Goal: Task Accomplishment & Management: Use online tool/utility

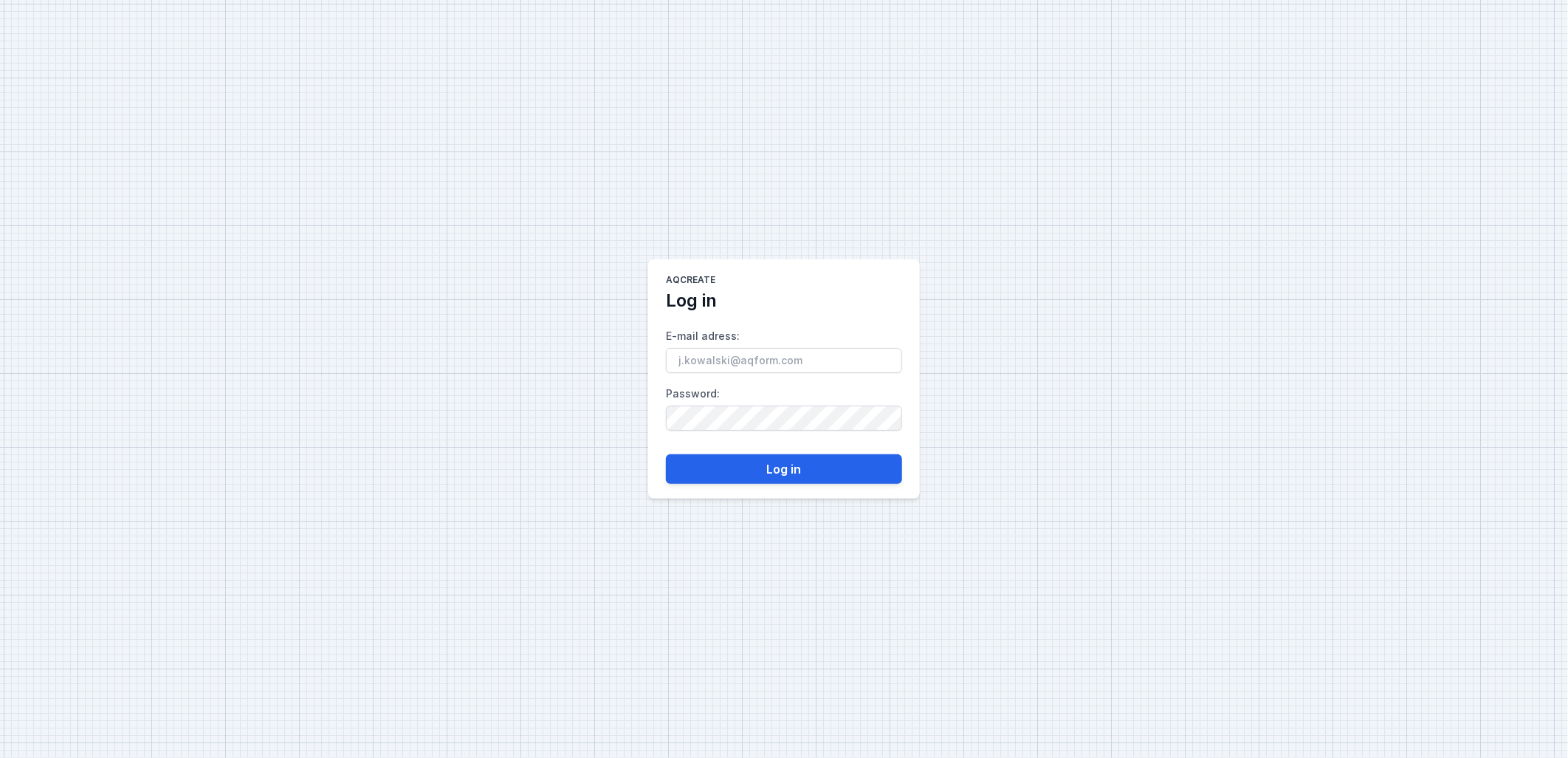
type input "Nicolas.Da.Costa@aqform.com"
click at [757, 473] on button "Log in" at bounding box center [784, 469] width 237 height 30
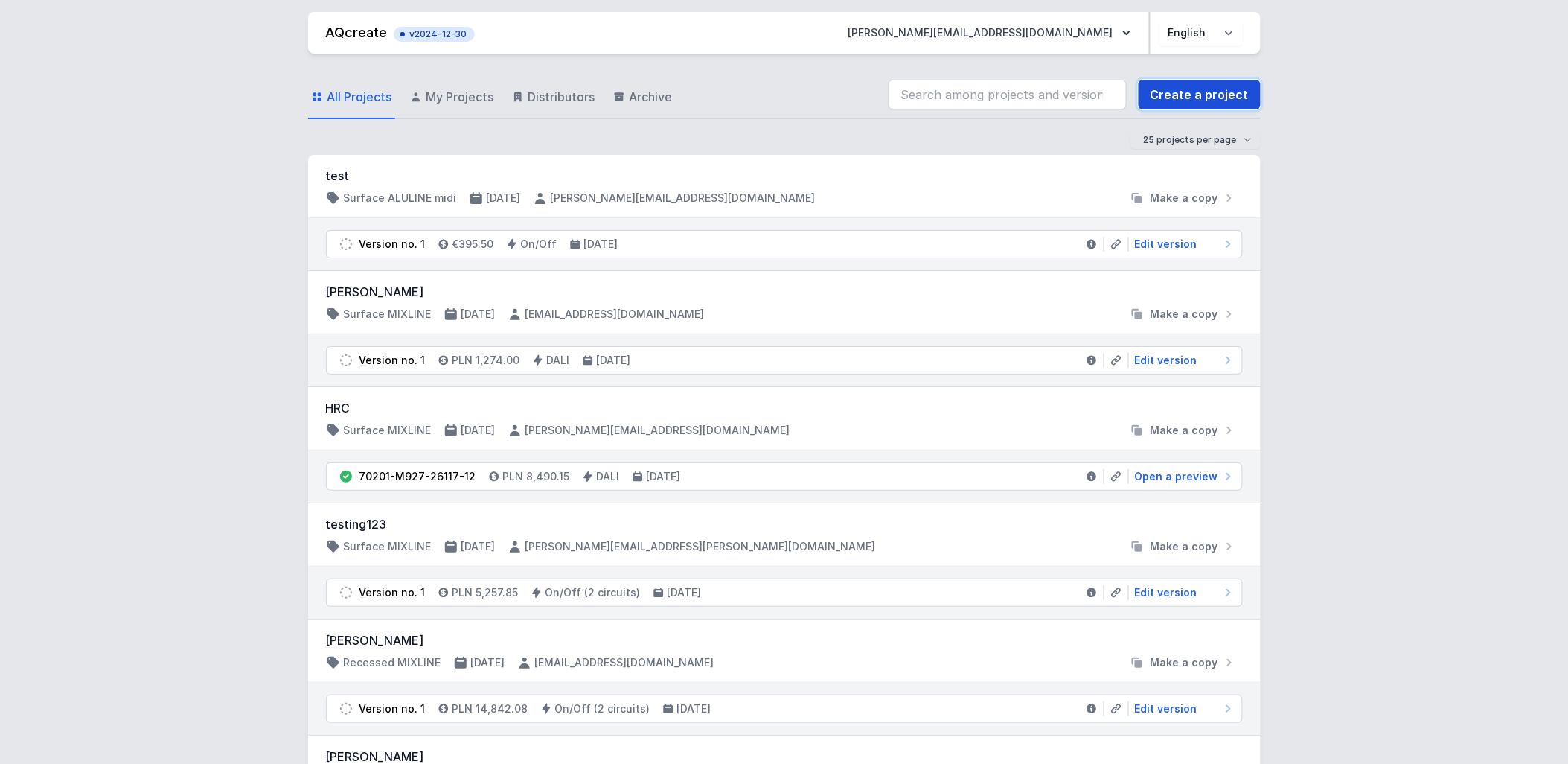
click at [1213, 92] on link "Create a project" at bounding box center [1199, 95] width 122 height 30
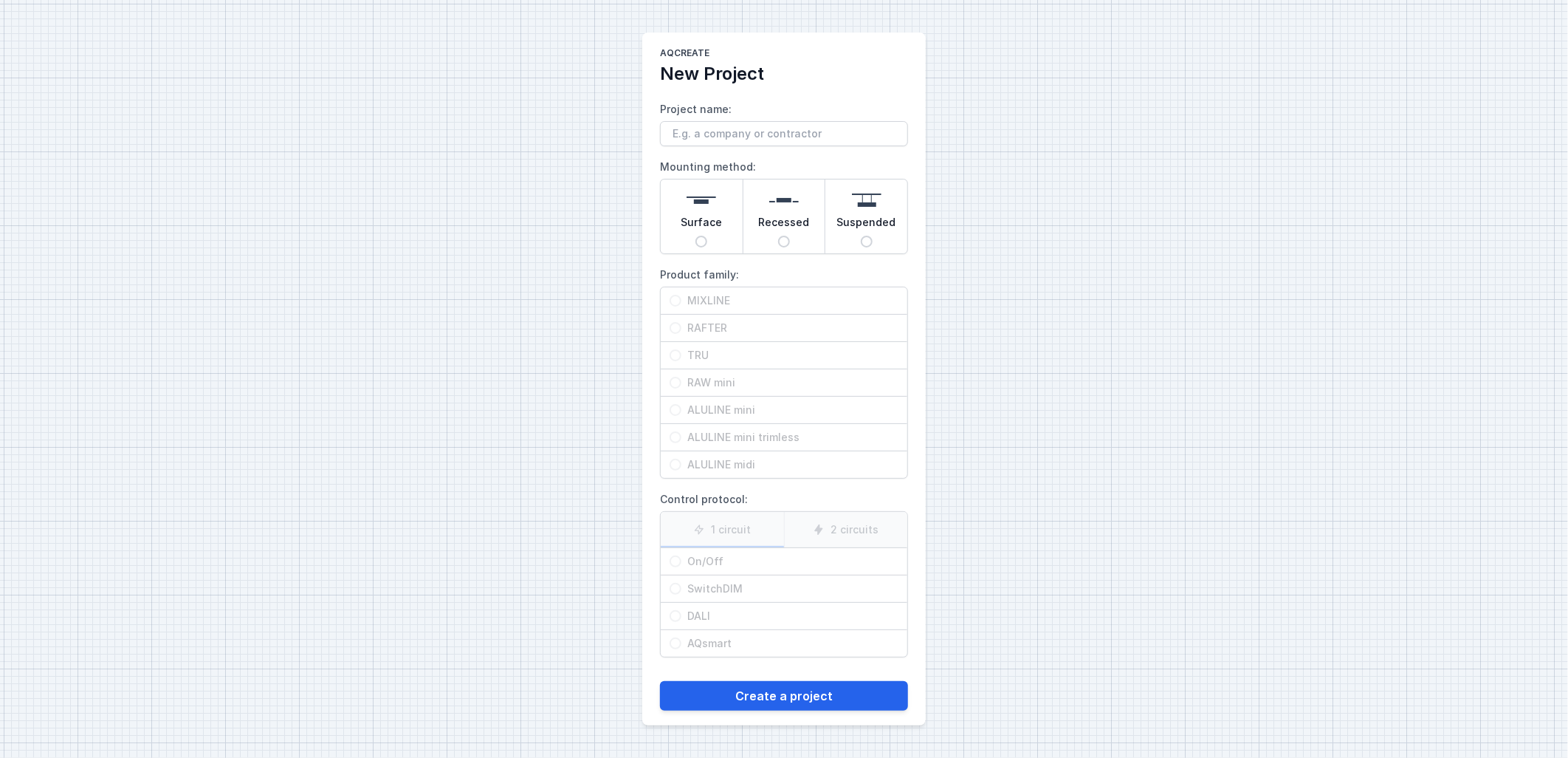
click at [714, 227] on span "Surface" at bounding box center [701, 225] width 42 height 21
click at [707, 236] on input "Surface" at bounding box center [701, 242] width 12 height 12
radio input "true"
click at [858, 212] on img at bounding box center [867, 200] width 30 height 30
click at [861, 236] on input "Suspended" at bounding box center [867, 242] width 12 height 12
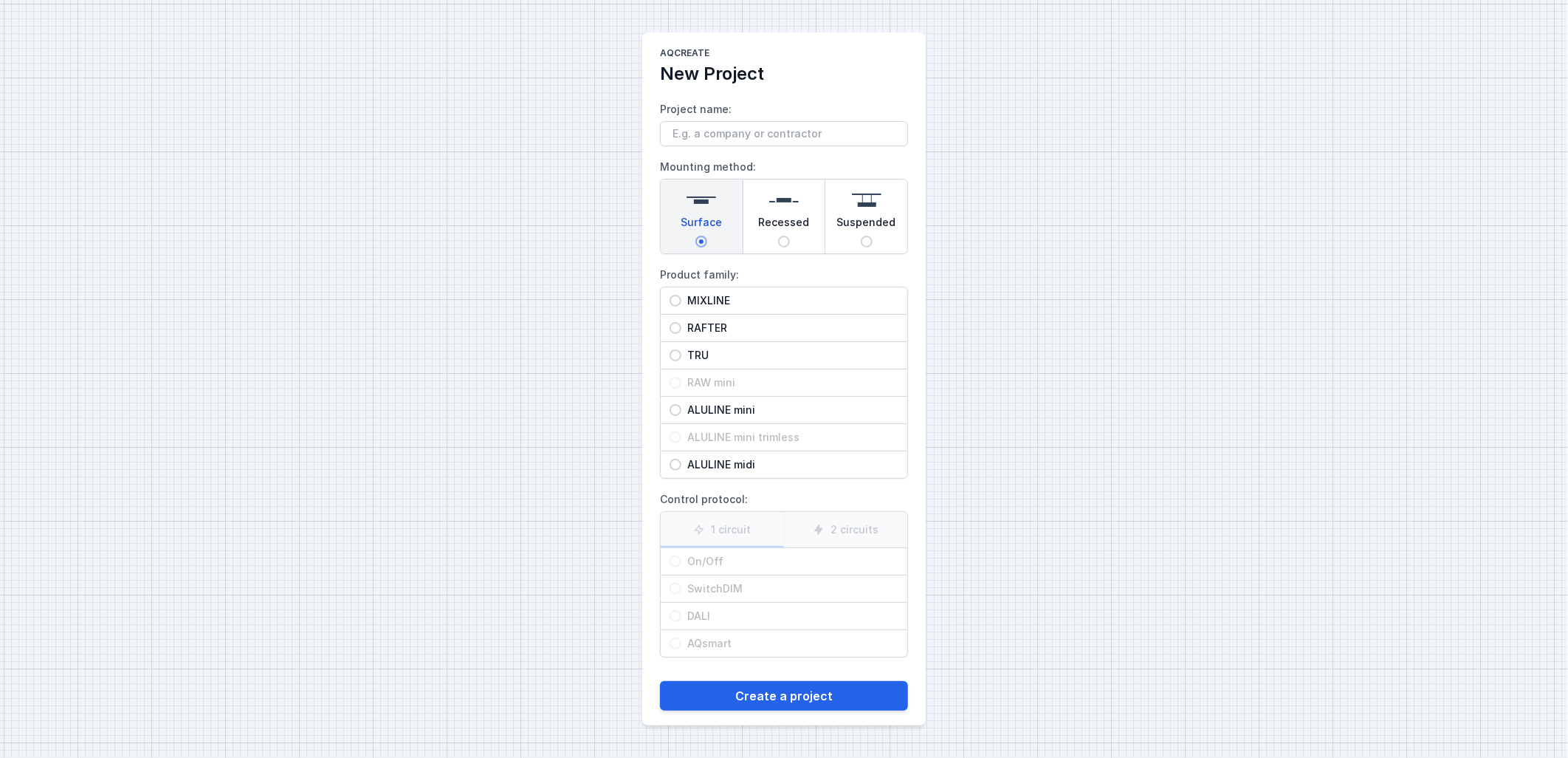
radio input "true"
click at [747, 358] on span "TRU" at bounding box center [789, 355] width 217 height 15
click at [681, 358] on input "TRU" at bounding box center [676, 355] width 12 height 12
radio input "true"
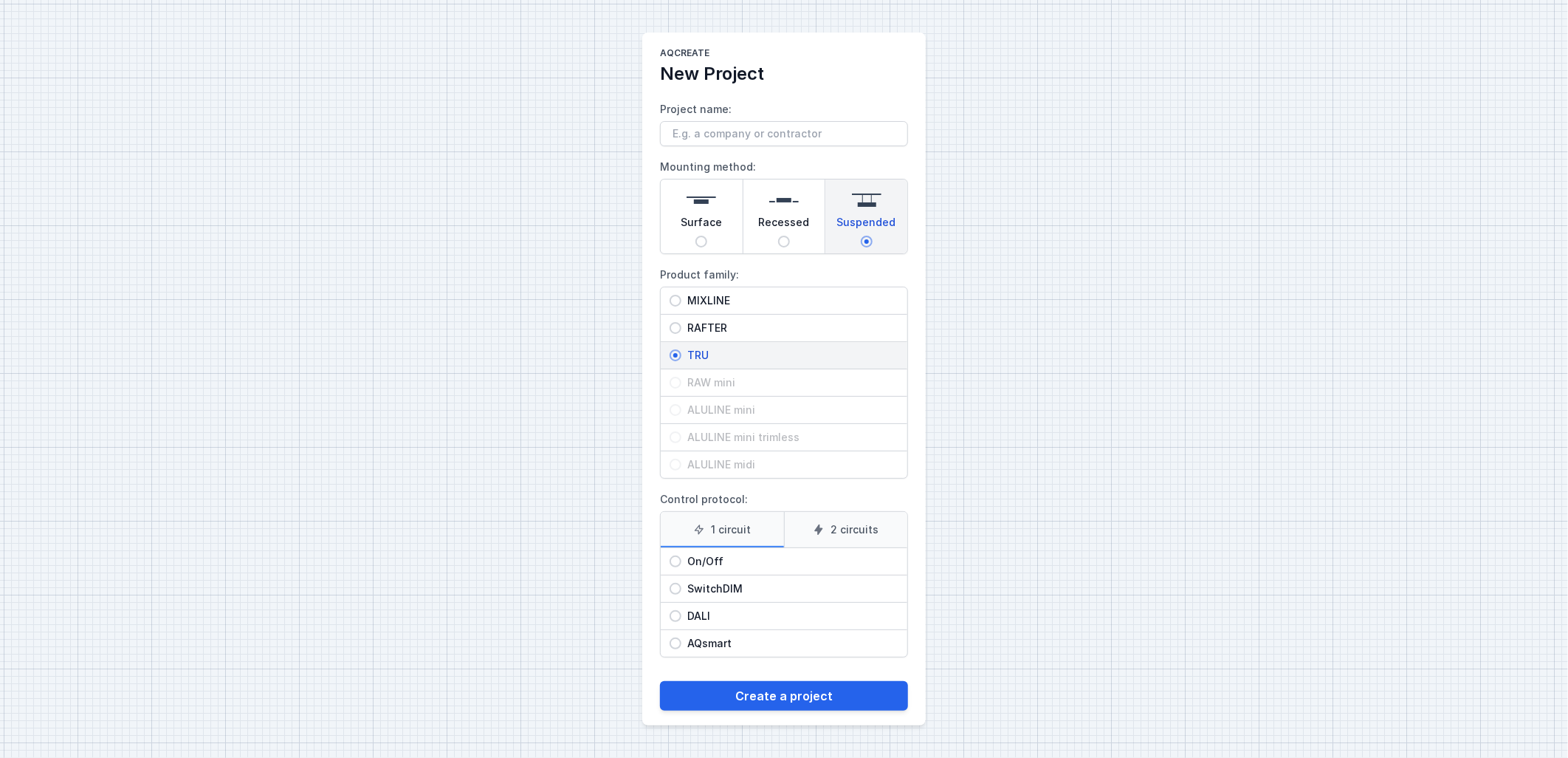
click at [758, 563] on span "On/Off" at bounding box center [789, 560] width 217 height 15
click at [681, 563] on input "On/Off" at bounding box center [676, 561] width 12 height 12
radio input "true"
click at [786, 701] on button "Create a project" at bounding box center [784, 695] width 248 height 30
drag, startPoint x: 807, startPoint y: 129, endPoint x: 812, endPoint y: 101, distance: 28.4
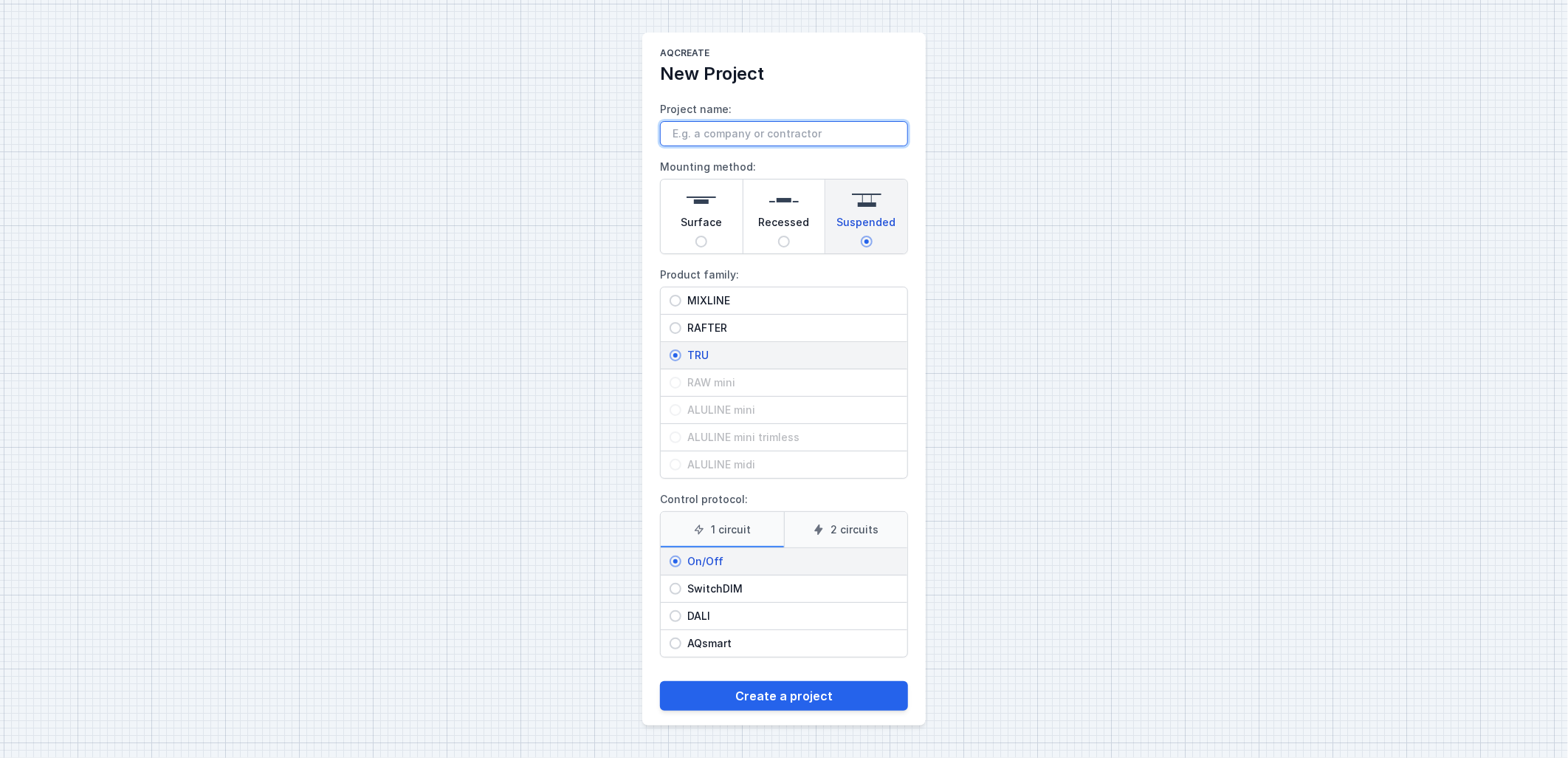
click at [807, 129] on input "Project name:" at bounding box center [784, 133] width 248 height 25
type input "PROVEXI"
click at [816, 694] on button "Create a project" at bounding box center [784, 695] width 248 height 30
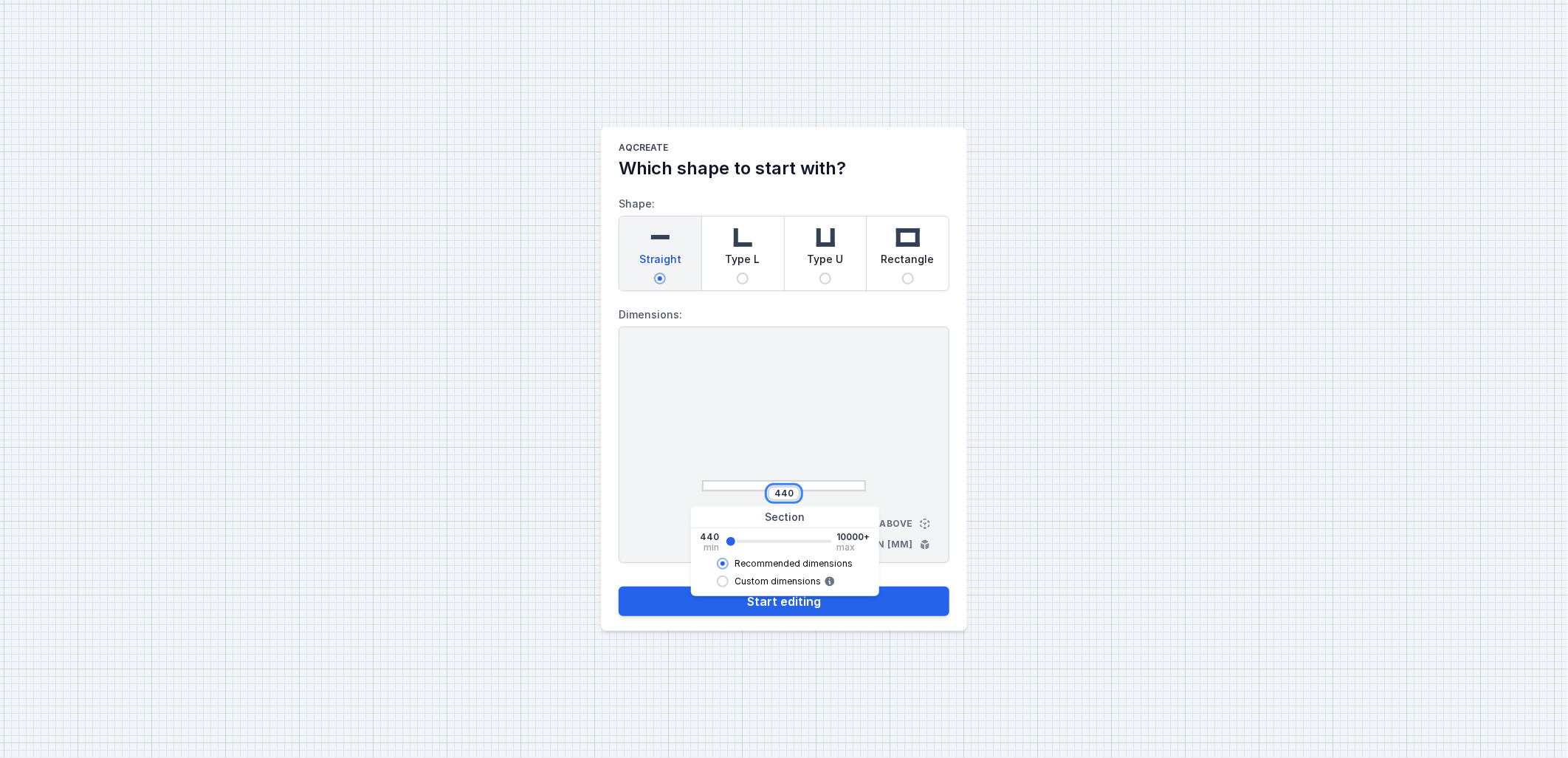
click at [786, 491] on input "440" at bounding box center [783, 493] width 23 height 12
click at [619, 587] on button "Start editing" at bounding box center [784, 601] width 331 height 30
type input "580"
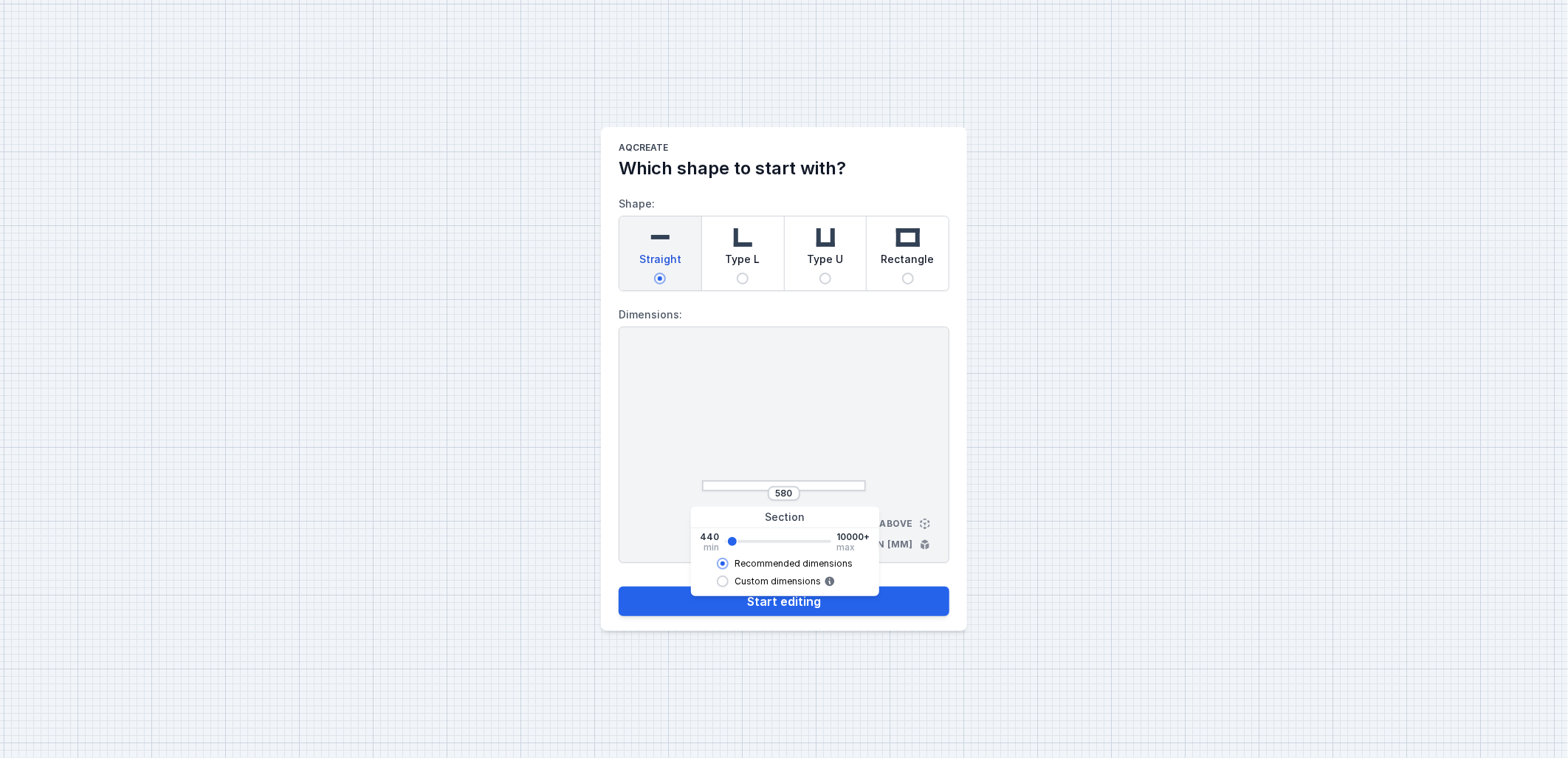
select select "M"
select select "3000"
select select "opal"
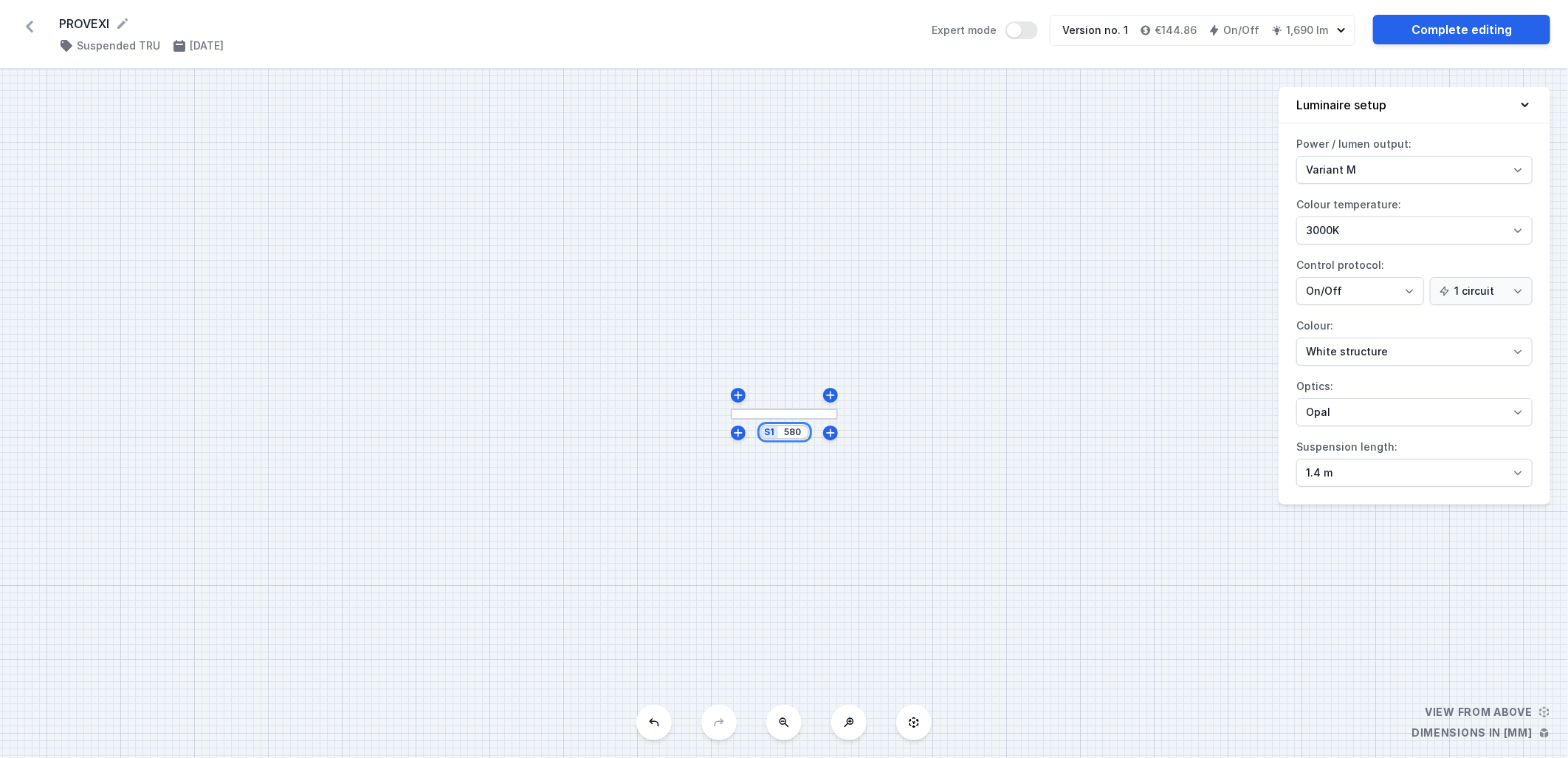
click at [793, 436] on input "580" at bounding box center [793, 433] width 23 height 12
type input "562"
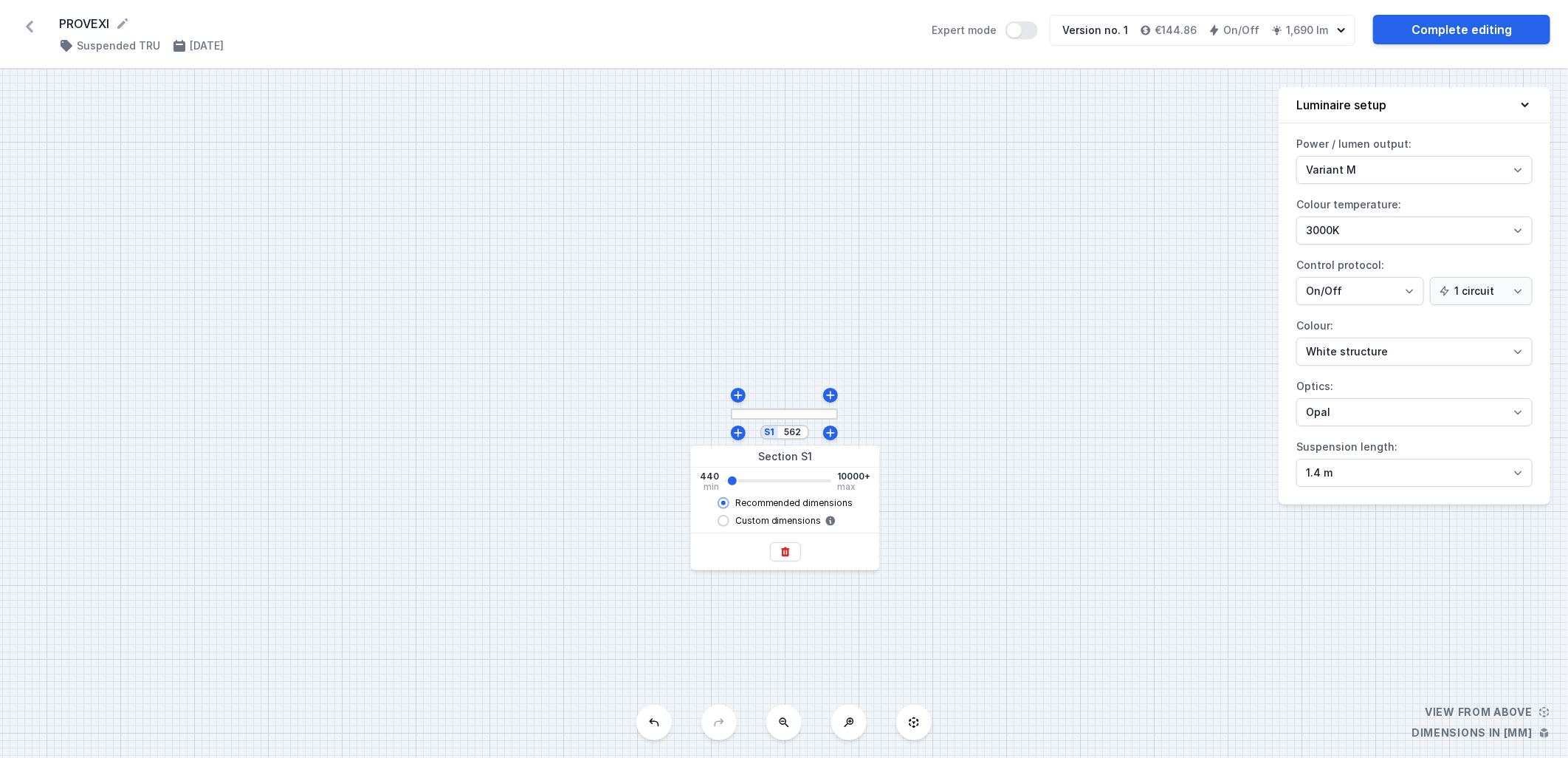
click at [948, 399] on div "S1 562" at bounding box center [784, 413] width 1568 height 688
click at [787, 284] on div "S1 562" at bounding box center [784, 413] width 1568 height 688
click at [626, 433] on div "S1 562" at bounding box center [784, 413] width 1568 height 688
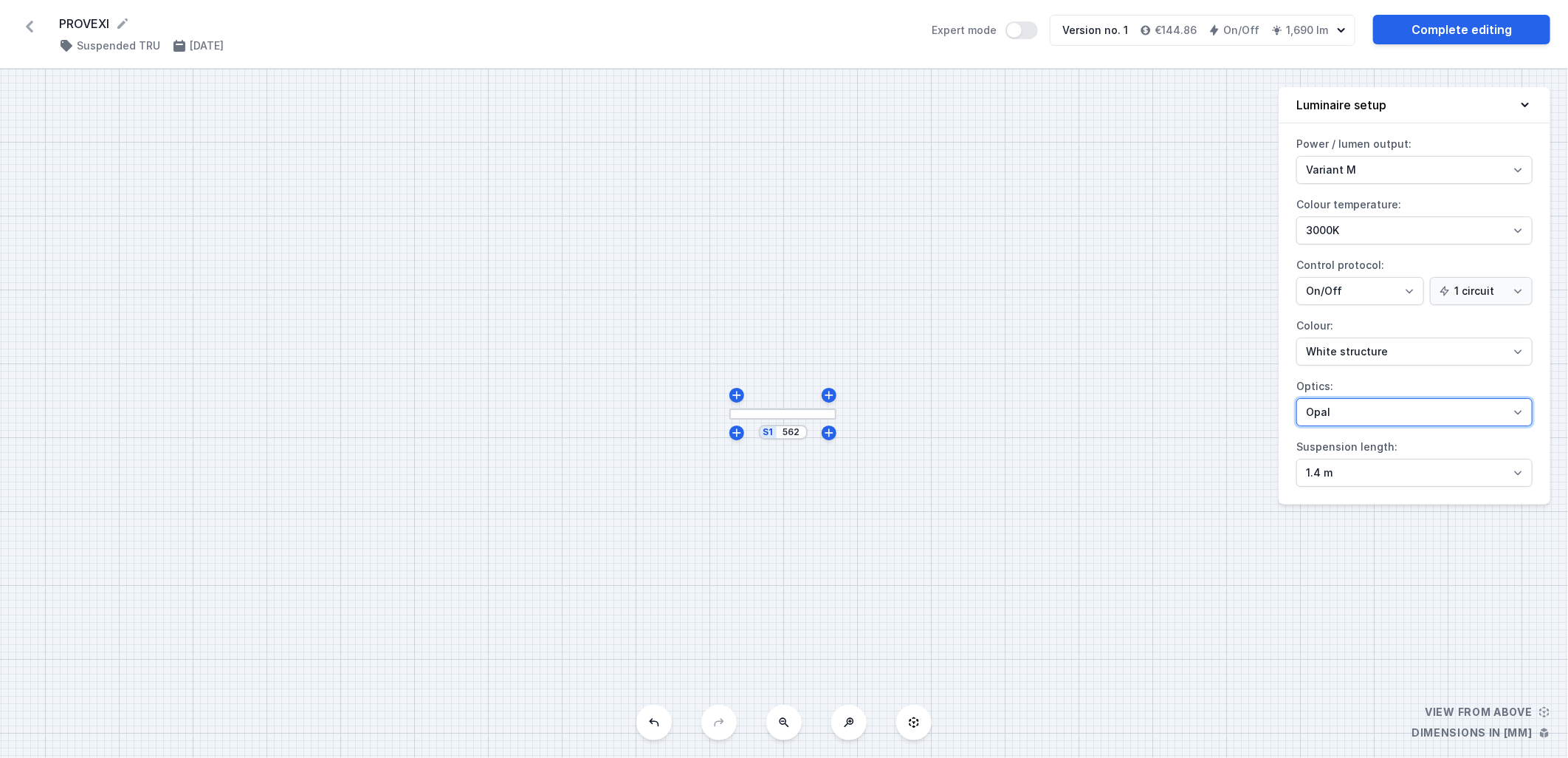
click at [1370, 412] on select "Microprism Opal" at bounding box center [1415, 412] width 237 height 28
select select "microprism"
click at [1297, 399] on select "Microprism Opal" at bounding box center [1415, 412] width 237 height 28
drag, startPoint x: 1352, startPoint y: 299, endPoint x: 1347, endPoint y: 305, distance: 7.8
click at [1352, 299] on select "On/Off SwitchDIM DALI AQsmart" at bounding box center [1360, 291] width 128 height 28
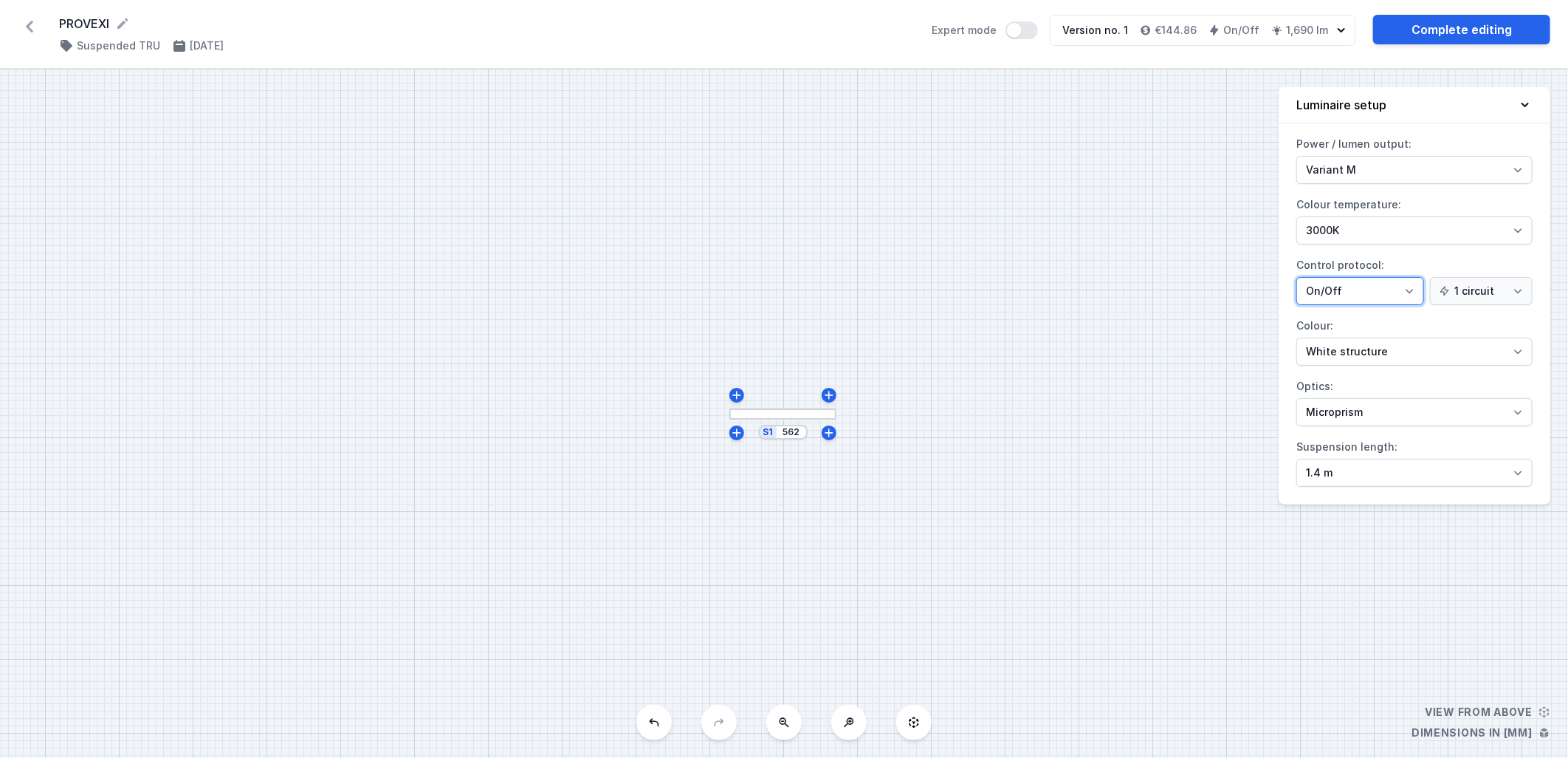
select select "4"
click at [1297, 277] on select "On/Off SwitchDIM DALI AQsmart" at bounding box center [1360, 291] width 128 height 28
click at [1500, 31] on link "Complete editing" at bounding box center [1462, 30] width 178 height 30
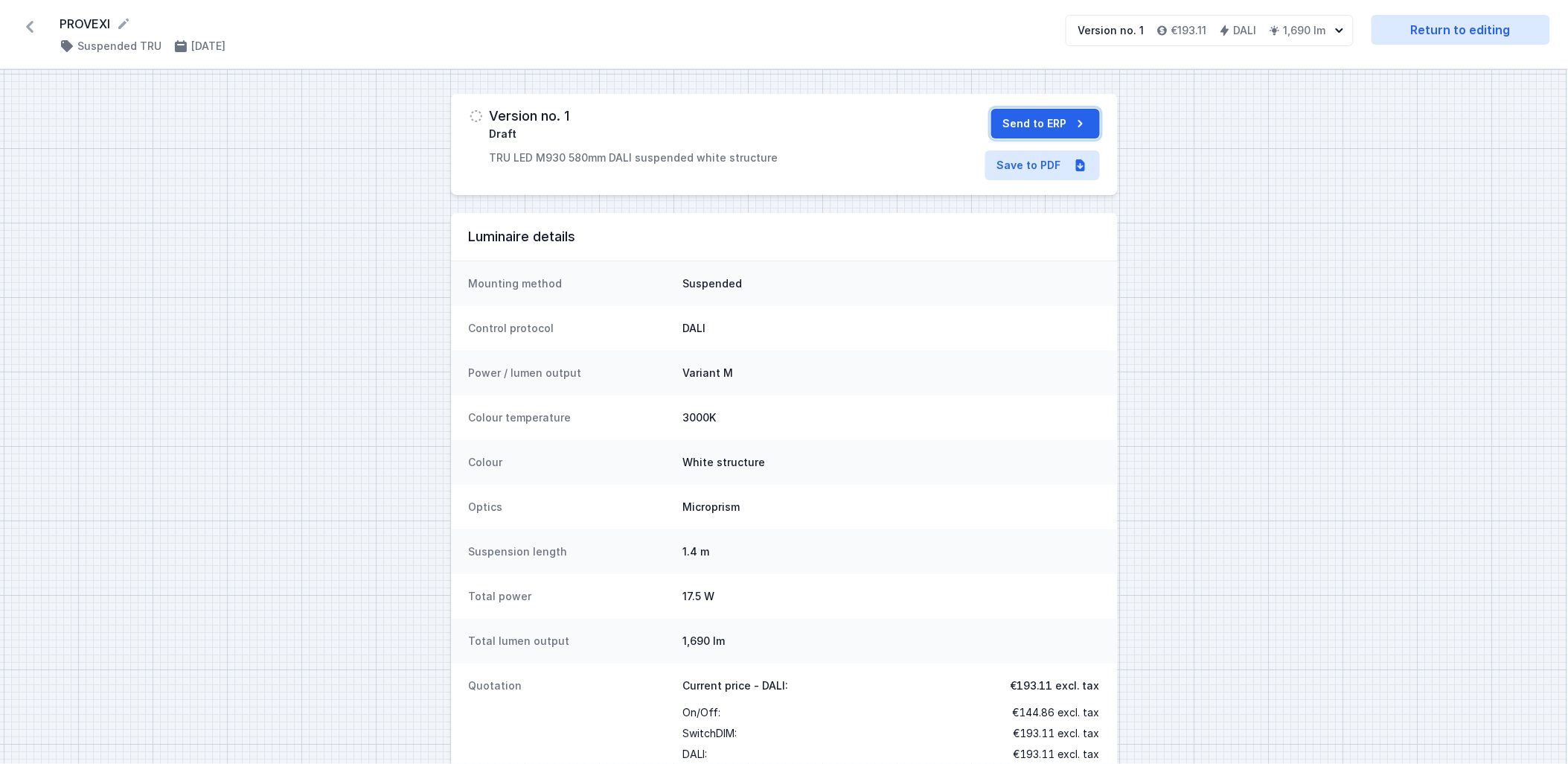
drag, startPoint x: 1045, startPoint y: 134, endPoint x: 795, endPoint y: 119, distance: 250.4
click at [1044, 134] on button "Send to ERP" at bounding box center [1045, 124] width 109 height 30
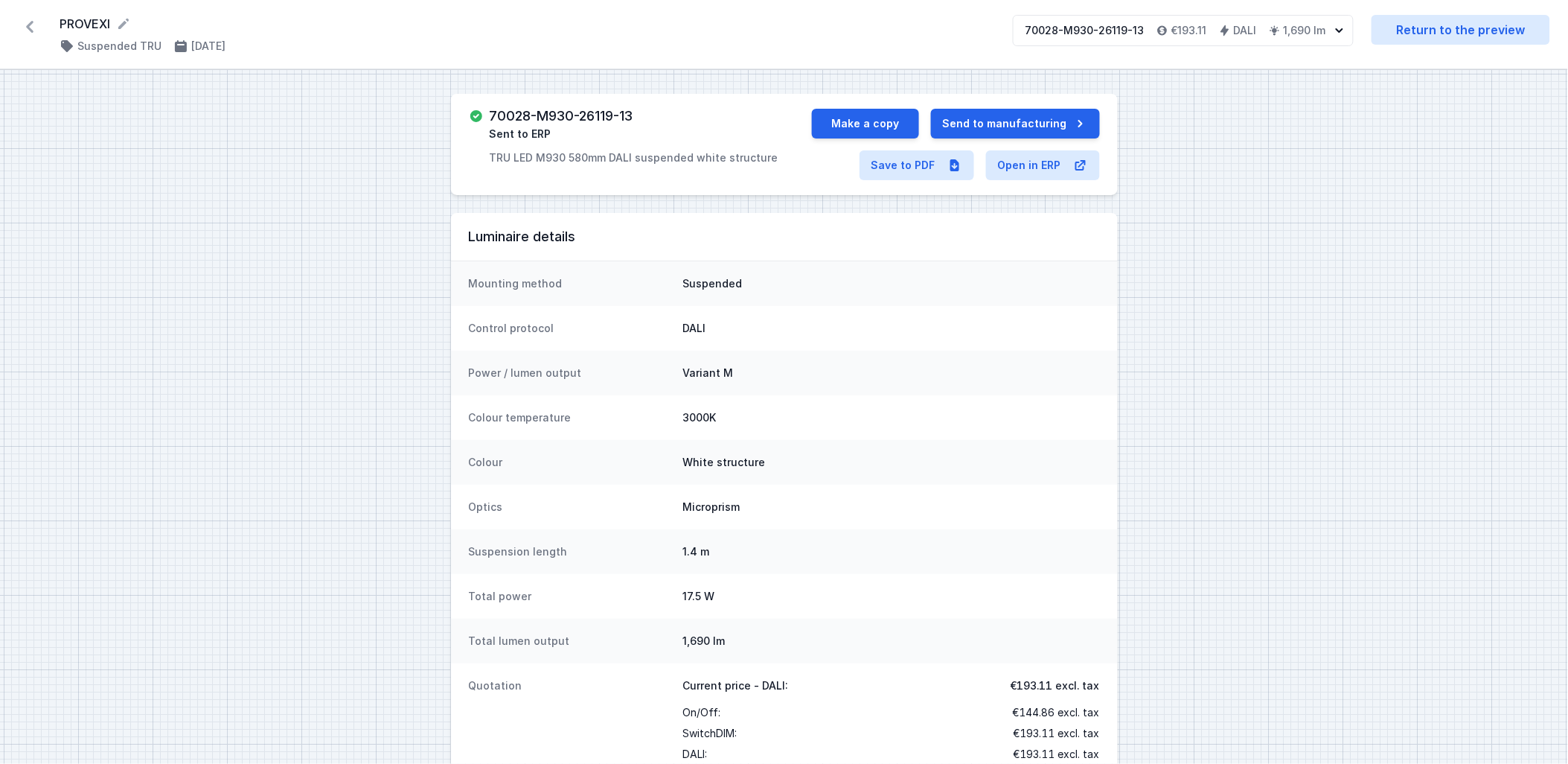
click at [536, 114] on h3 "70028-M930-26119-13" at bounding box center [561, 116] width 144 height 15
drag, startPoint x: 488, startPoint y: 111, endPoint x: 645, endPoint y: 110, distance: 157.0
click at [645, 110] on div "70028-M930-26119-13 Sent to ERP TRU LED M930 580mm DALI suspended white structu…" at bounding box center [633, 137] width 289 height 56
copy h3 "70028-M930-26119-13"
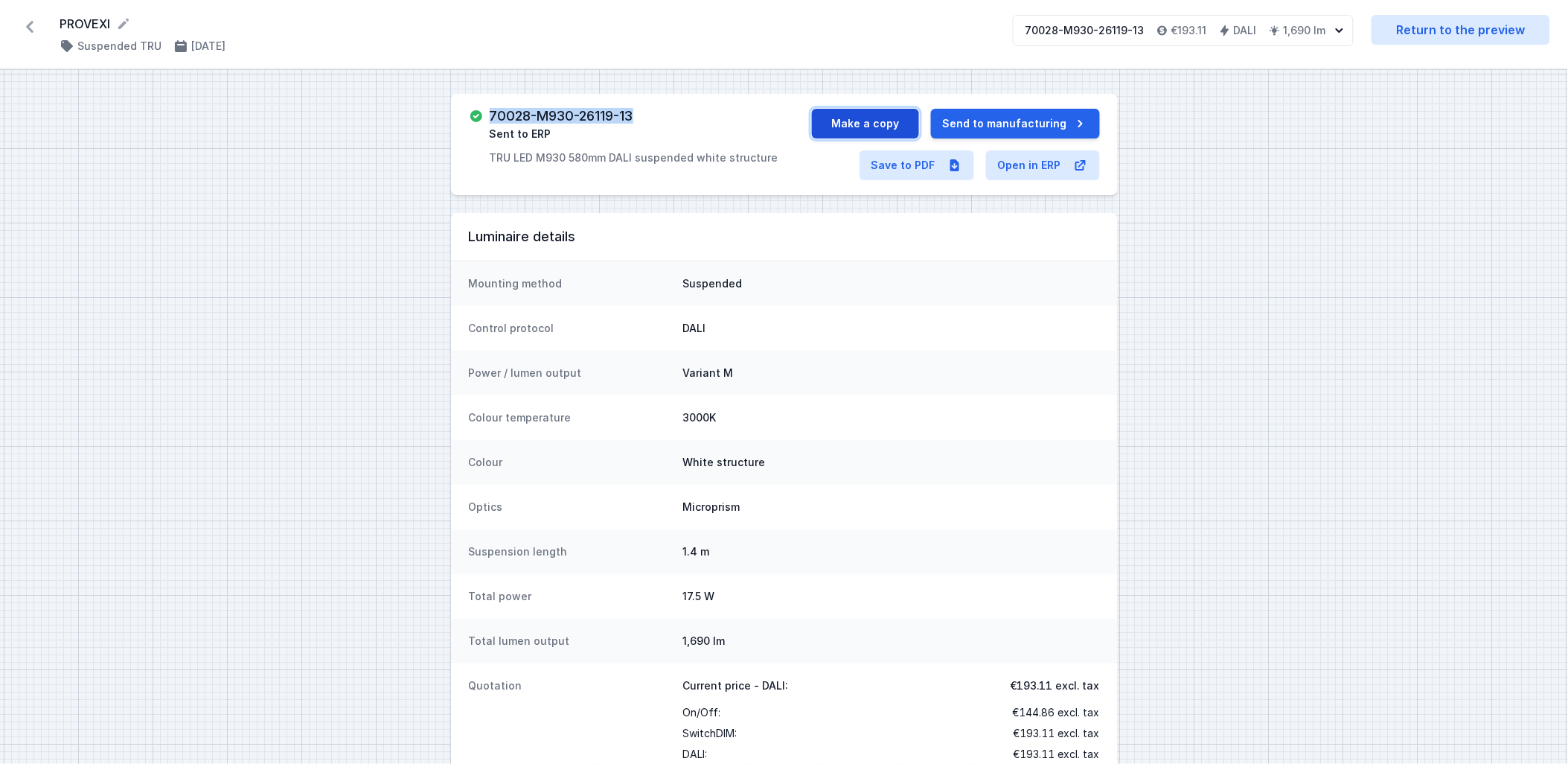
click at [887, 125] on button "Make a copy" at bounding box center [866, 124] width 107 height 30
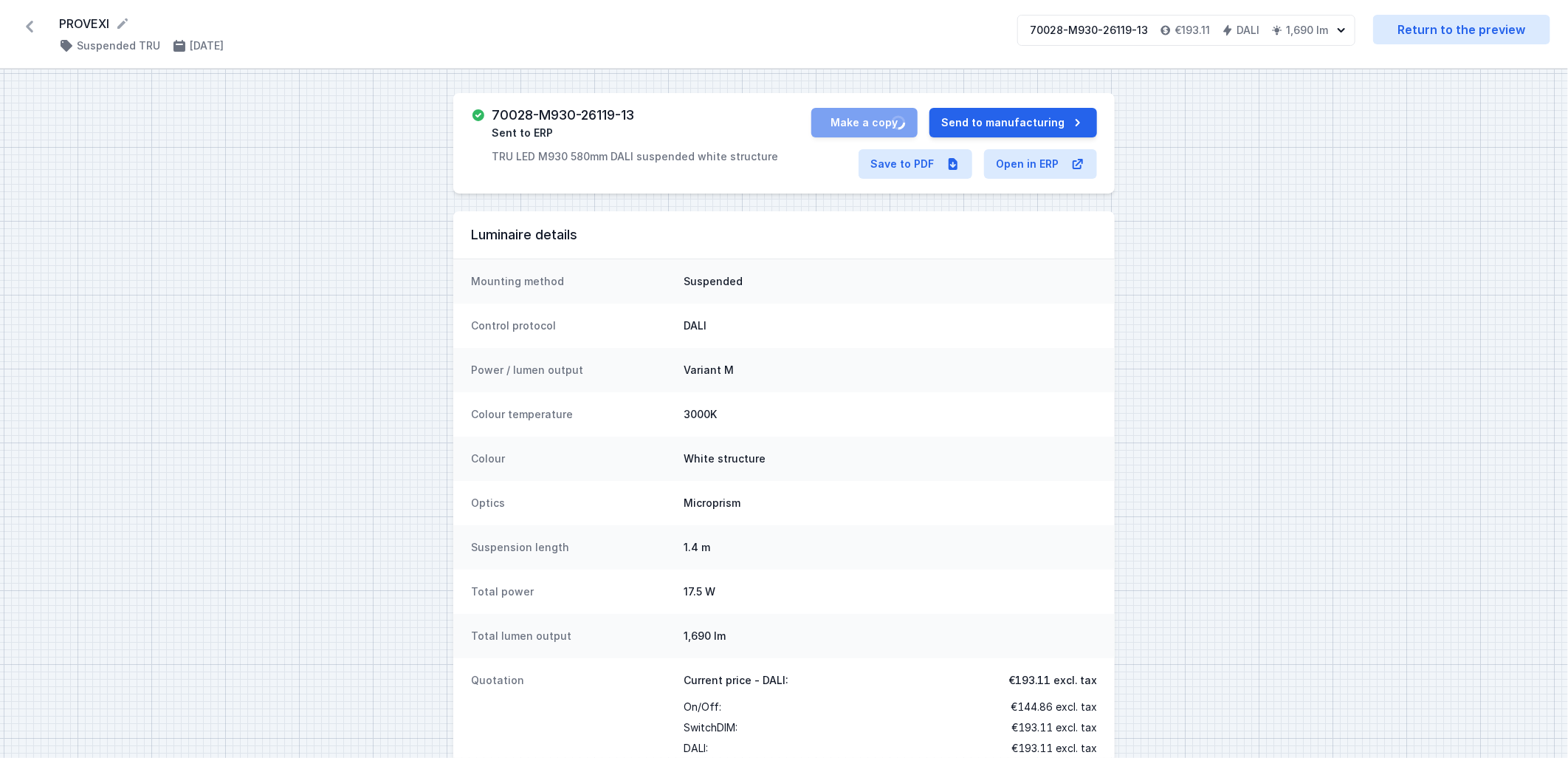
select select "M"
select select "3000"
select select "4"
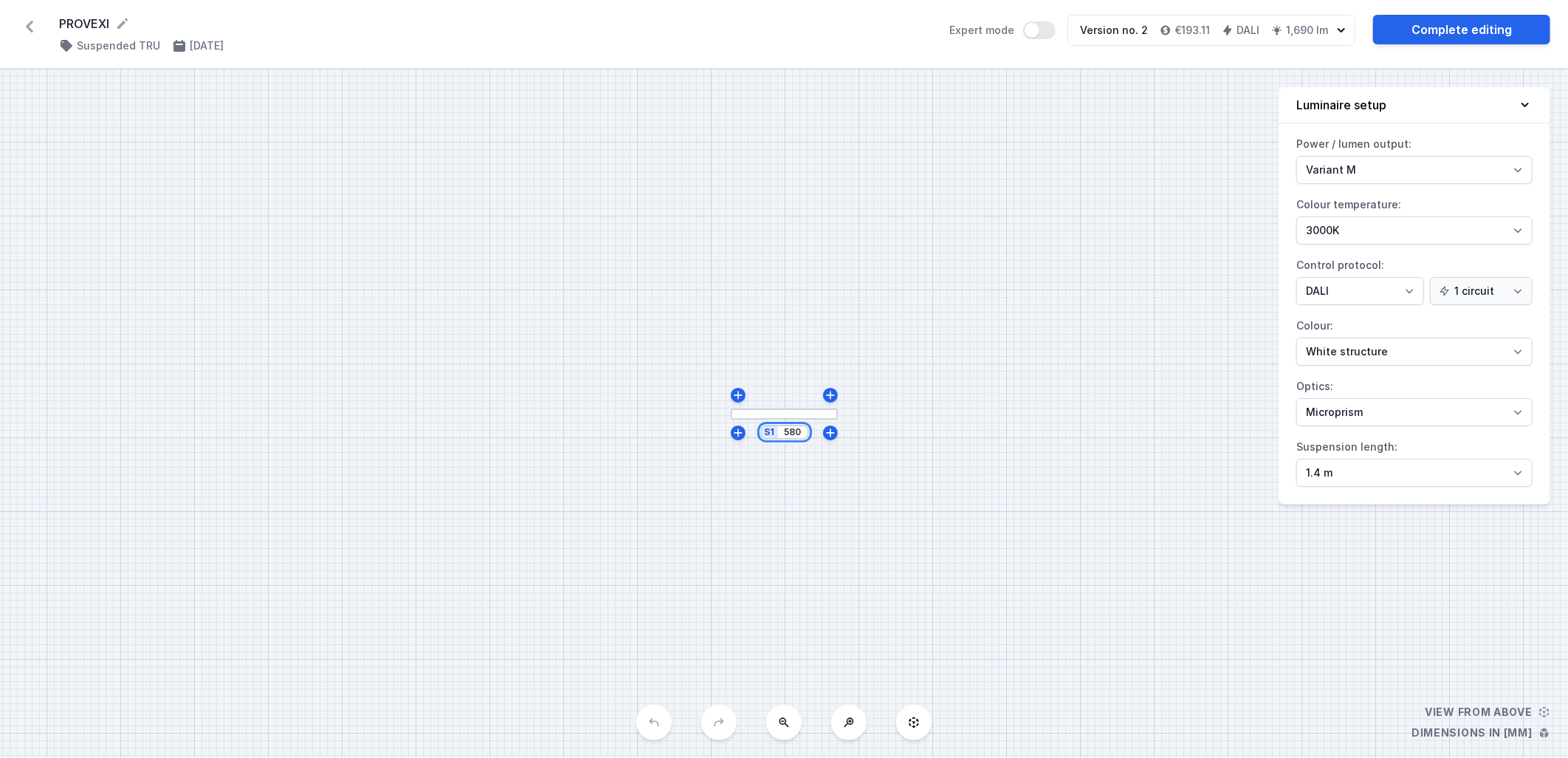
click at [792, 433] on input "580" at bounding box center [793, 433] width 23 height 12
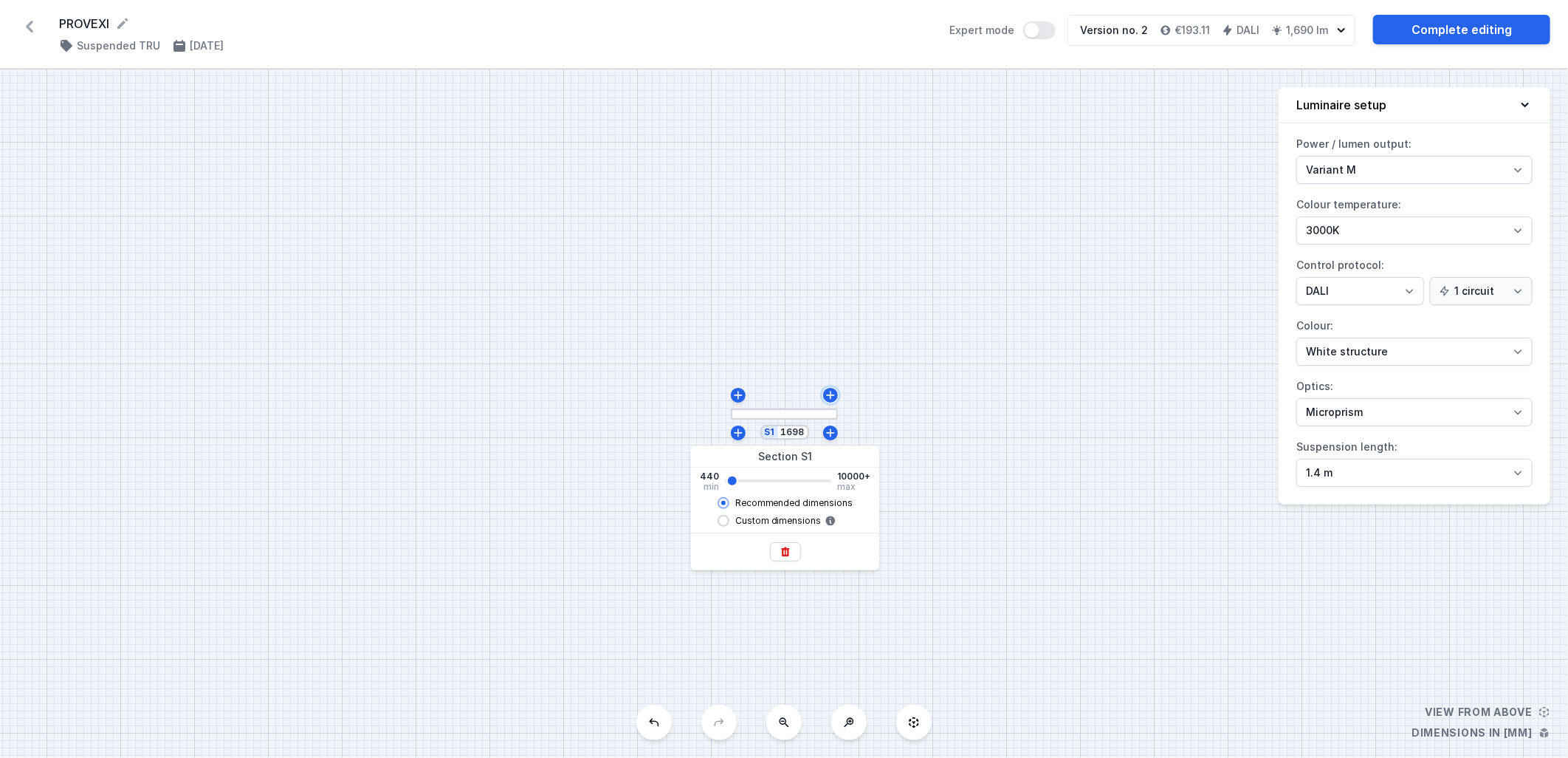
type input "1700"
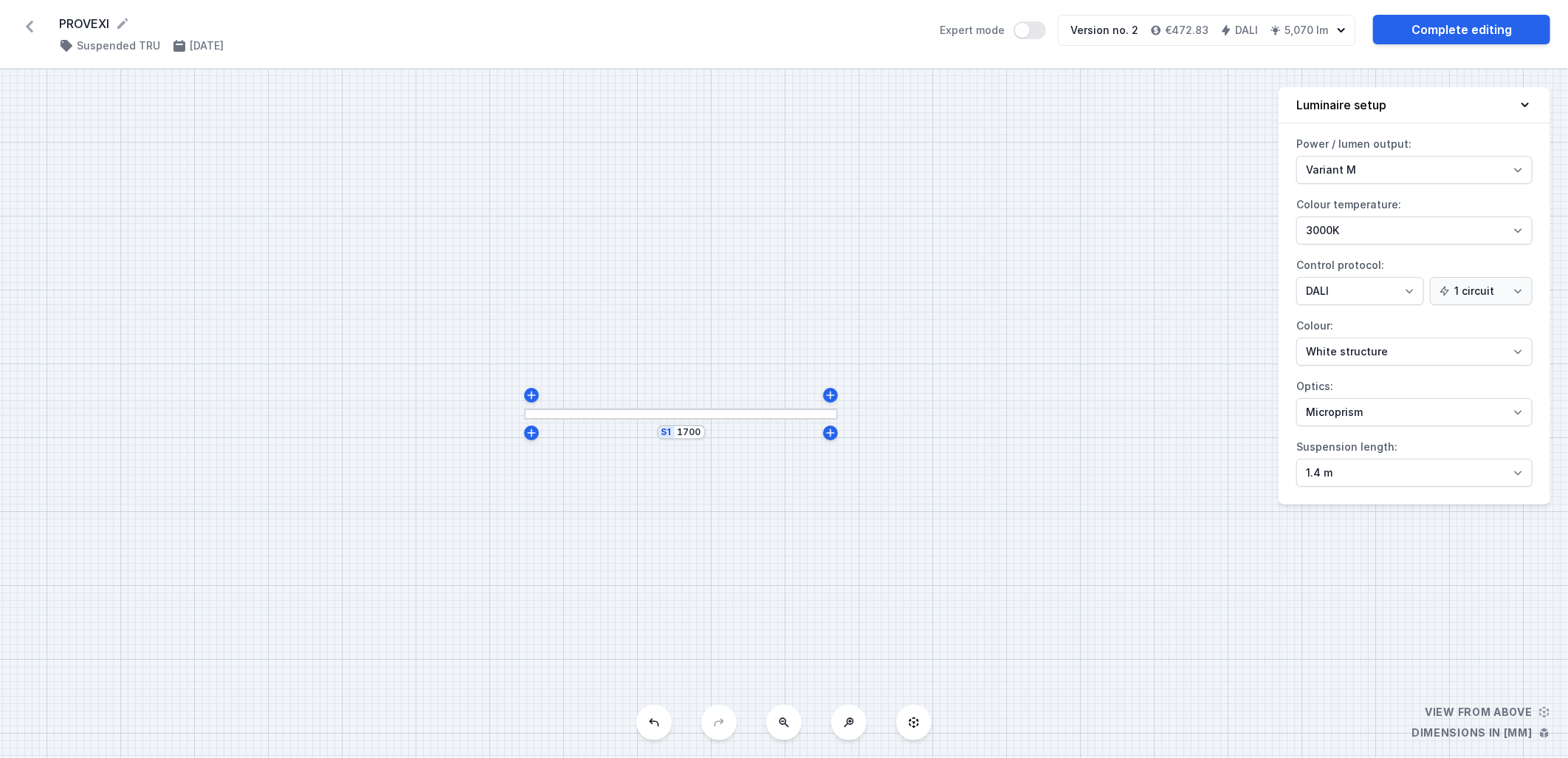
click at [938, 451] on div "S1 1700" at bounding box center [784, 413] width 1568 height 688
click at [1443, 33] on link "Complete editing" at bounding box center [1462, 30] width 178 height 30
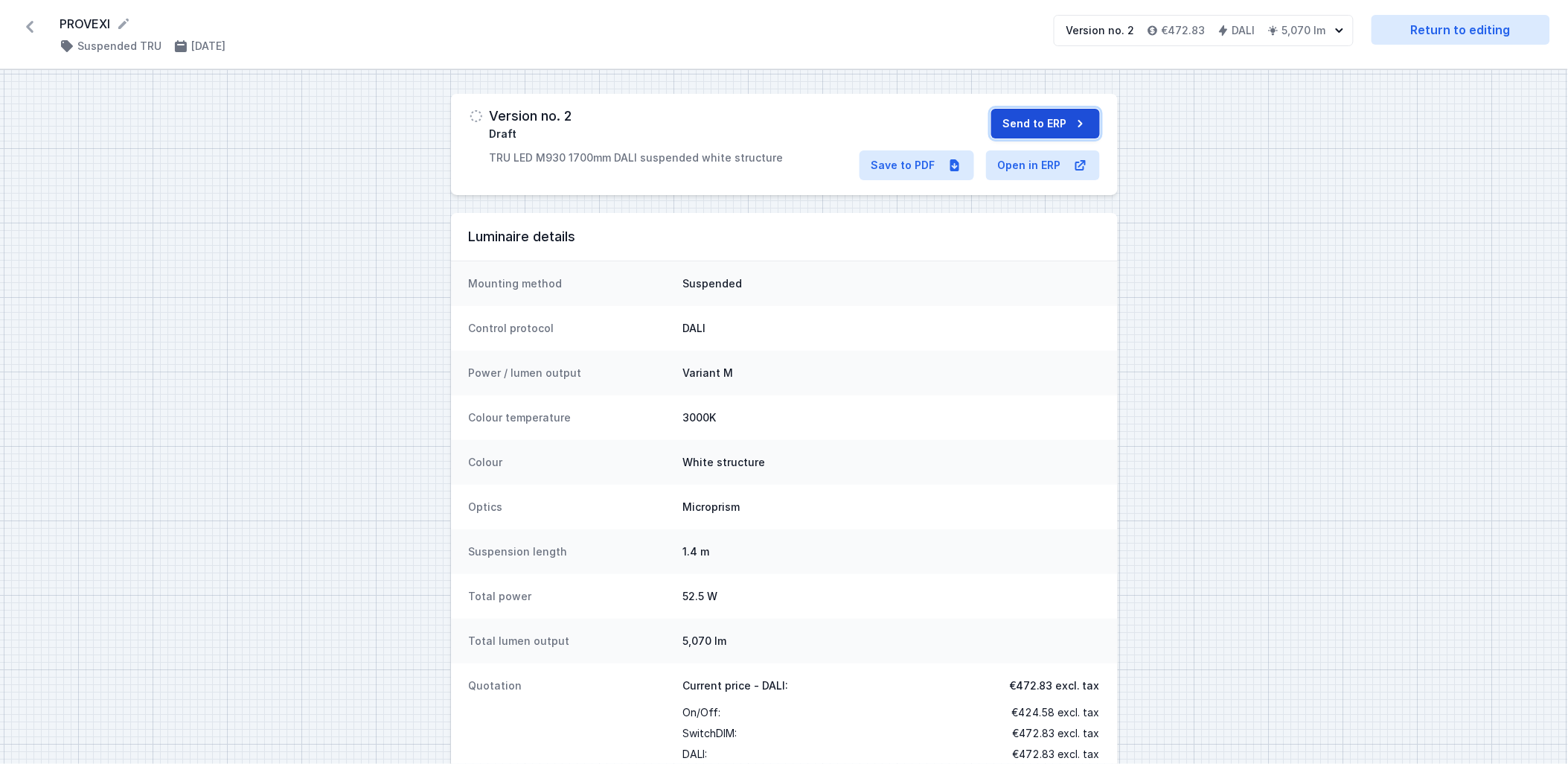
click at [1037, 119] on button "Send to ERP" at bounding box center [1045, 124] width 109 height 30
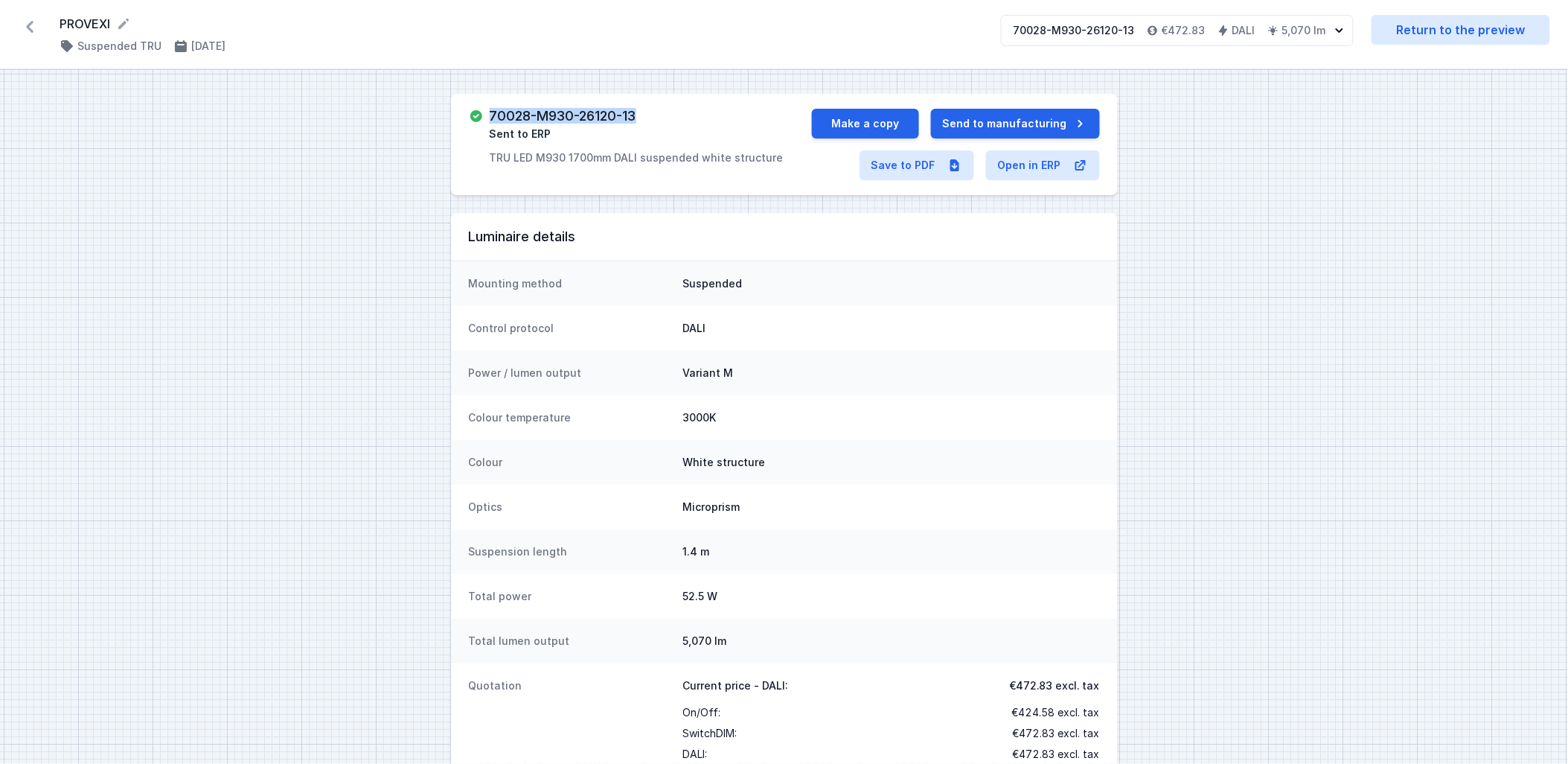
drag, startPoint x: 638, startPoint y: 118, endPoint x: 484, endPoint y: 114, distance: 154.1
click at [484, 114] on div "70028-M930-26120-13 Sent to ERP TRU LED M930 1700mm DALI suspended white struct…" at bounding box center [640, 137] width 343 height 56
copy h3 "70028-M930-26120-13"
click at [883, 117] on button "Make a copy" at bounding box center [866, 124] width 107 height 30
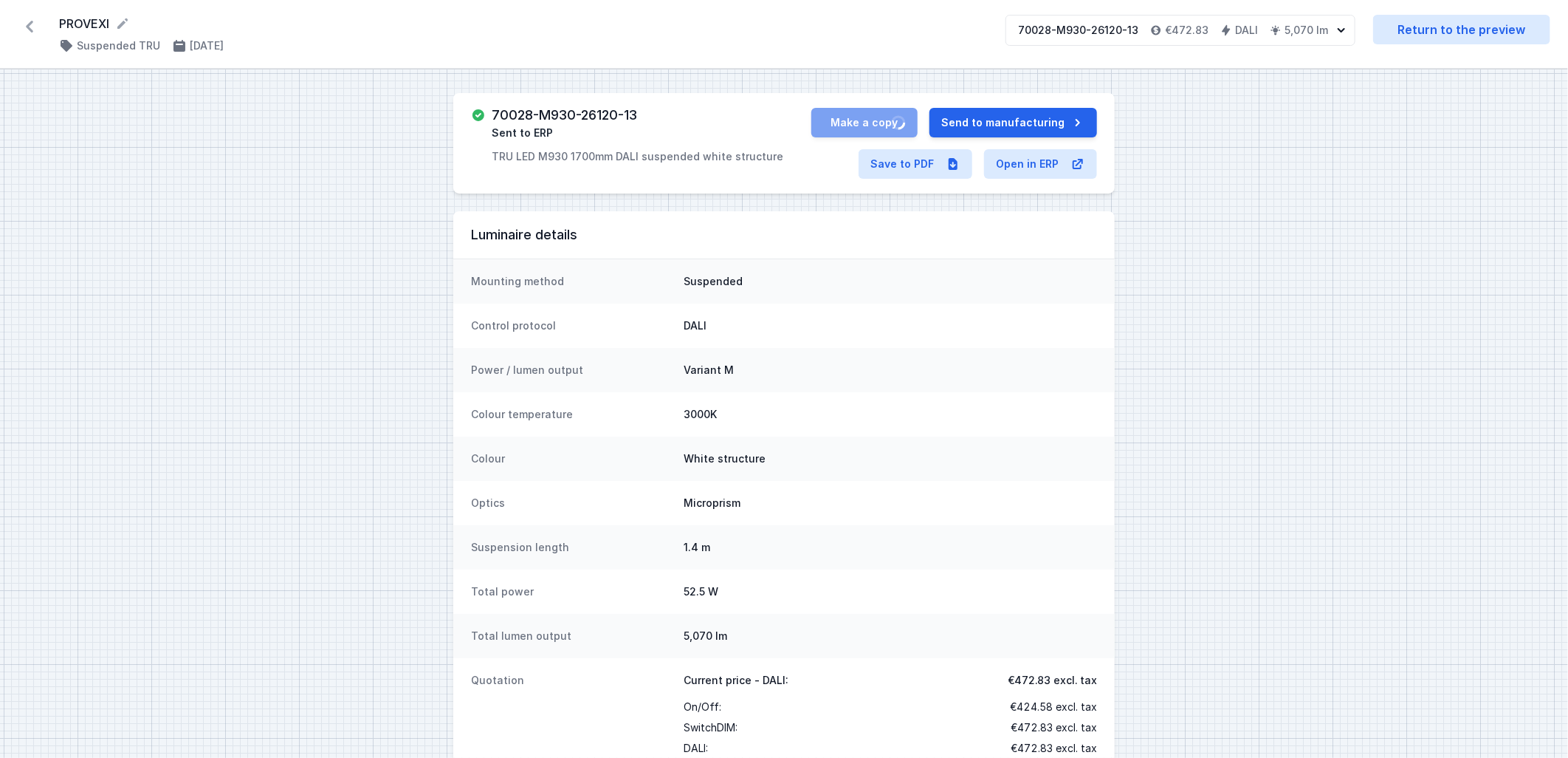
select select "M"
select select "3000"
select select "4"
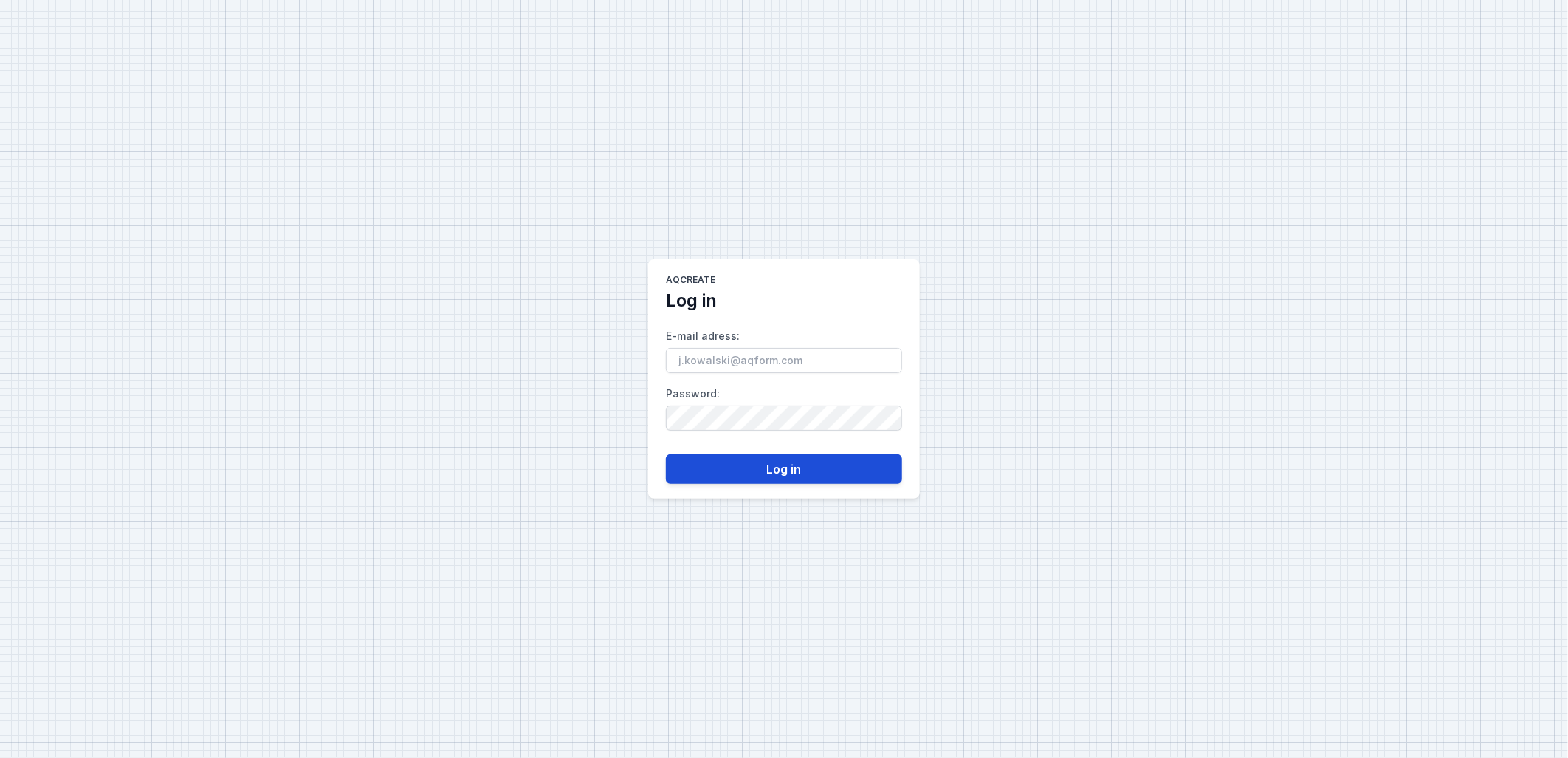
type input "[PERSON_NAME][EMAIL_ADDRESS][DOMAIN_NAME]"
click at [796, 475] on button "Log in" at bounding box center [784, 469] width 237 height 30
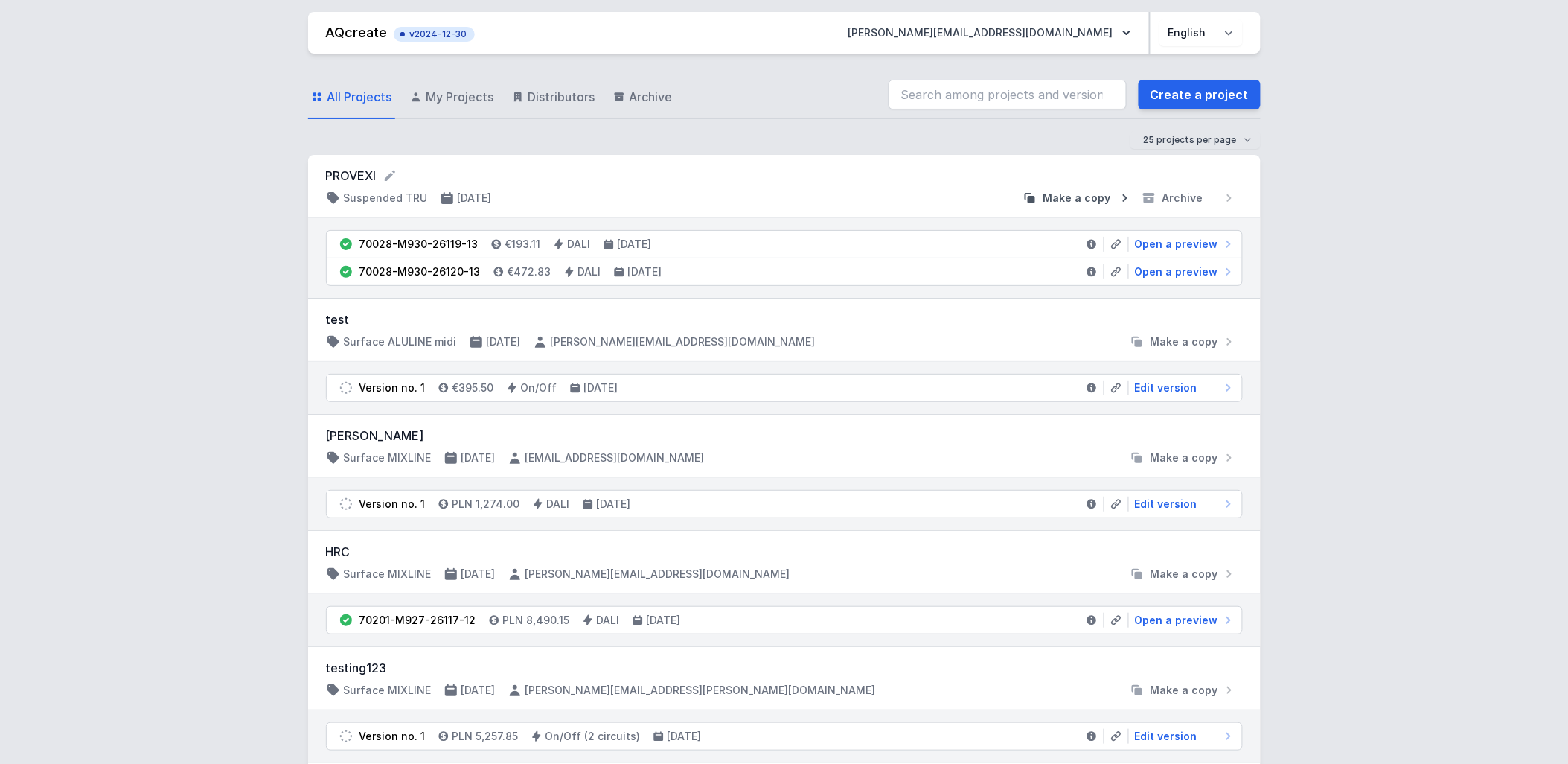
click at [1085, 196] on span "Make a copy" at bounding box center [1077, 197] width 68 height 15
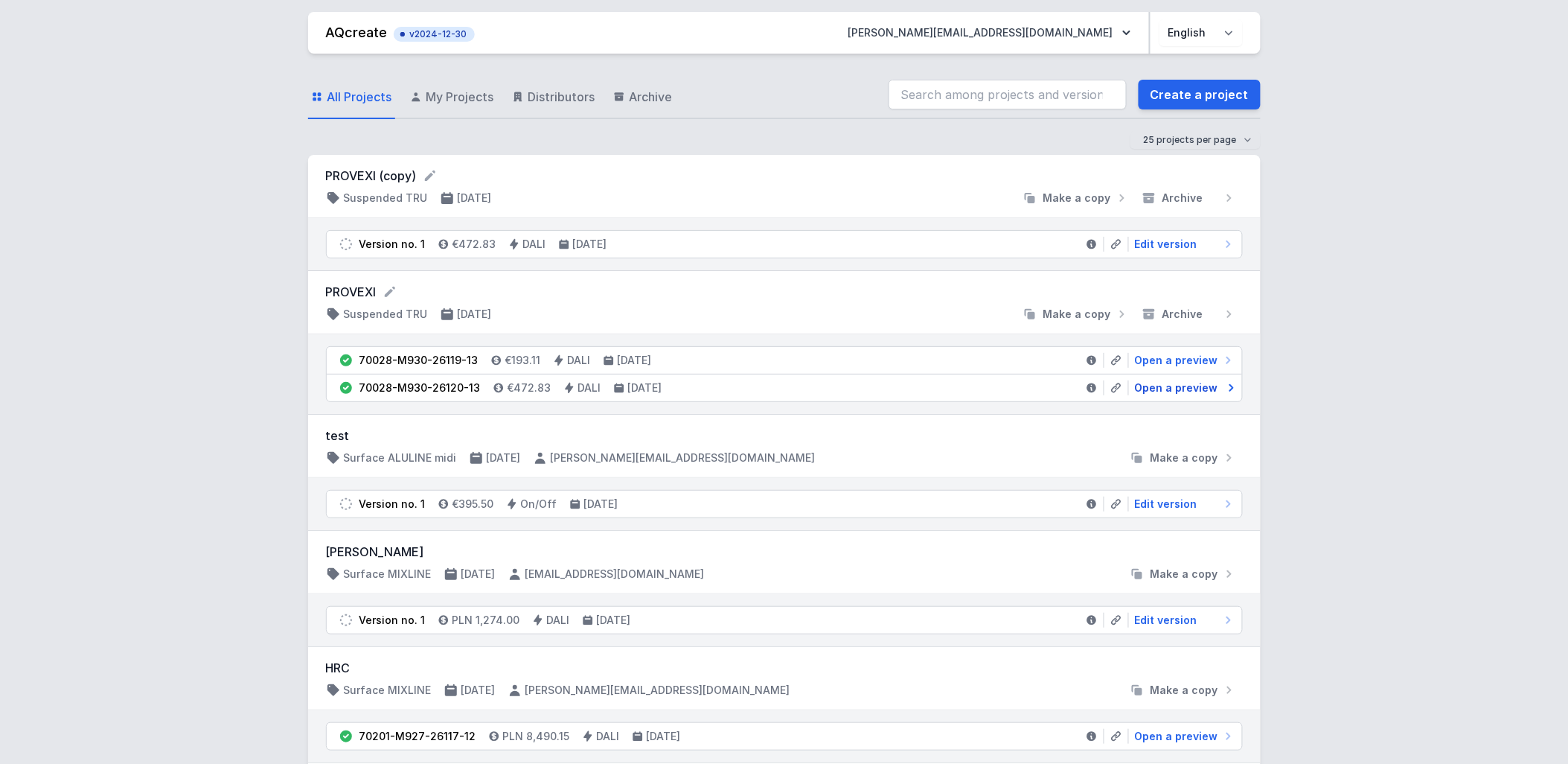
click at [1165, 389] on span "Open a preview" at bounding box center [1176, 388] width 83 height 15
click at [1162, 389] on span "Open a preview" at bounding box center [1176, 388] width 83 height 15
select select "M"
select select "3000"
select select "4"
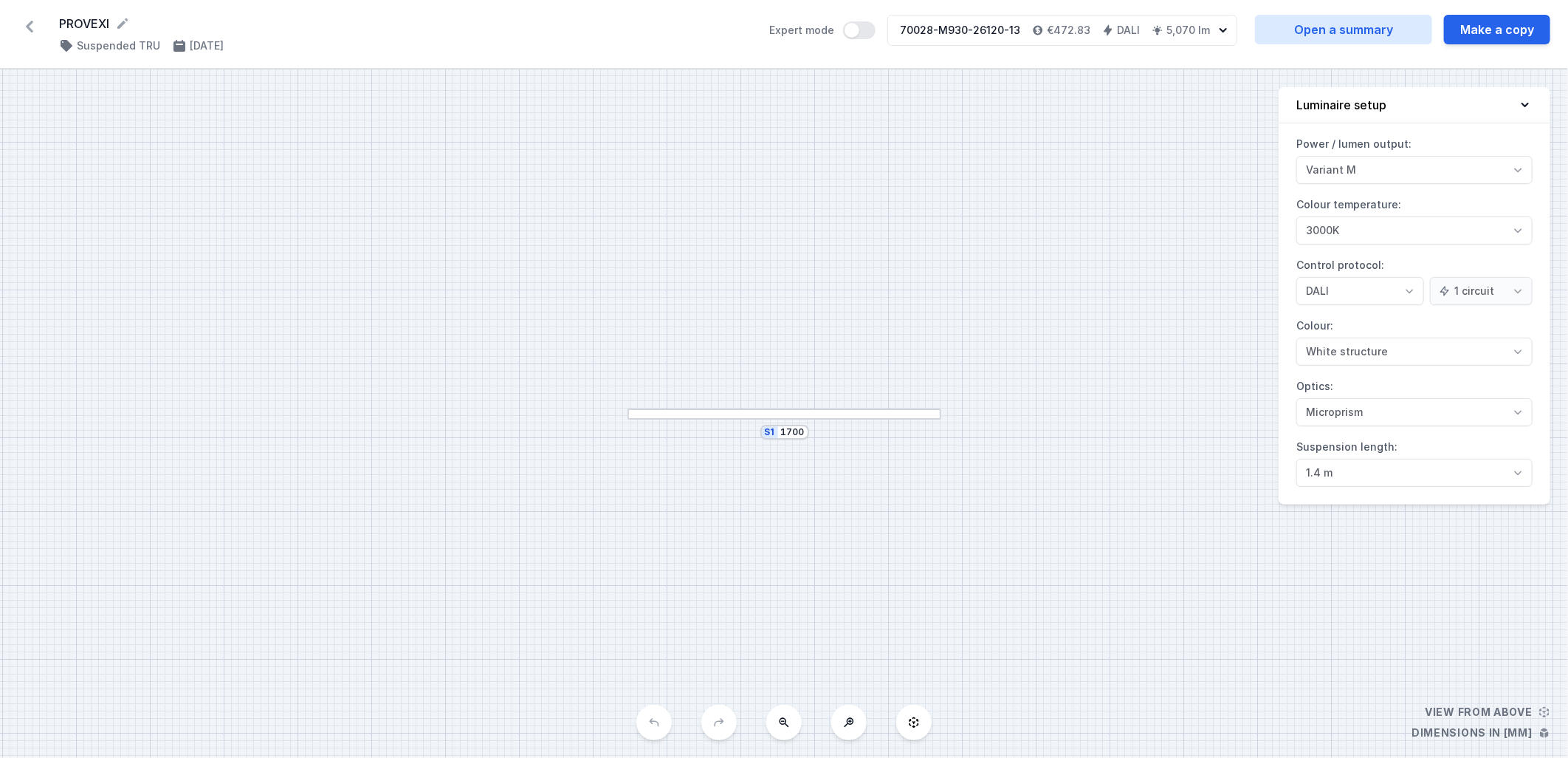
click at [30, 23] on icon at bounding box center [30, 27] width 7 height 12
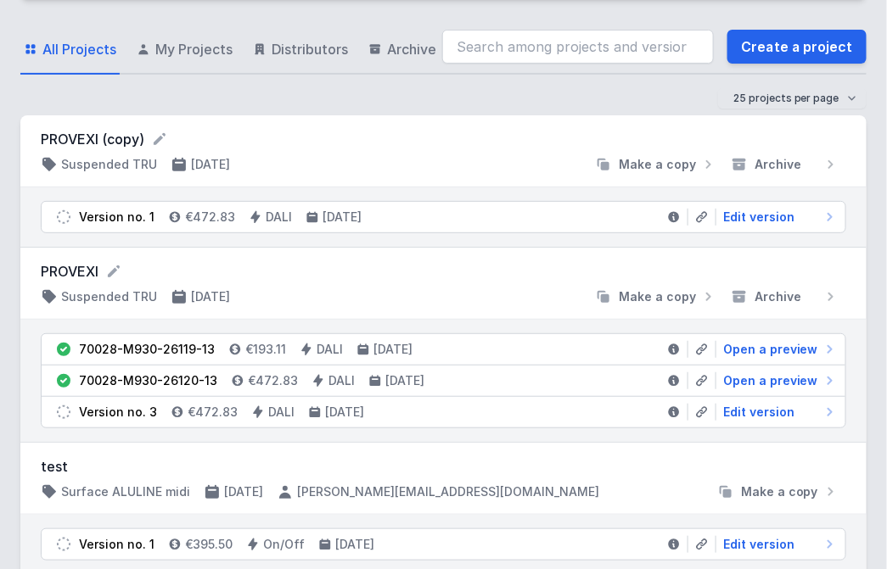
scroll to position [94, 0]
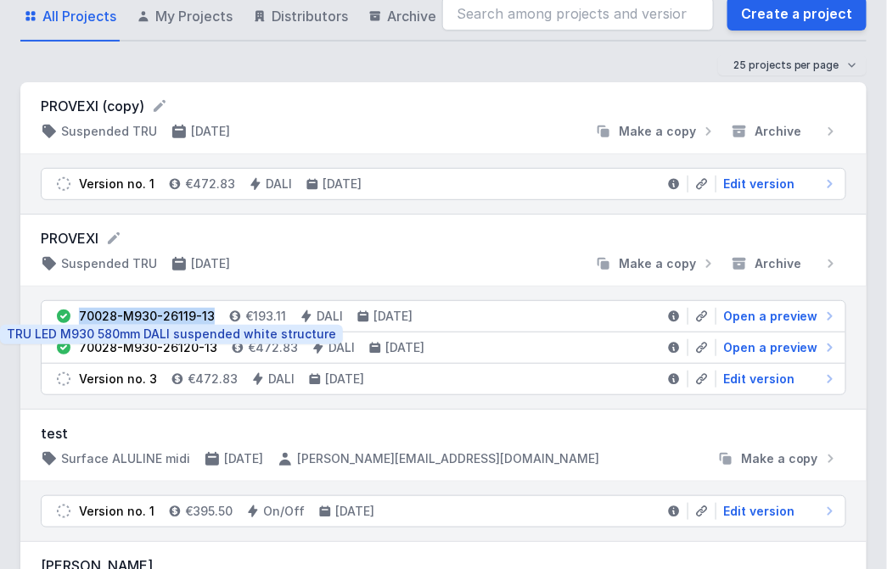
drag, startPoint x: 210, startPoint y: 312, endPoint x: 80, endPoint y: 316, distance: 130.7
click at [80, 316] on li "70028-M930-26119-13 €193.11 DALI 08/10/2025 Open a preview" at bounding box center [443, 316] width 803 height 31
copy div "70028-M930-26119-13"
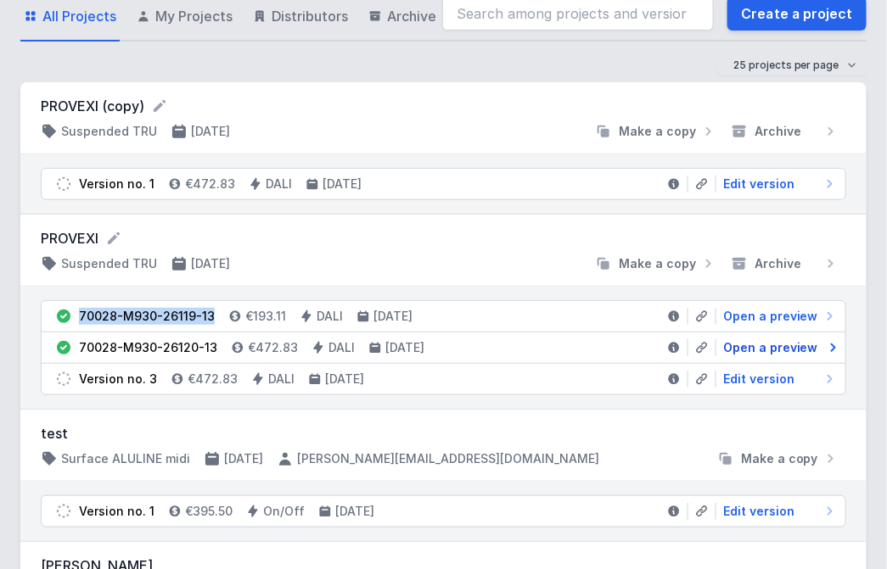
drag, startPoint x: 836, startPoint y: 354, endPoint x: 730, endPoint y: 351, distance: 106.1
click at [836, 354] on icon at bounding box center [833, 347] width 17 height 17
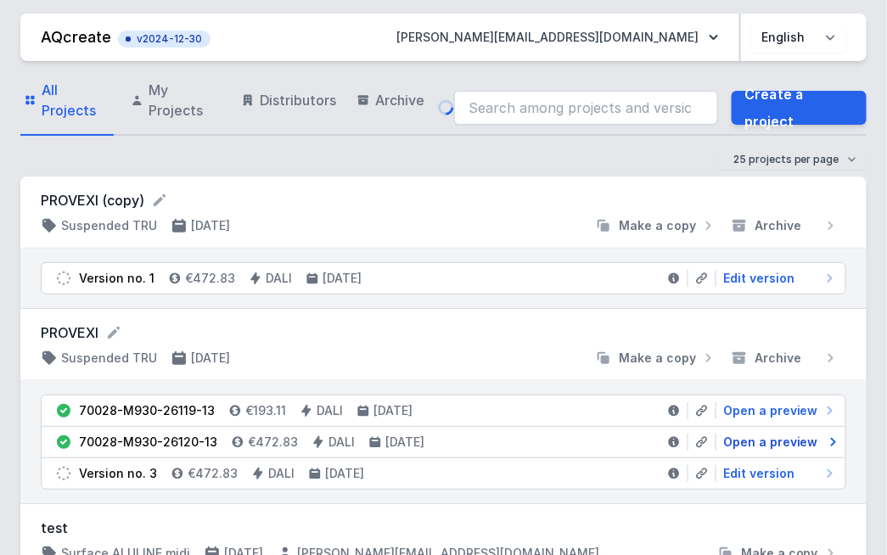
select select "M"
select select "3000"
select select "4"
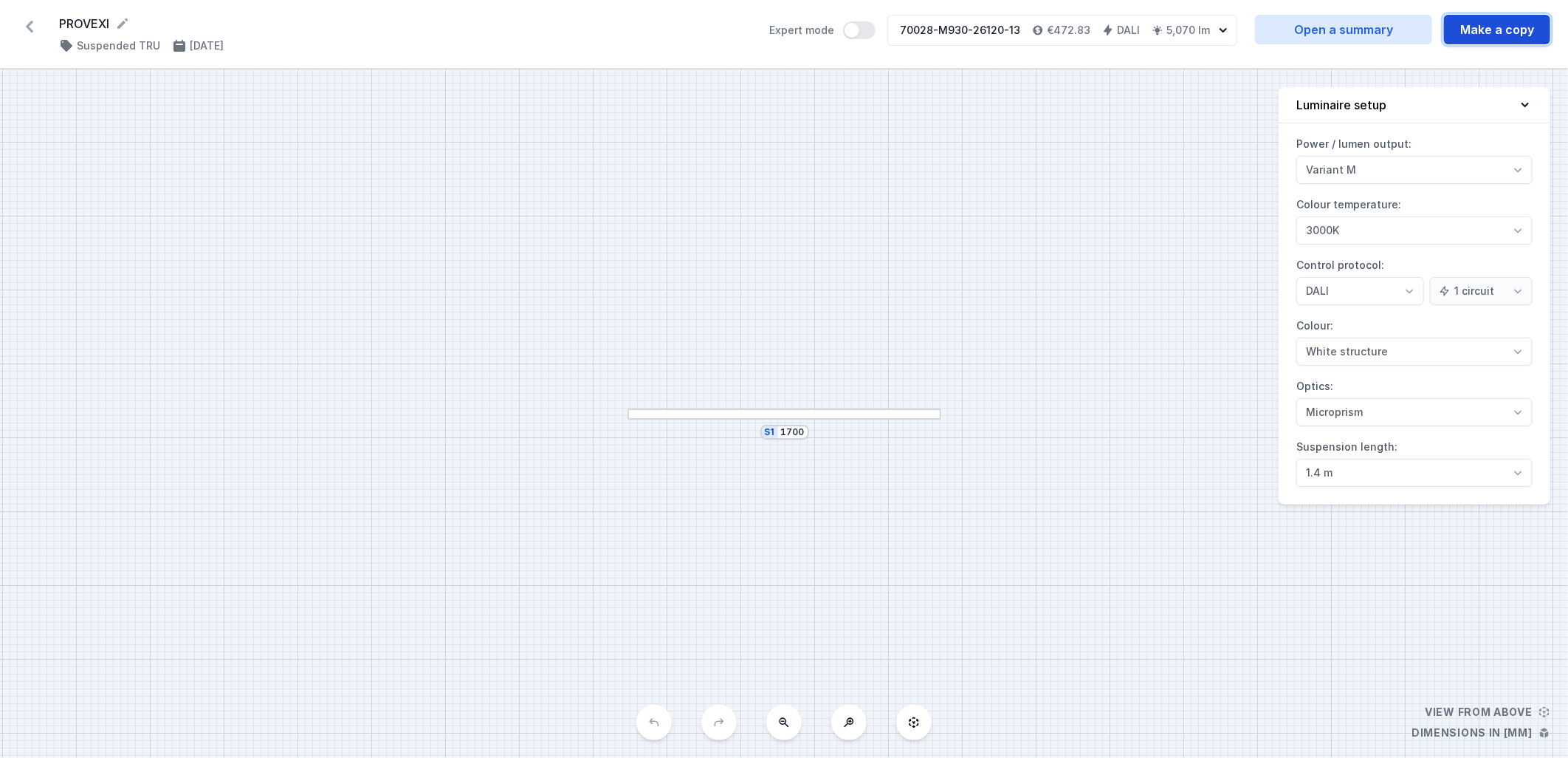
click at [1464, 42] on button "Make a copy" at bounding box center [1498, 30] width 106 height 30
select select "M"
select select "3000"
select select "4"
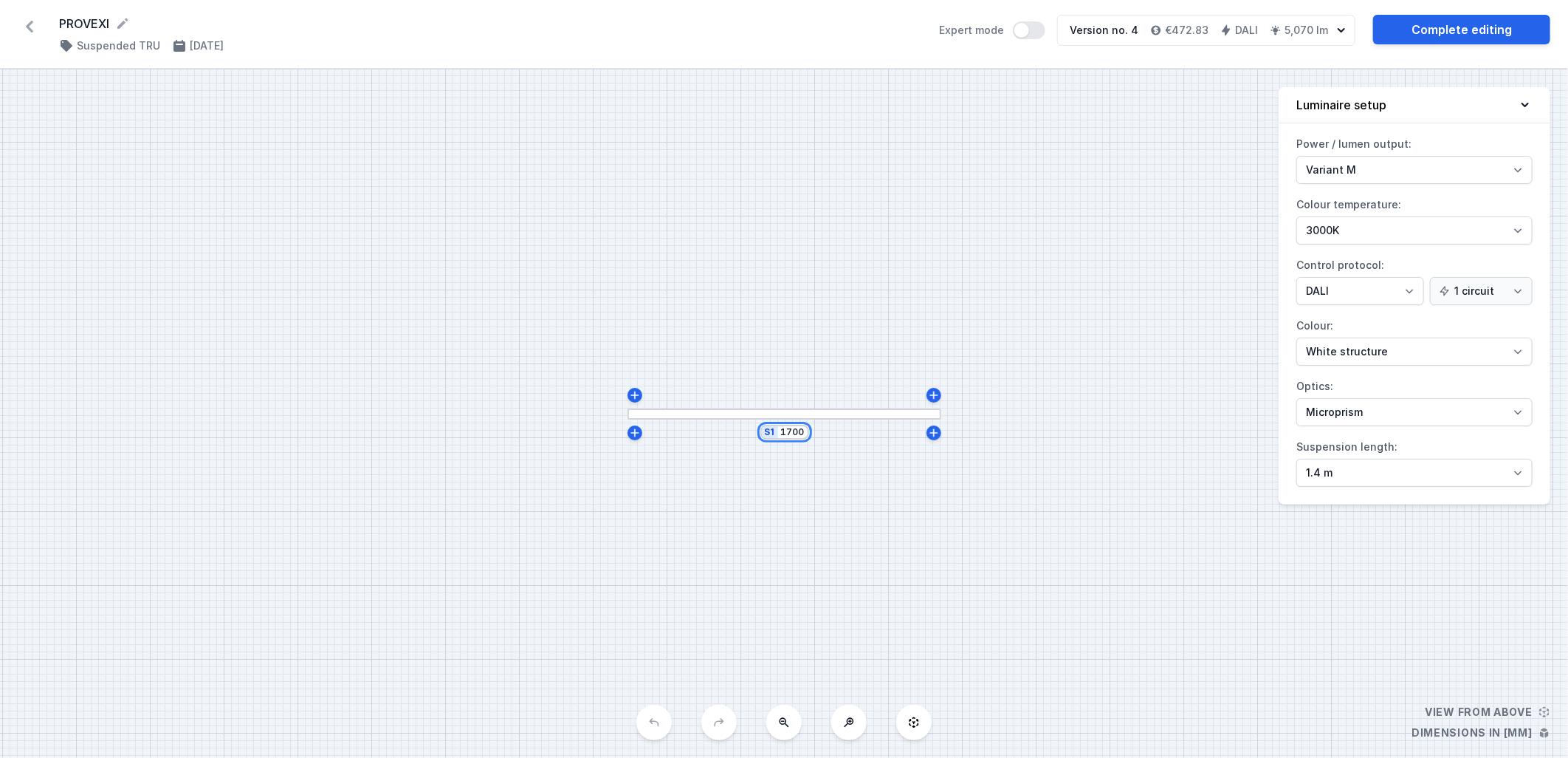
click at [798, 434] on input "1700" at bounding box center [793, 433] width 23 height 12
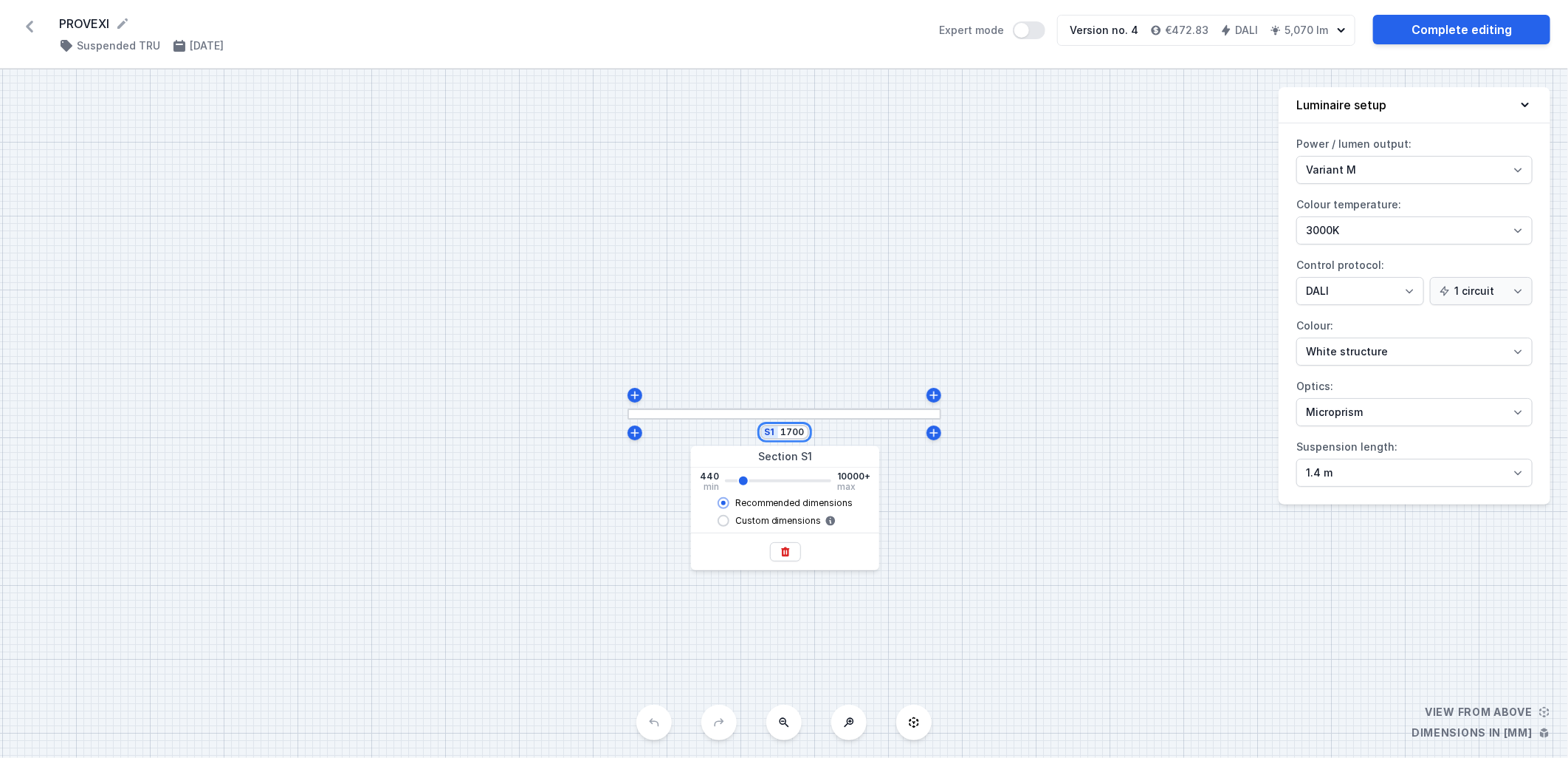
click at [798, 434] on input "1700" at bounding box center [793, 433] width 23 height 12
type input "5764"
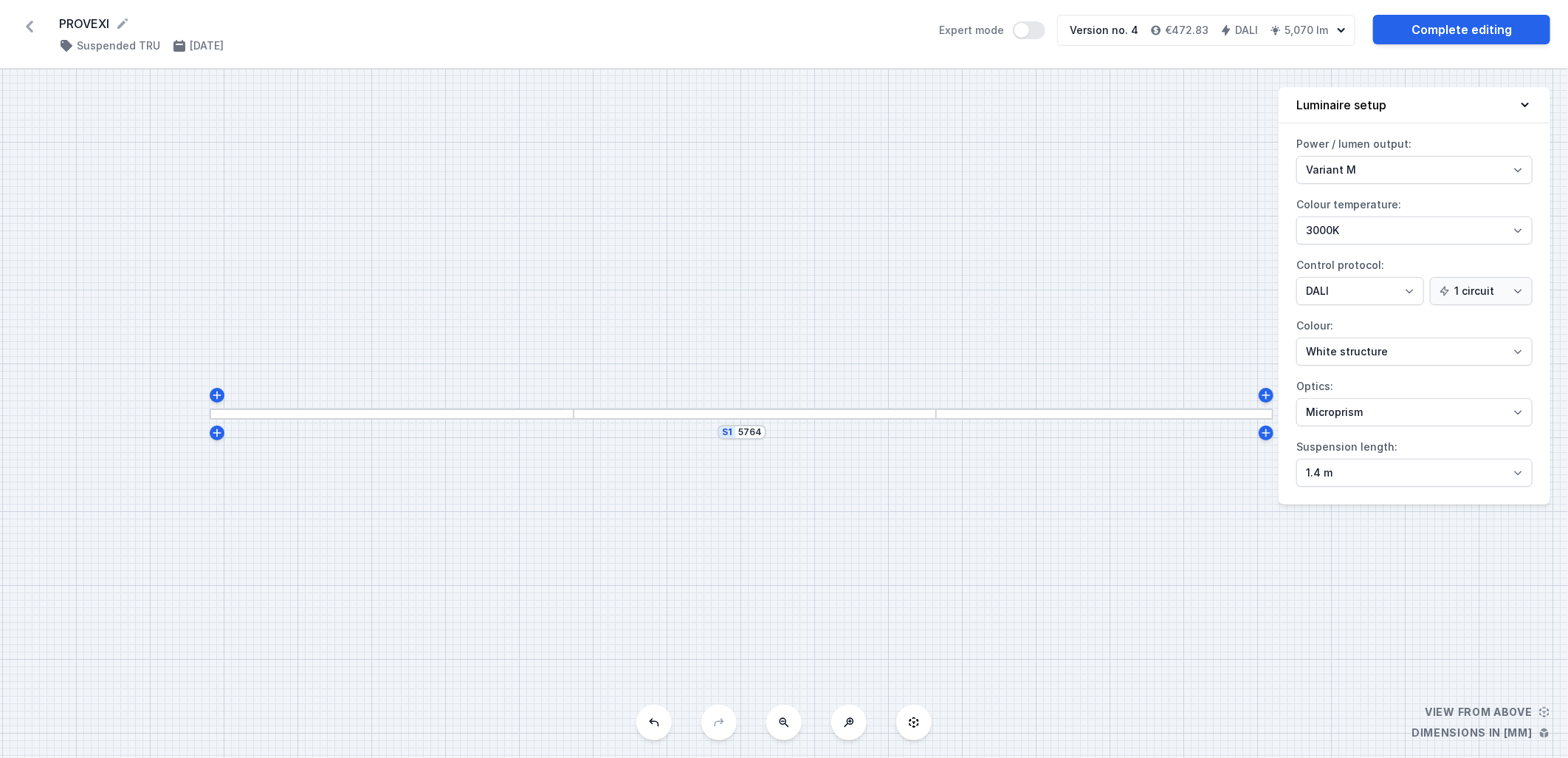
click at [1038, 541] on div "S1 5764" at bounding box center [784, 413] width 1568 height 688
click at [1448, 37] on link "Complete editing" at bounding box center [1462, 30] width 178 height 30
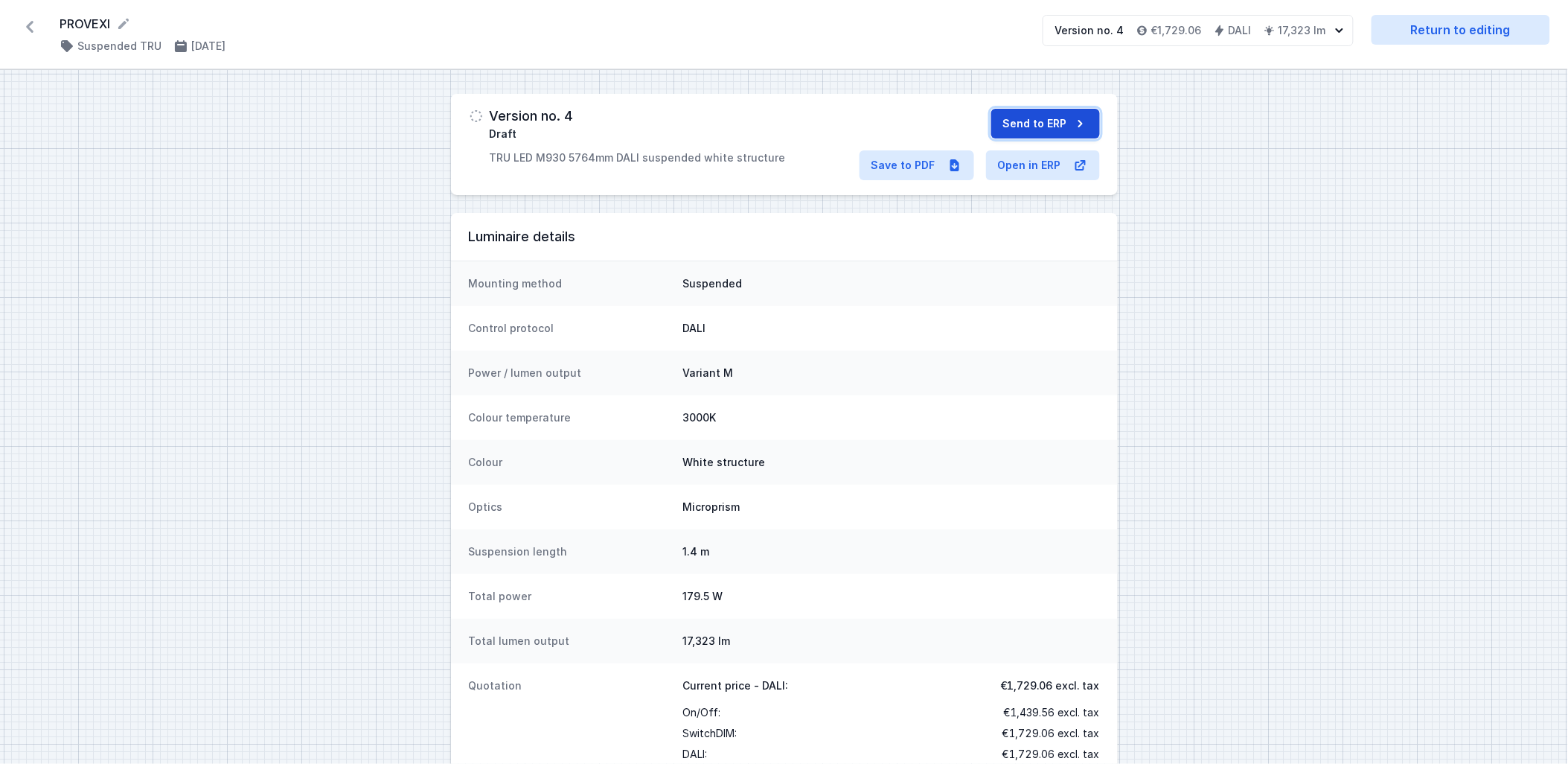
click at [1009, 134] on button "Send to ERP" at bounding box center [1045, 124] width 109 height 30
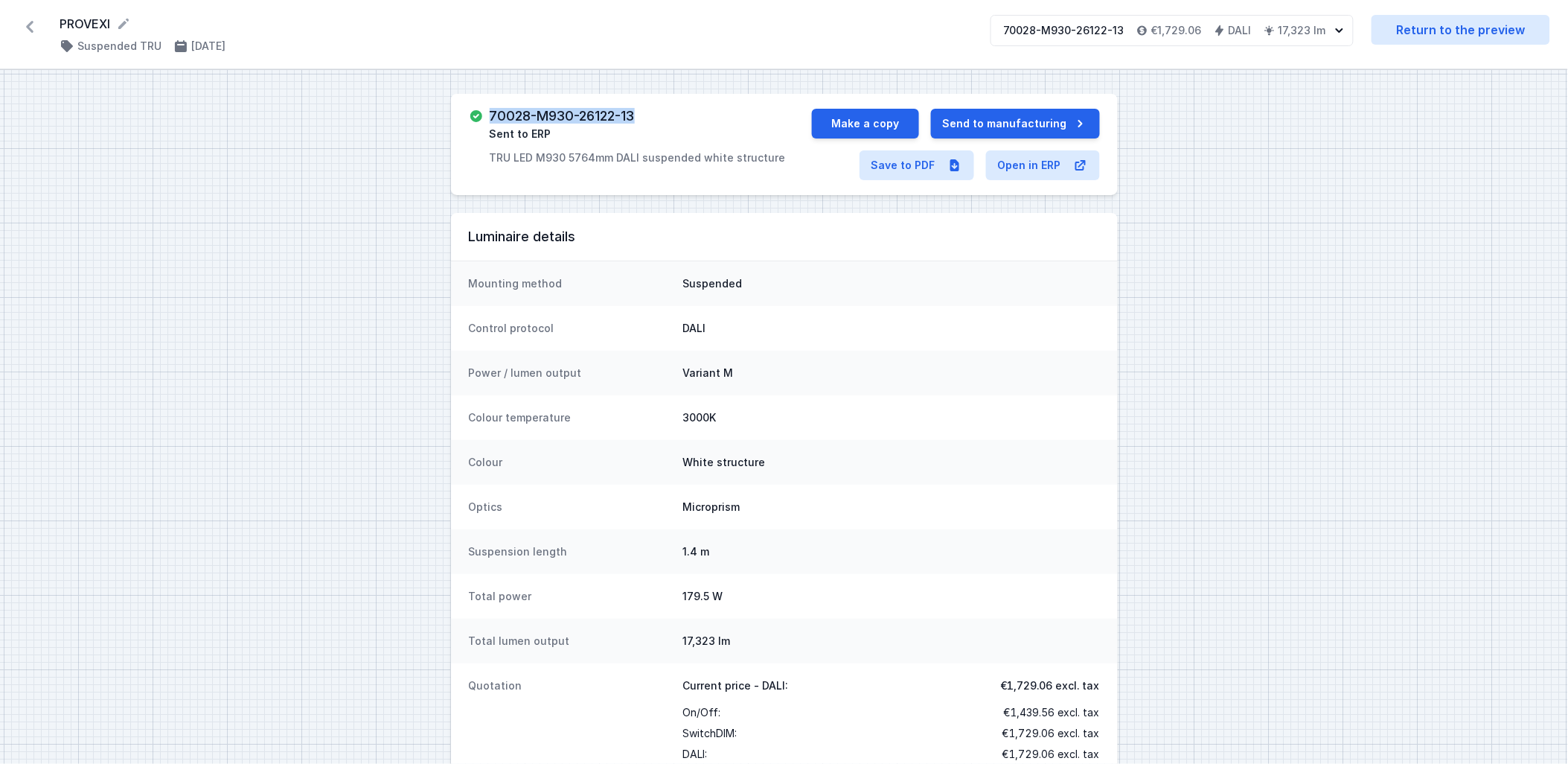
drag, startPoint x: 642, startPoint y: 116, endPoint x: 488, endPoint y: 111, distance: 154.1
click at [488, 111] on div "70028-M930-26122-13 Sent to ERP TRU LED M930 5764mm DALI suspended white struct…" at bounding box center [640, 137] width 343 height 56
copy h3 "70028-M930-26122-13"
click at [850, 120] on button "Make a copy" at bounding box center [866, 124] width 107 height 30
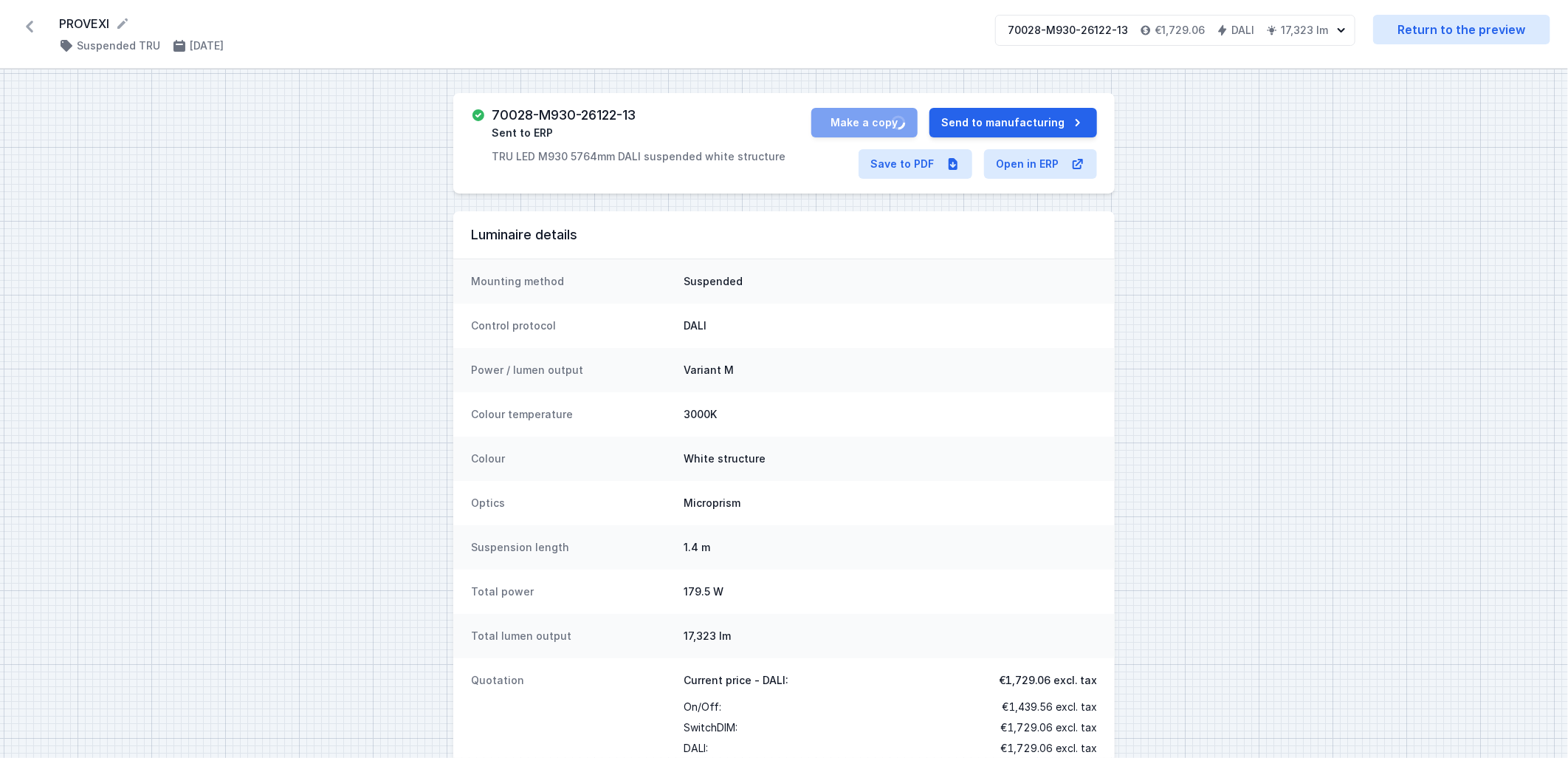
select select "M"
select select "3000"
select select "4"
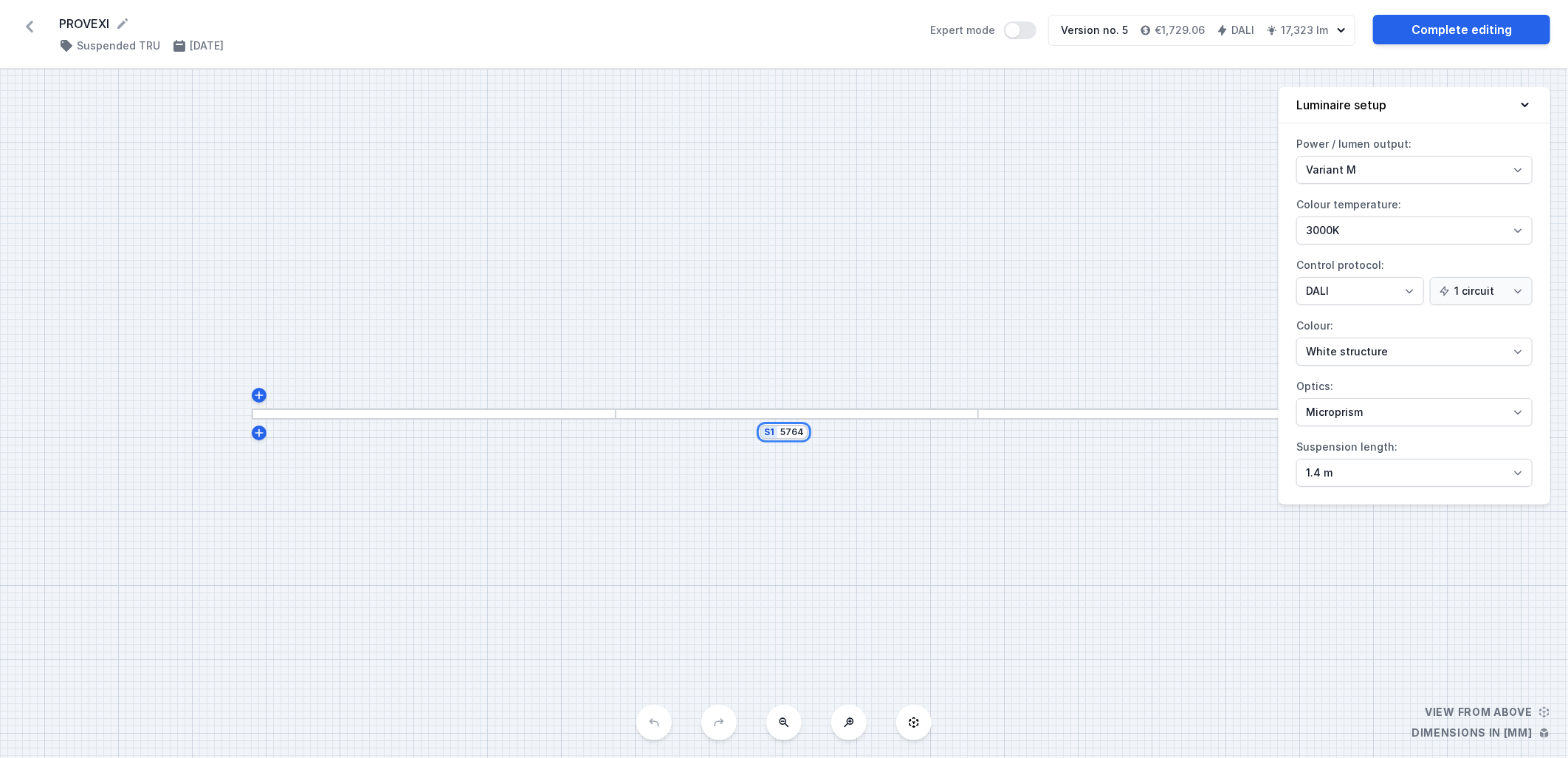
click at [781, 436] on input "5764" at bounding box center [792, 433] width 23 height 12
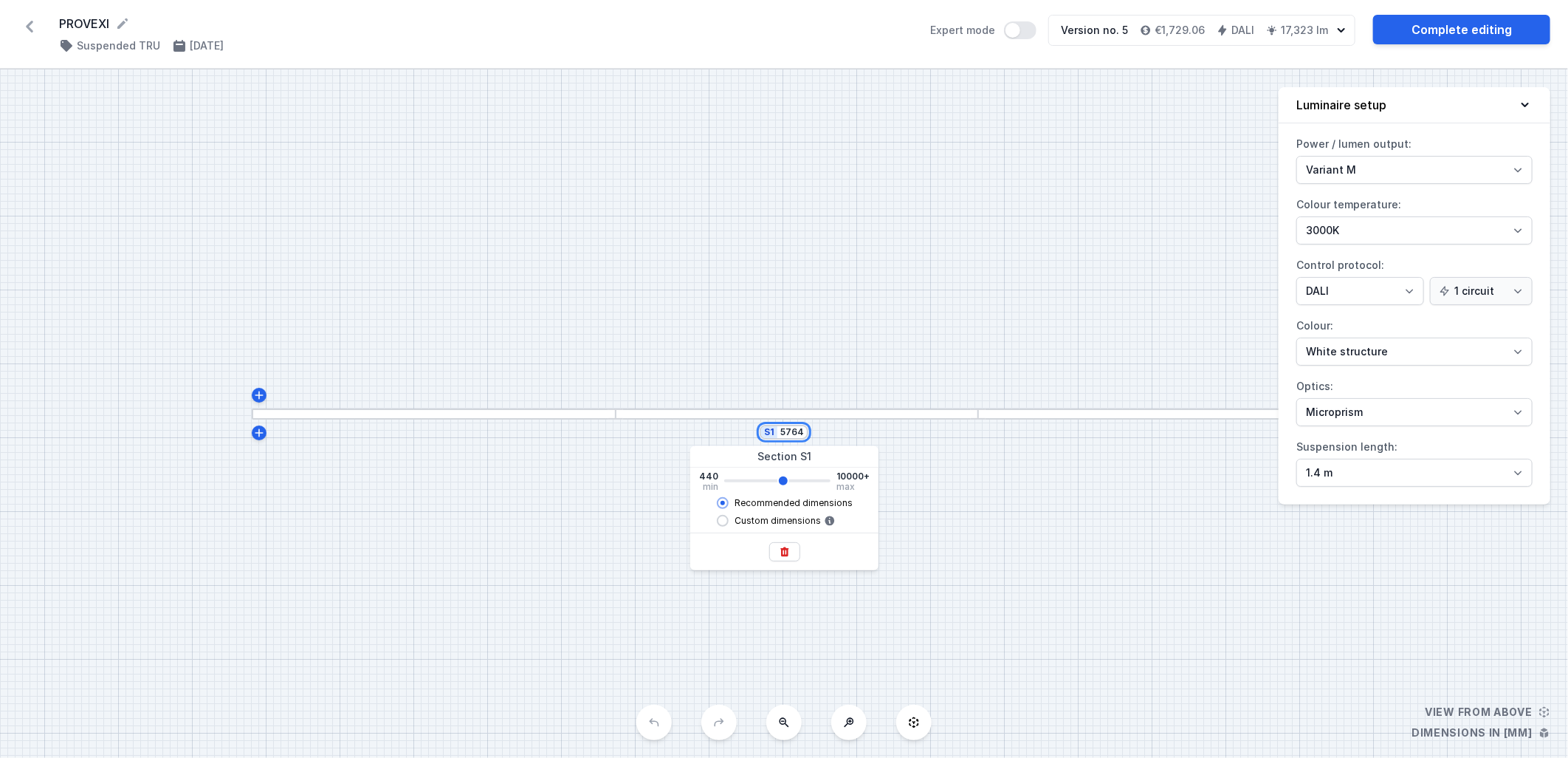
click at [781, 436] on input "5764" at bounding box center [792, 433] width 23 height 12
type input "6"
type input "5760"
type input "67"
type input "5760"
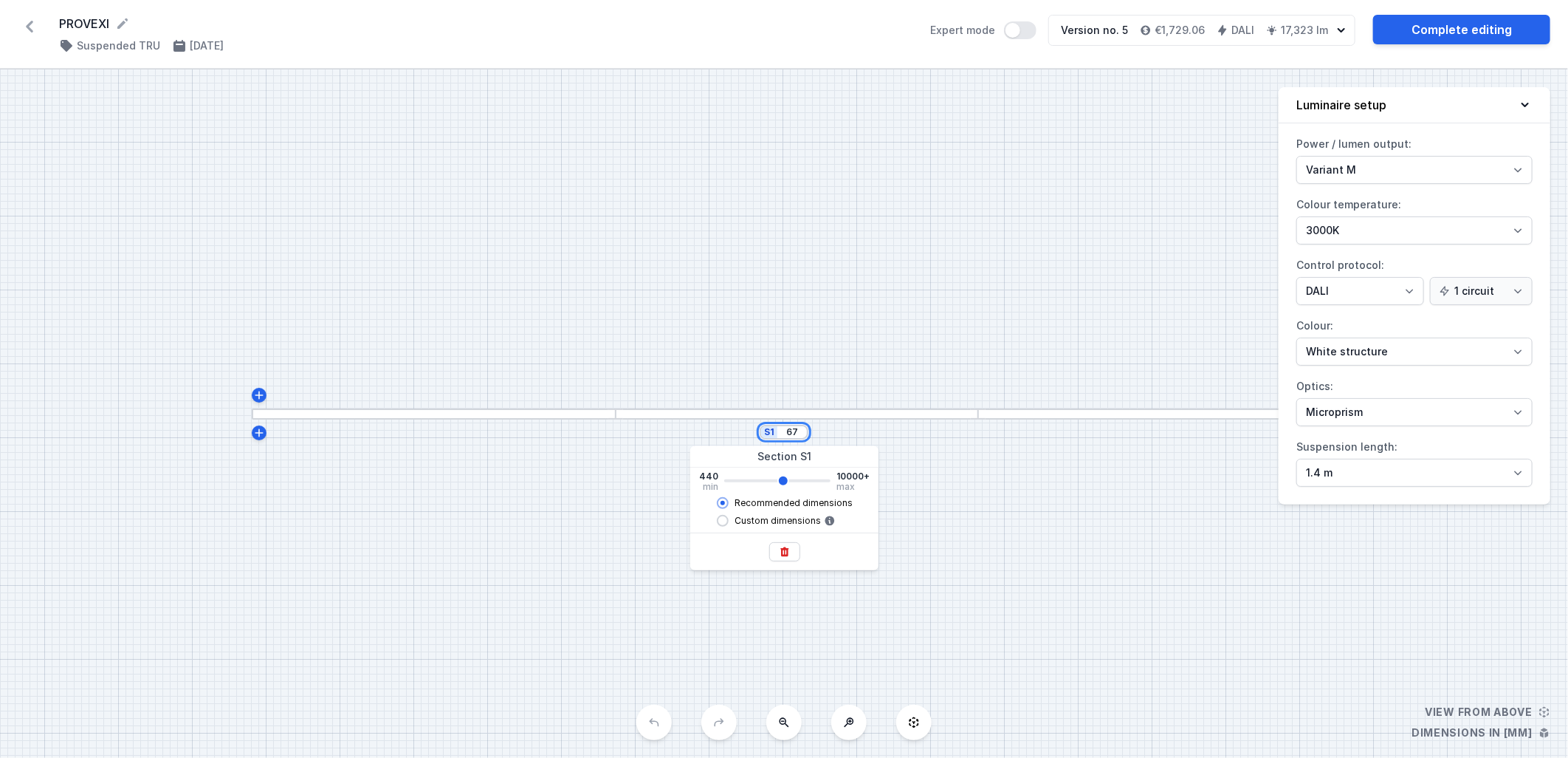
type input "673"
type input "5760"
type input "6730"
type input "5760"
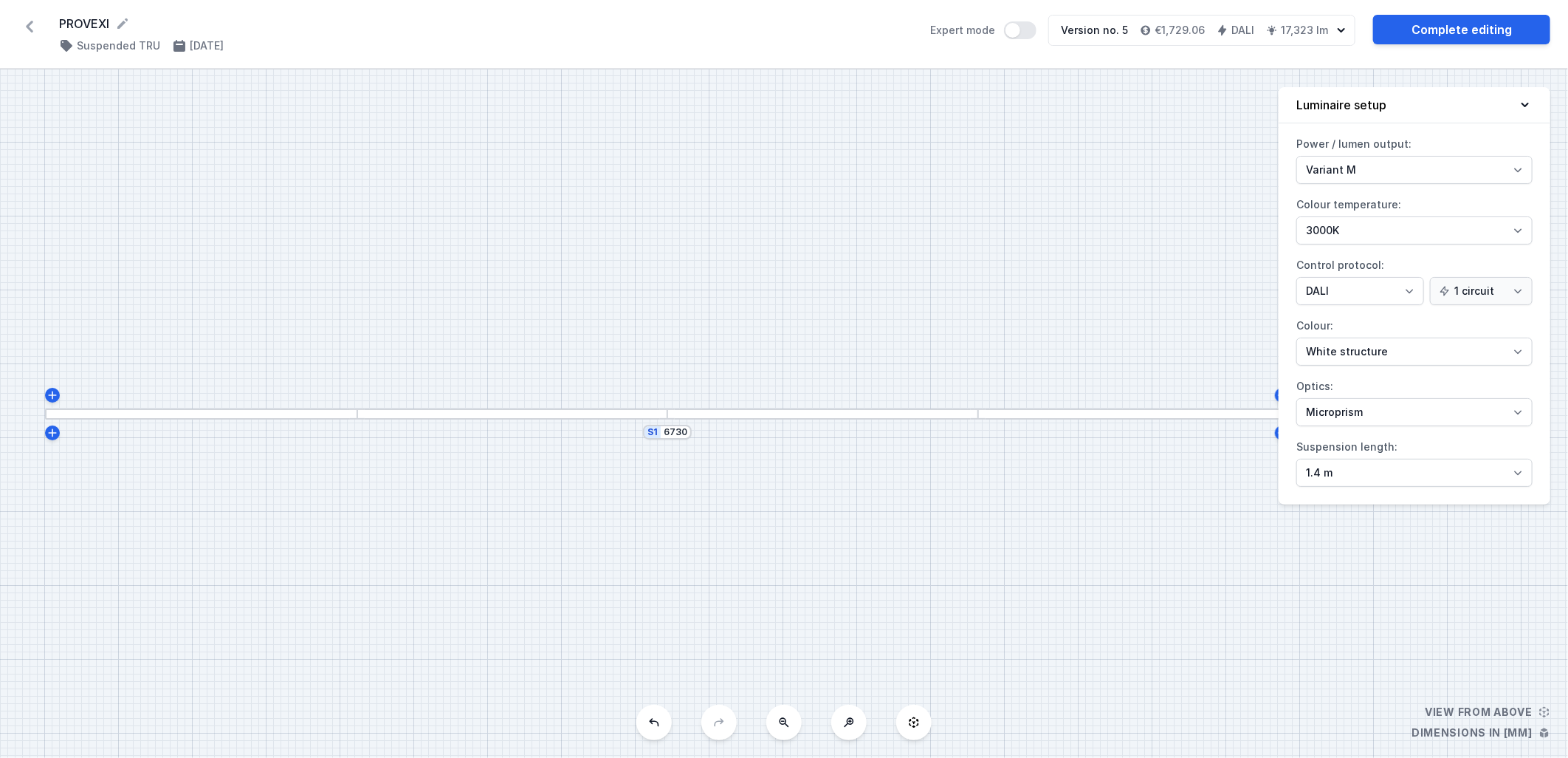
type input "6746"
click at [984, 548] on div "S1 6746" at bounding box center [784, 413] width 1568 height 688
click at [1467, 32] on link "Complete editing" at bounding box center [1462, 30] width 178 height 30
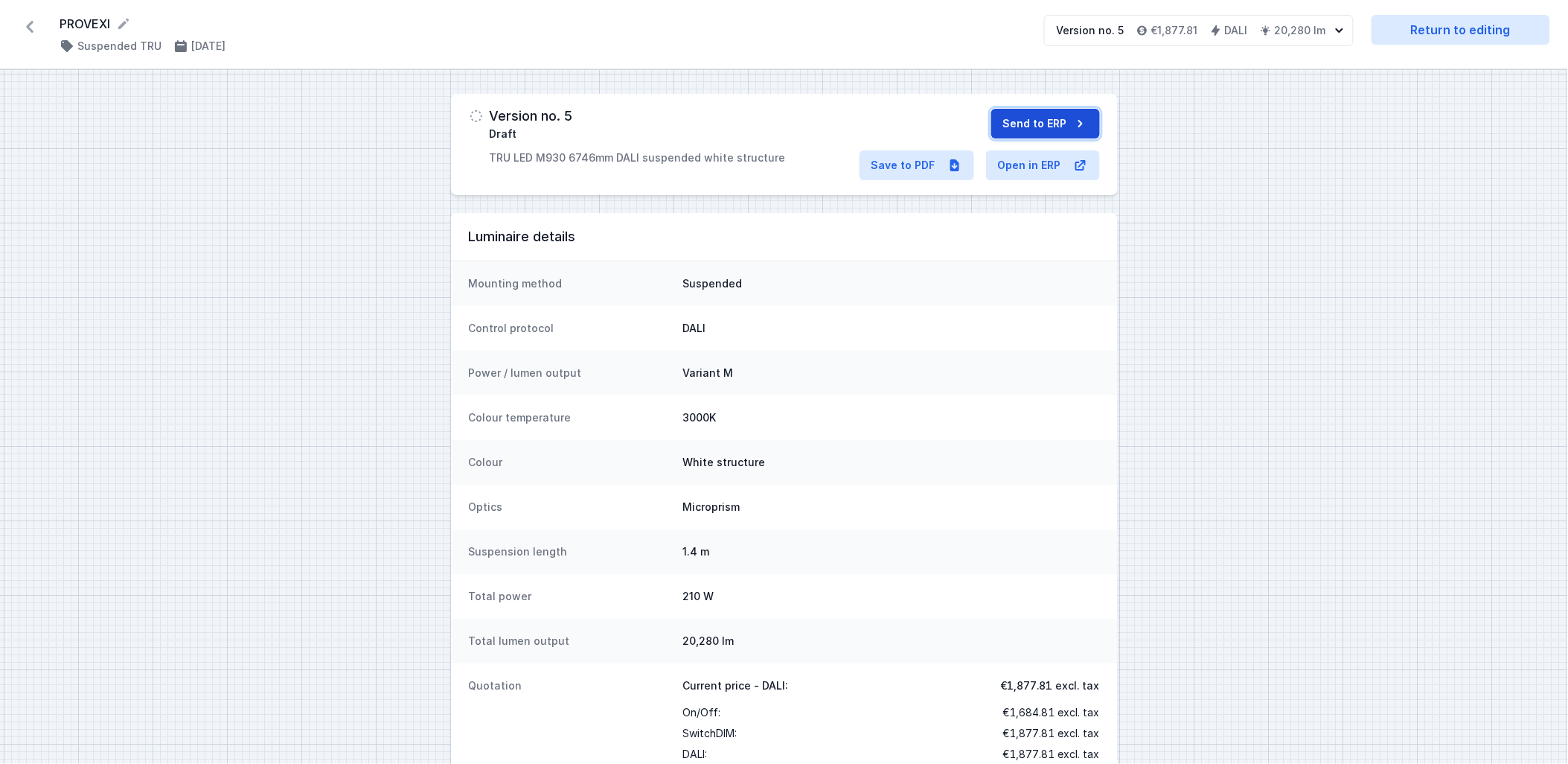
click at [1060, 117] on button "Send to ERP" at bounding box center [1045, 124] width 109 height 30
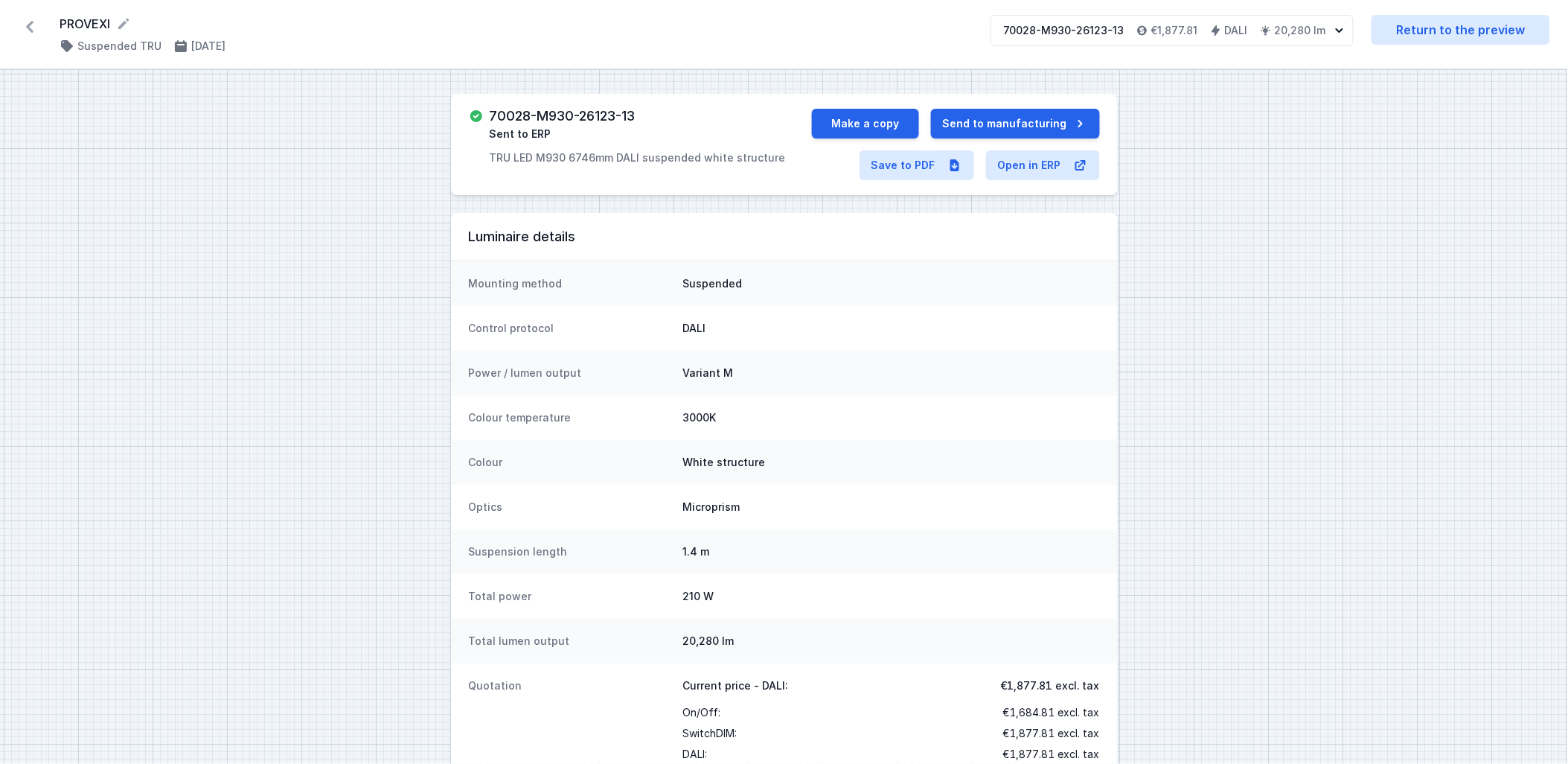
click at [610, 116] on h3 "70028-M930-26123-13" at bounding box center [562, 116] width 146 height 15
drag, startPoint x: 647, startPoint y: 115, endPoint x: 484, endPoint y: 111, distance: 163.0
click at [484, 111] on div "70028-M930-26123-13 Sent to ERP TRU LED M930 6746mm DALI suspended white struct…" at bounding box center [640, 137] width 343 height 56
copy h3 "70028-M930-26123-13"
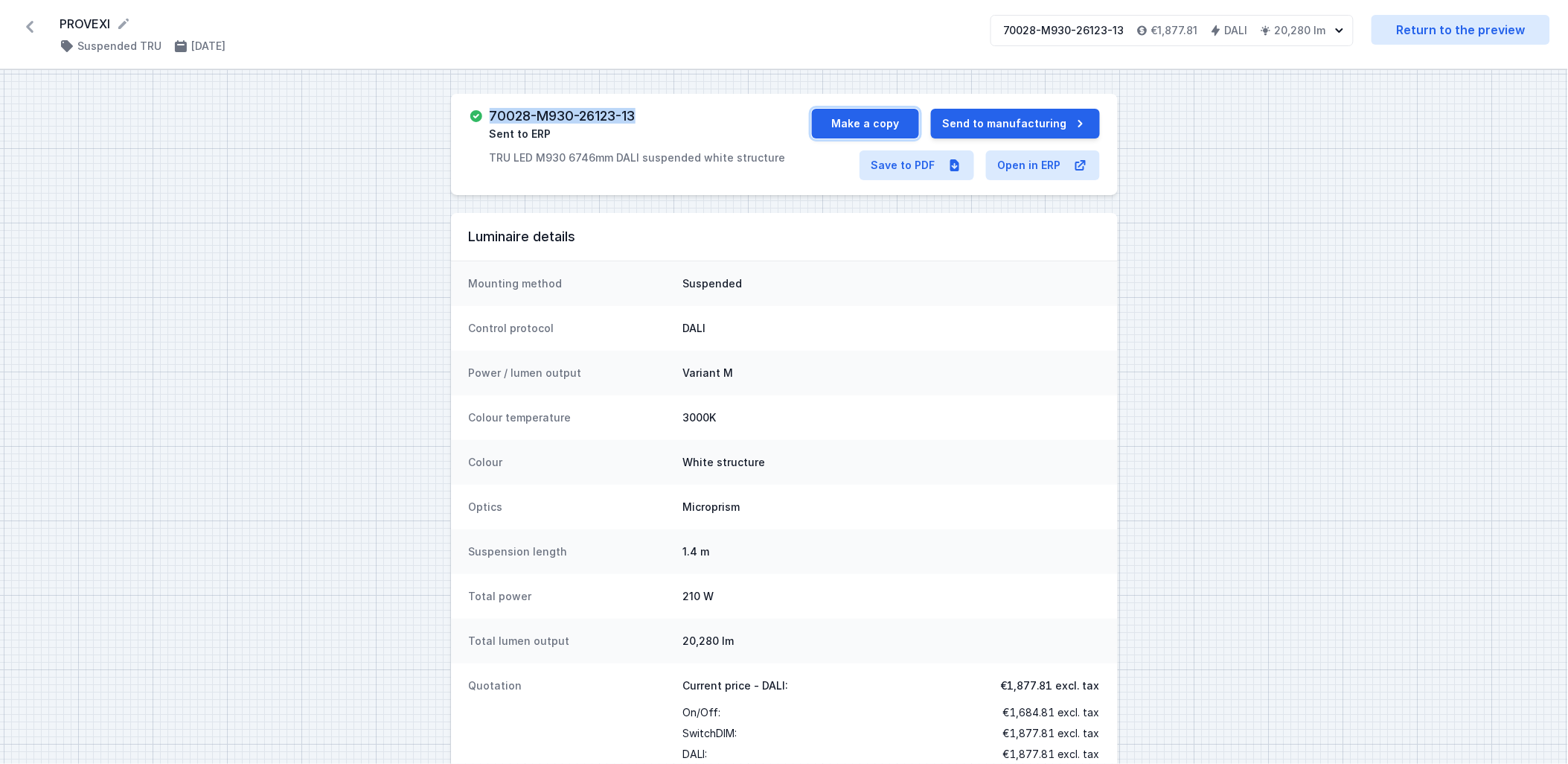
click at [896, 127] on button "Make a copy" at bounding box center [866, 124] width 107 height 30
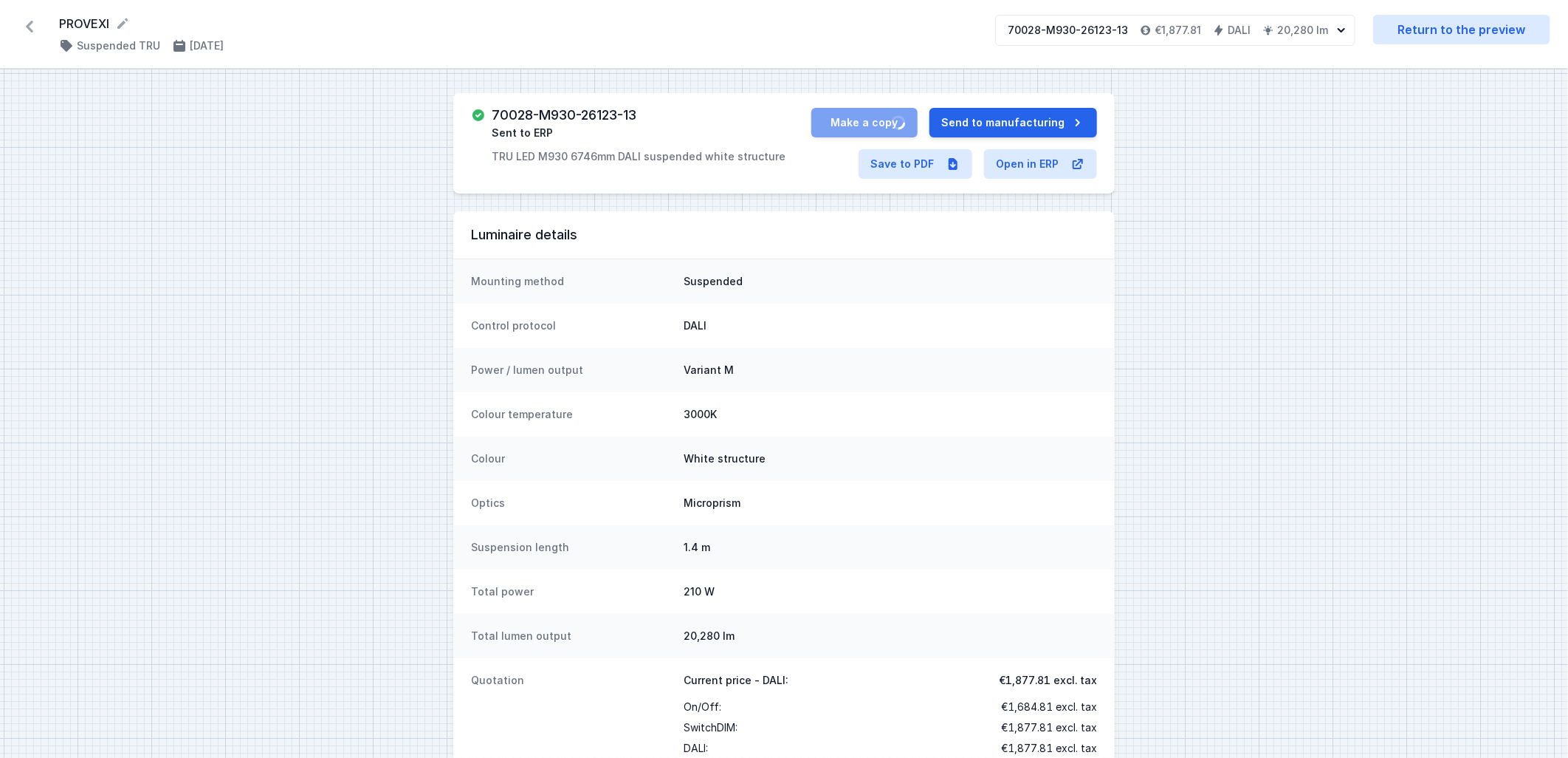
select select "M"
select select "3000"
select select "4"
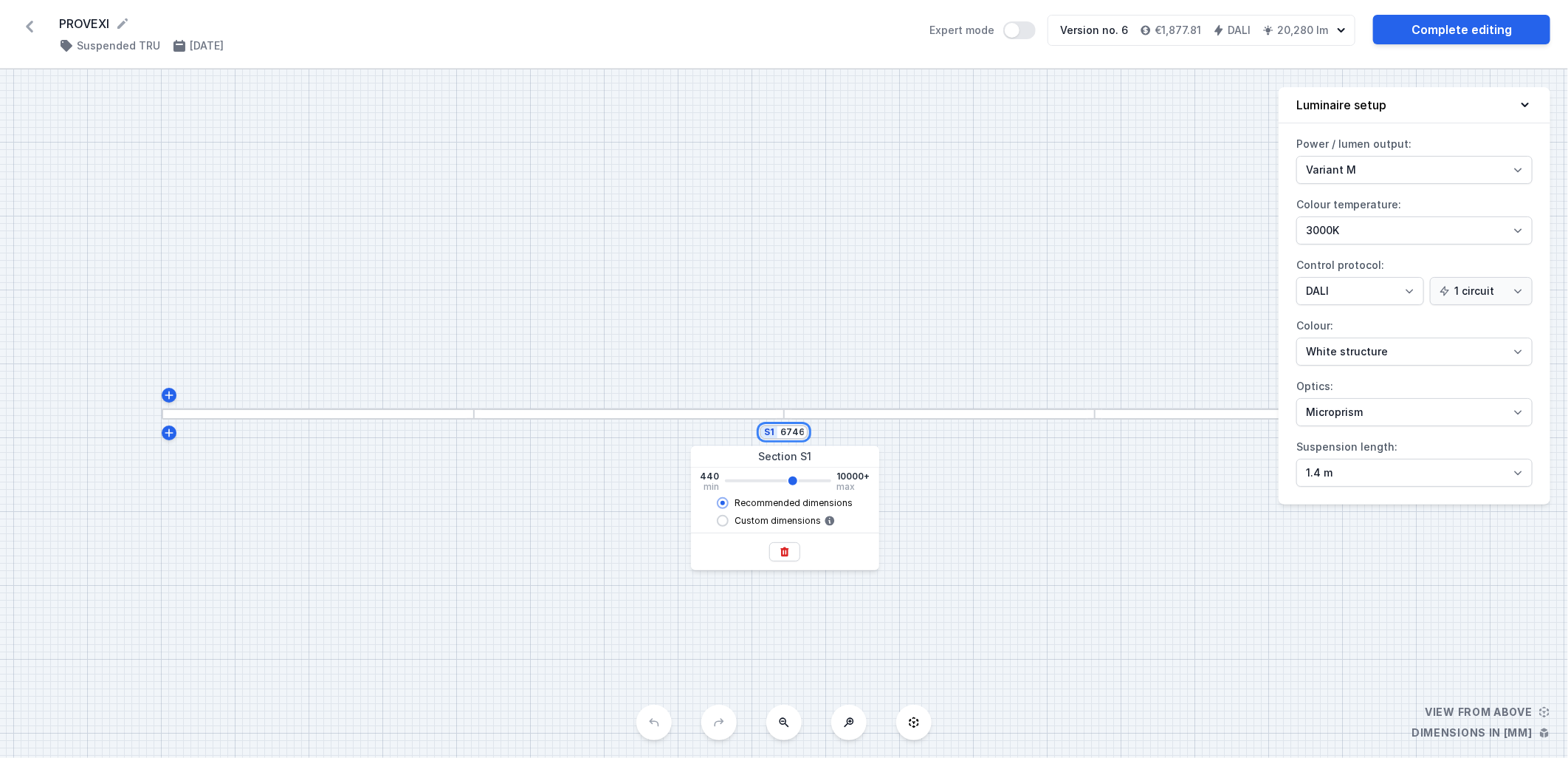
click at [794, 431] on input "6746" at bounding box center [792, 433] width 23 height 12
type input "6740"
type input "5"
type input "6740"
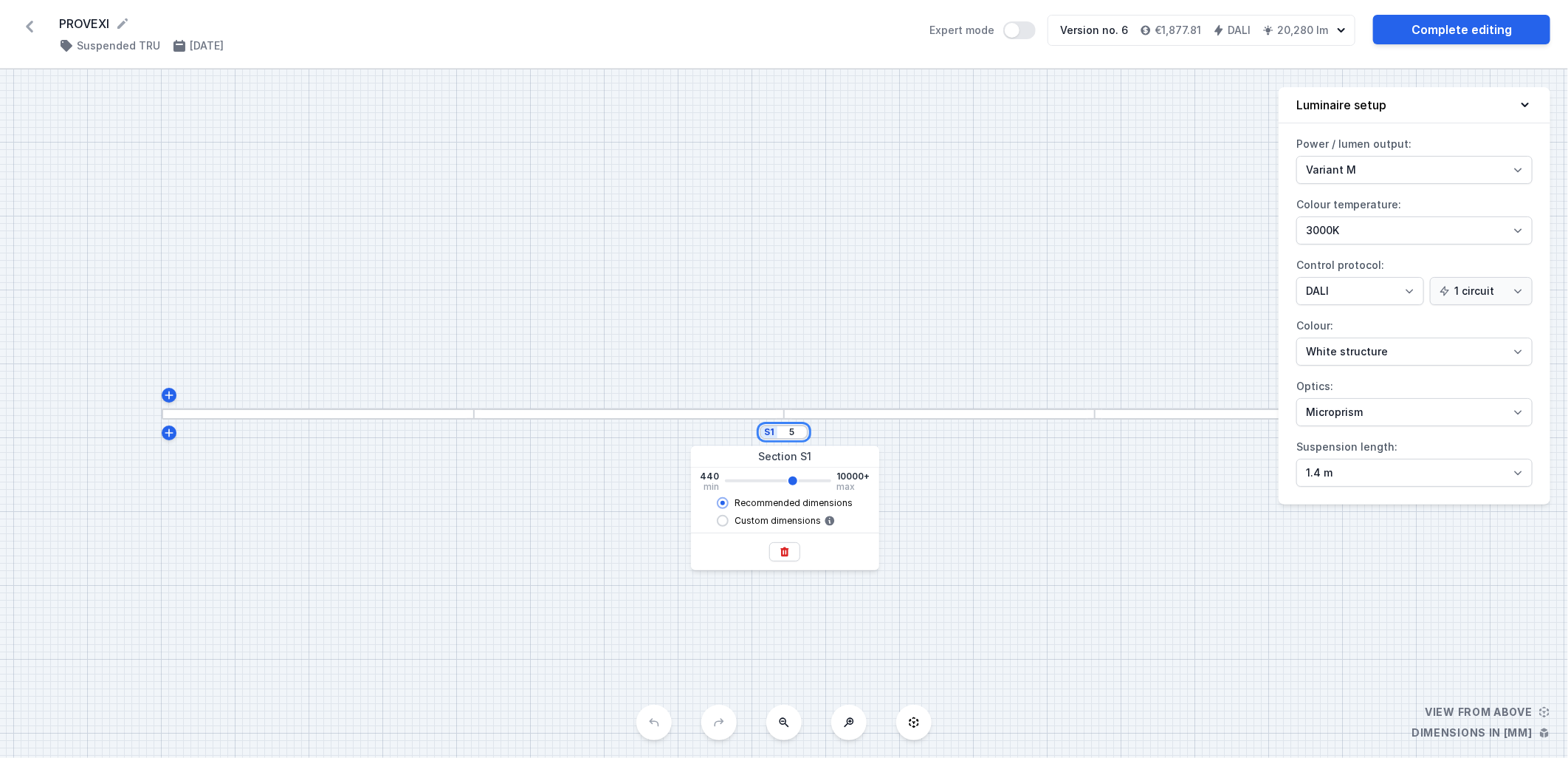
type input "50"
type input "6740"
type input "505"
type input "6740"
type input "5050"
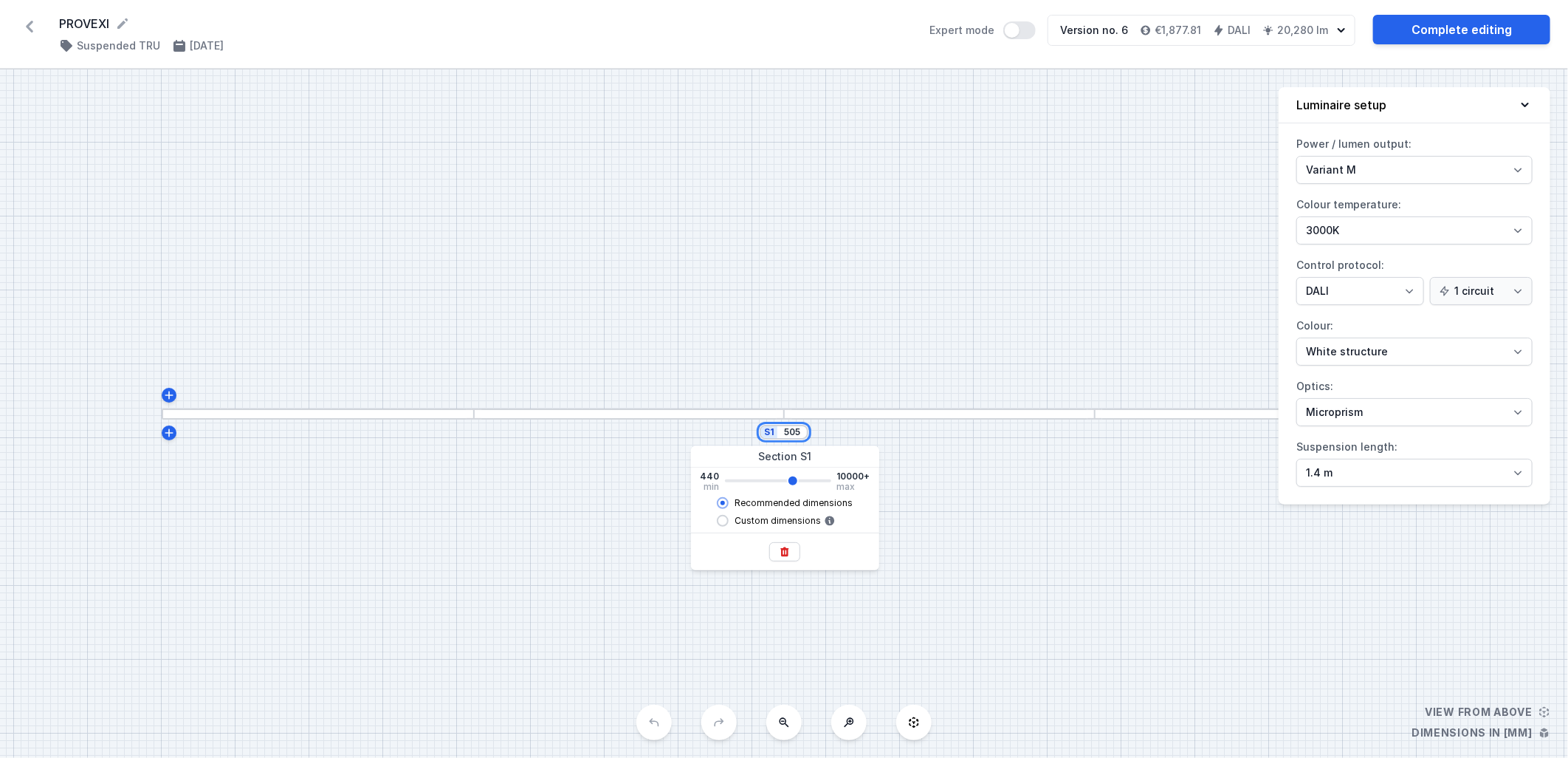
type input "6740"
type input "5064"
type input "5060"
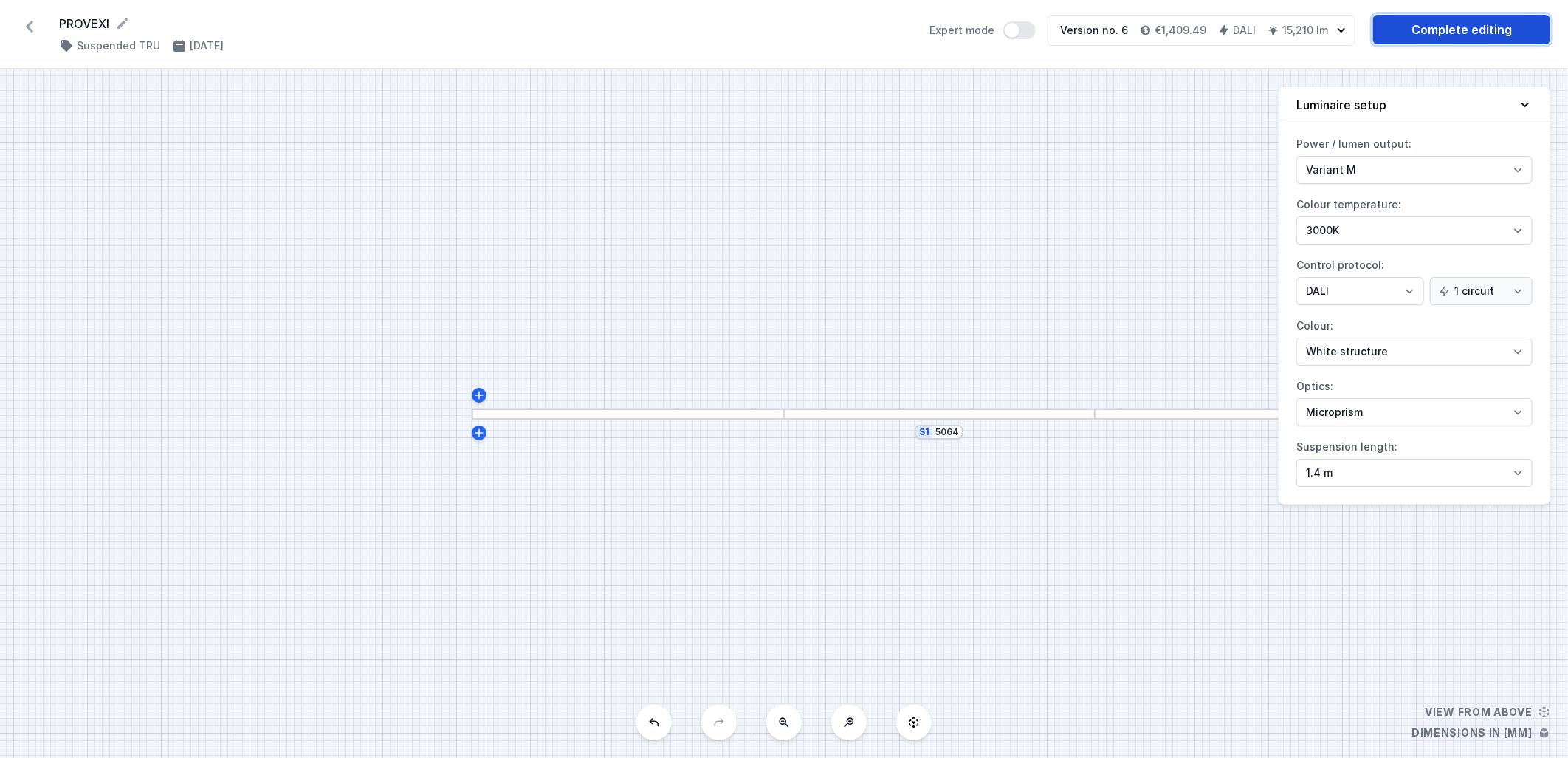
click at [1425, 31] on link "Complete editing" at bounding box center [1462, 30] width 178 height 30
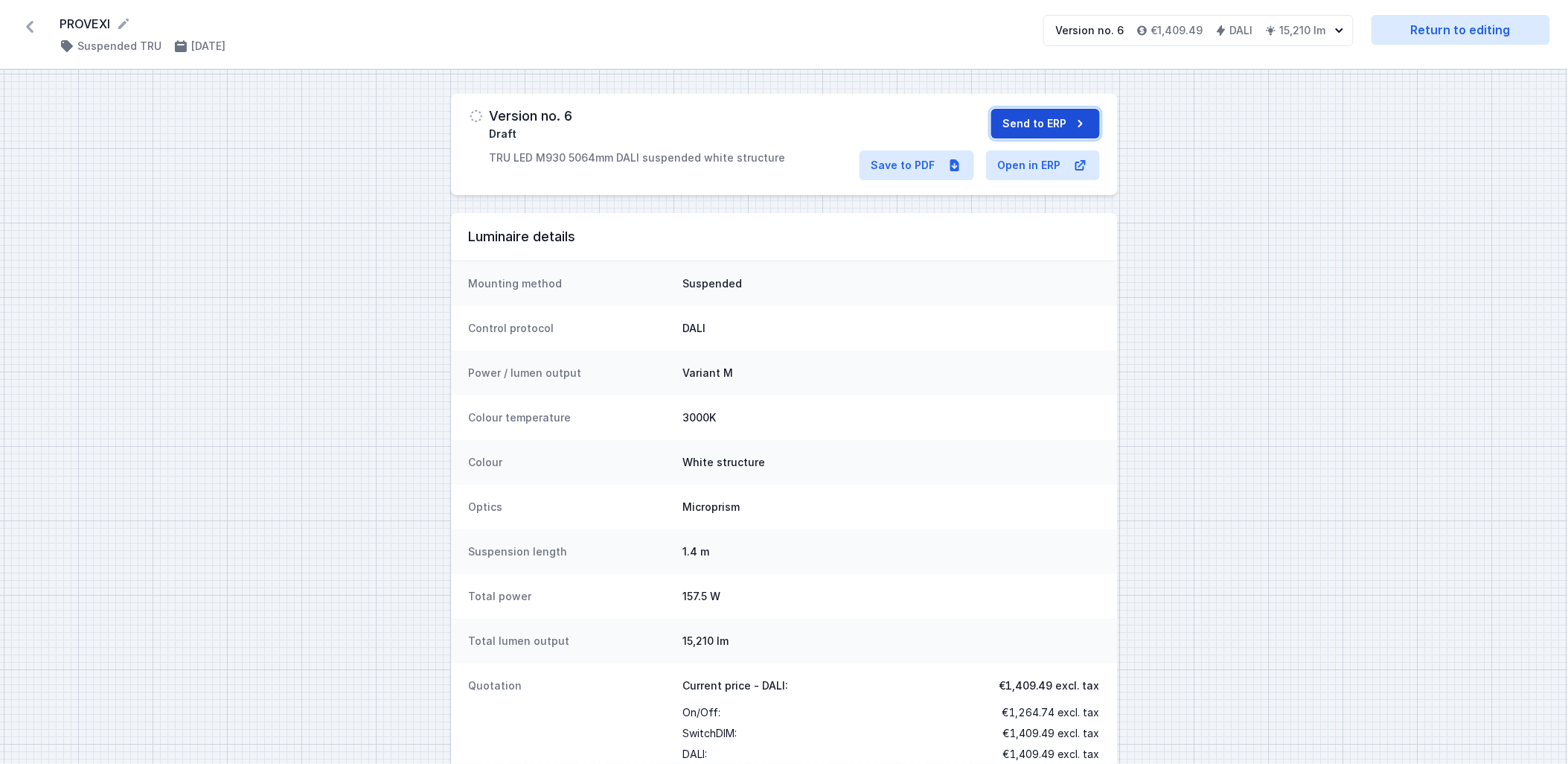
click at [1061, 120] on button "Send to ERP" at bounding box center [1045, 124] width 109 height 30
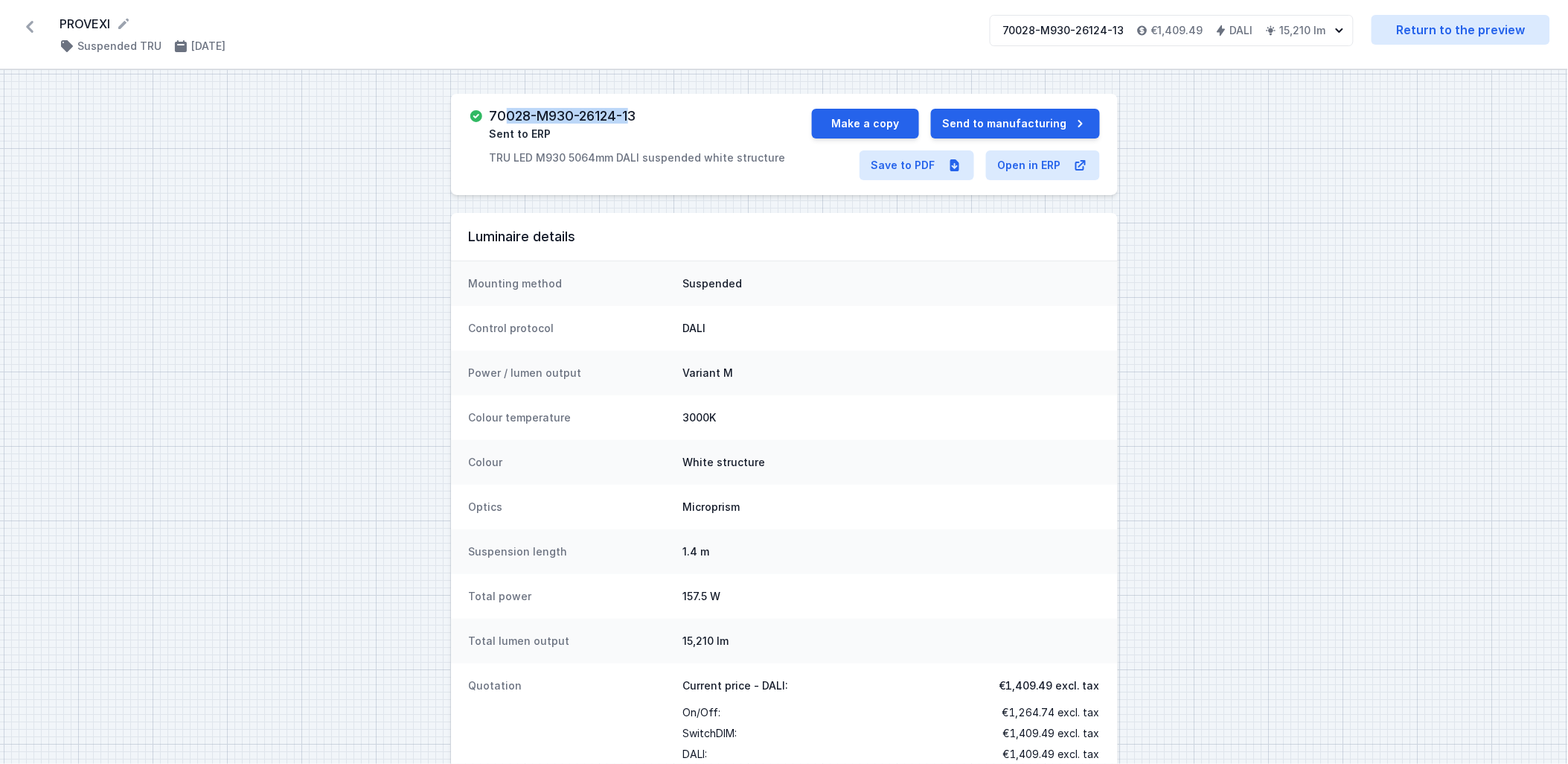
drag, startPoint x: 633, startPoint y: 113, endPoint x: 506, endPoint y: 119, distance: 127.1
click at [506, 119] on h3 "70028-M930-26124-13" at bounding box center [562, 116] width 146 height 15
drag, startPoint x: 488, startPoint y: 114, endPoint x: 643, endPoint y: 135, distance: 156.4
click at [643, 135] on div "70028-M930-26124-13 Sent to ERP TRU LED M930 5064mm DALI suspended white struct…" at bounding box center [640, 137] width 343 height 56
copy h3 "70028-M930-26124-13"
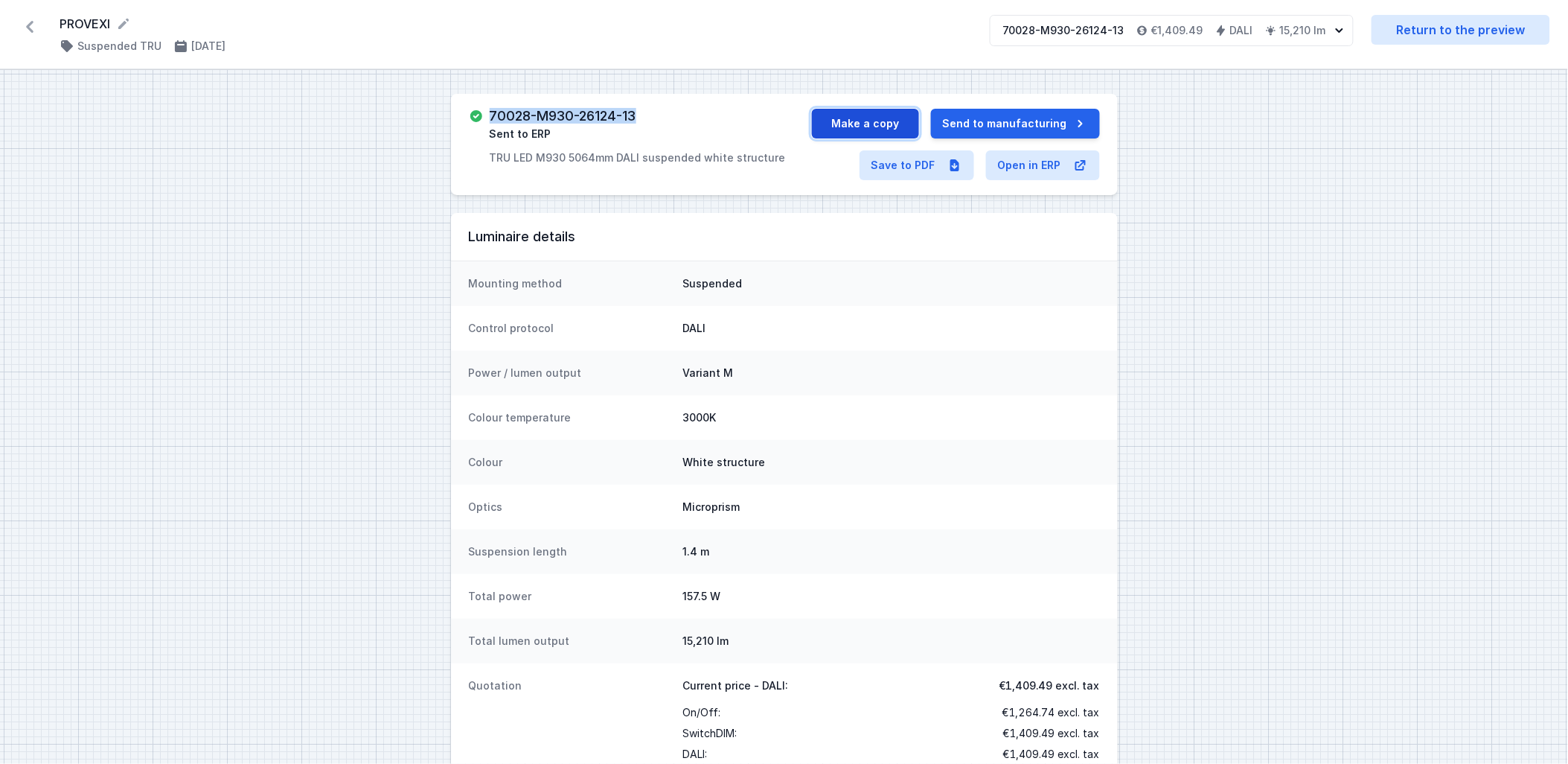
click at [850, 129] on button "Make a copy" at bounding box center [866, 124] width 107 height 30
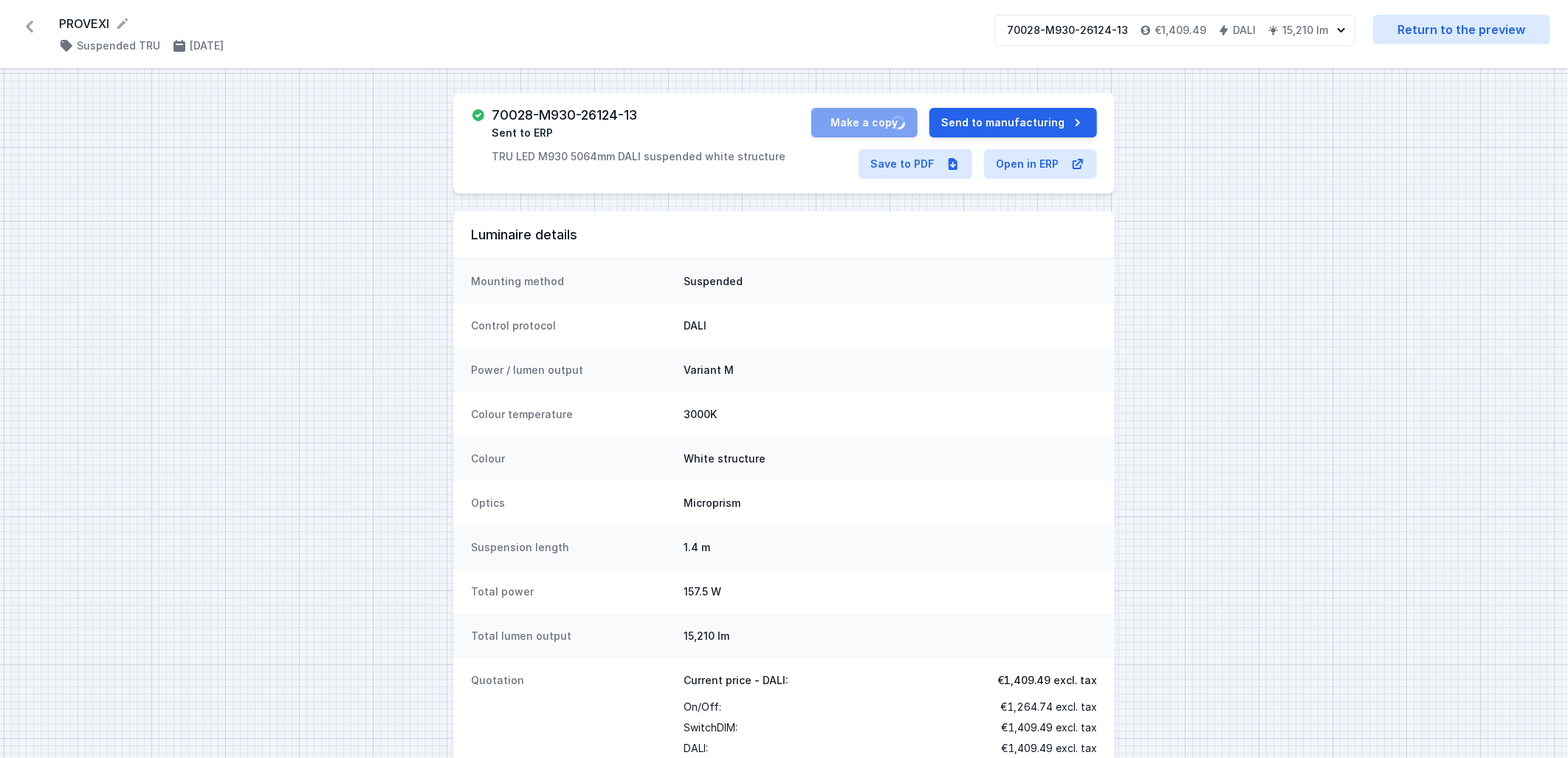
select select "M"
select select "3000"
select select "4"
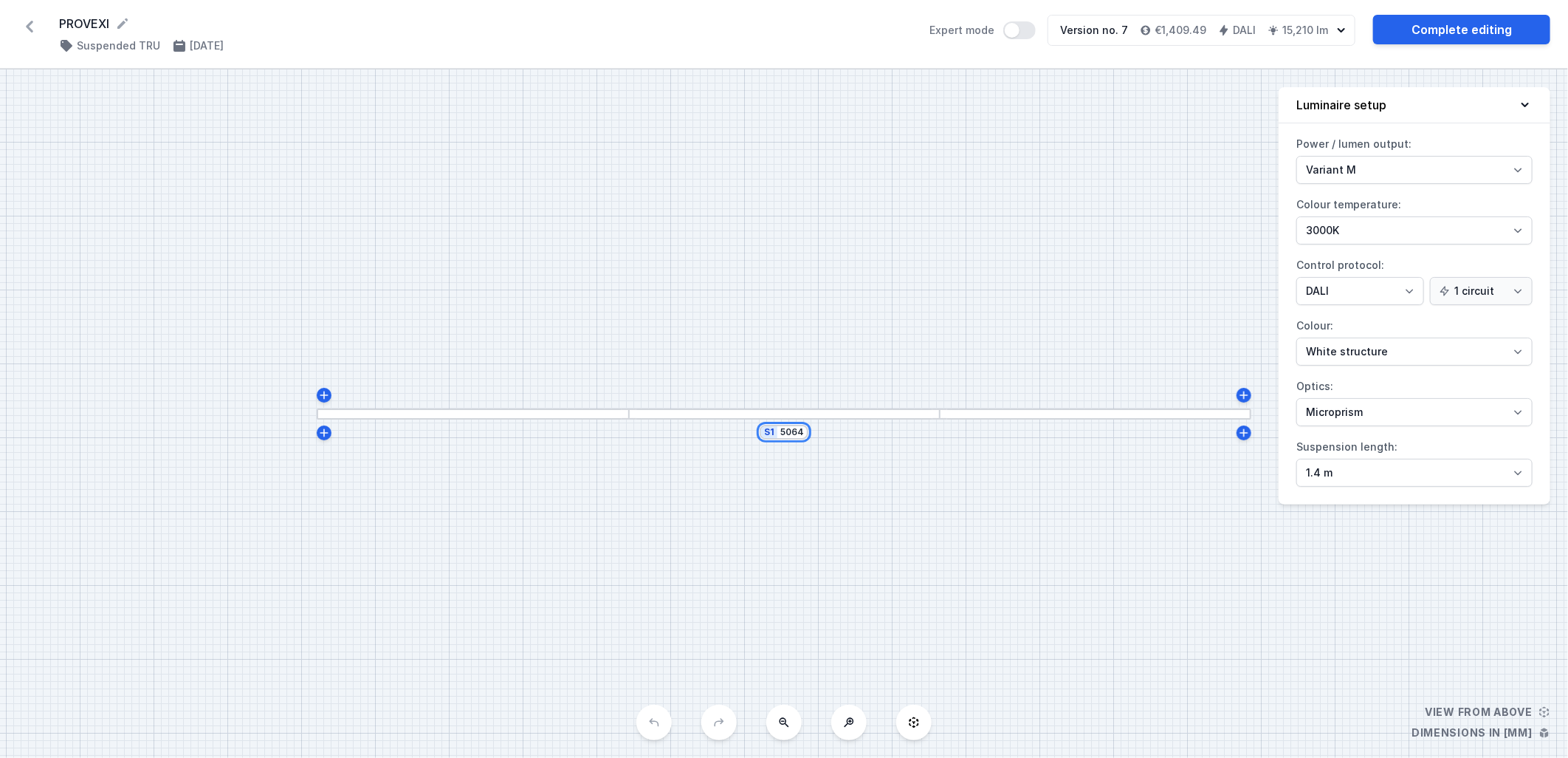
click at [796, 431] on input "5064" at bounding box center [792, 433] width 23 height 12
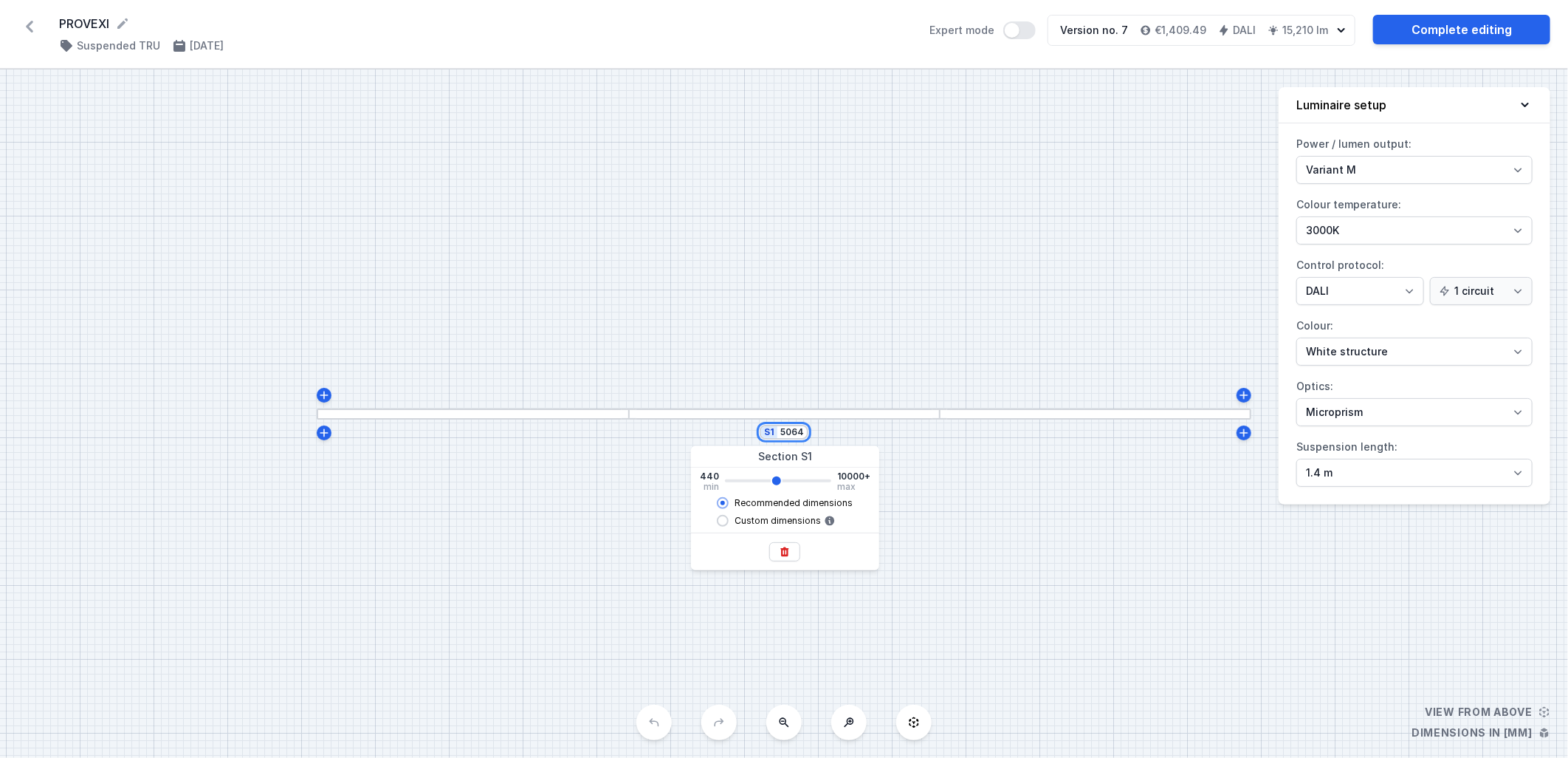
click at [796, 431] on input "5064" at bounding box center [792, 433] width 23 height 12
type input "5"
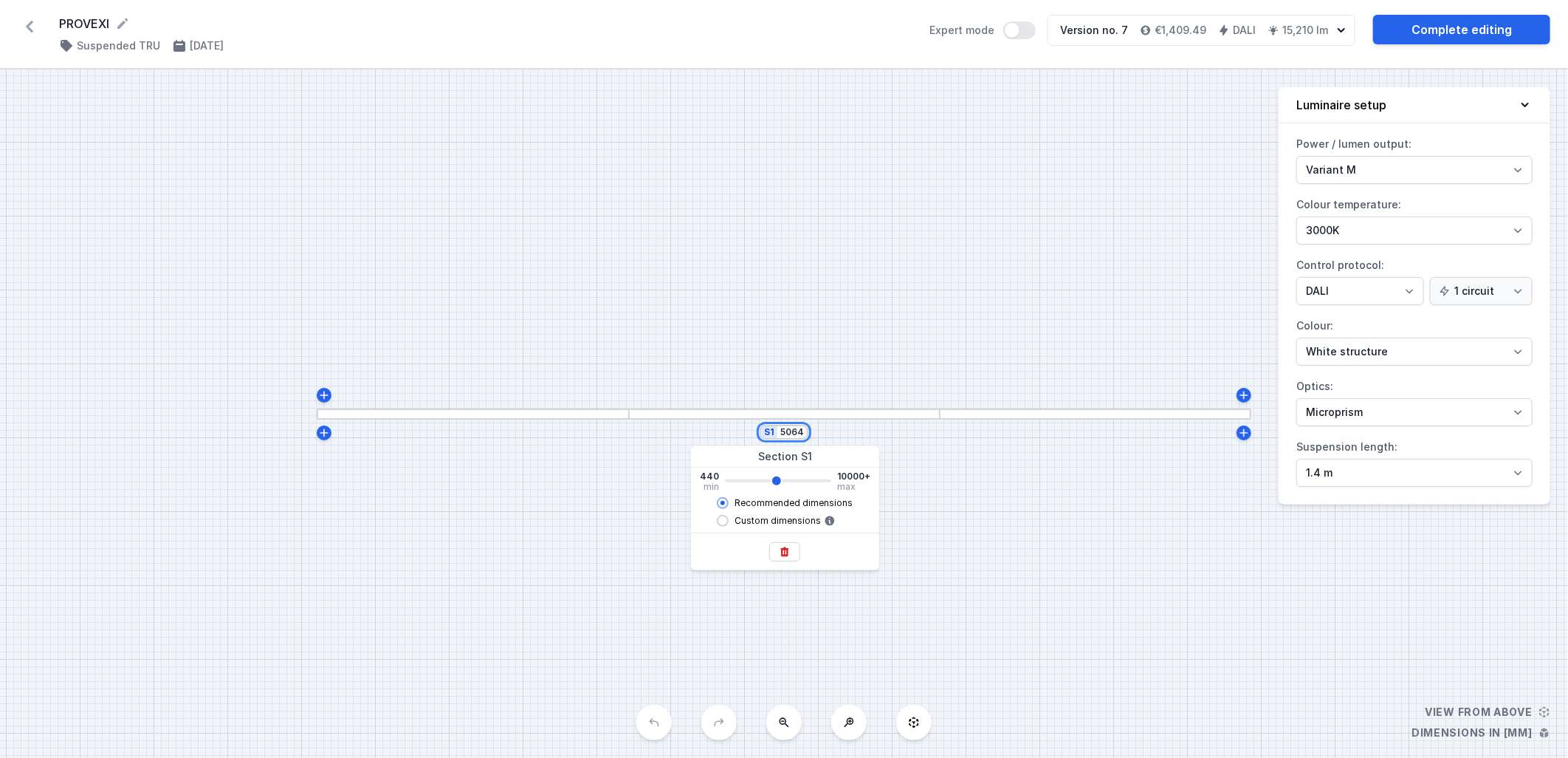
type input "5060"
type input "50"
type input "5060"
type input "509"
type input "5060"
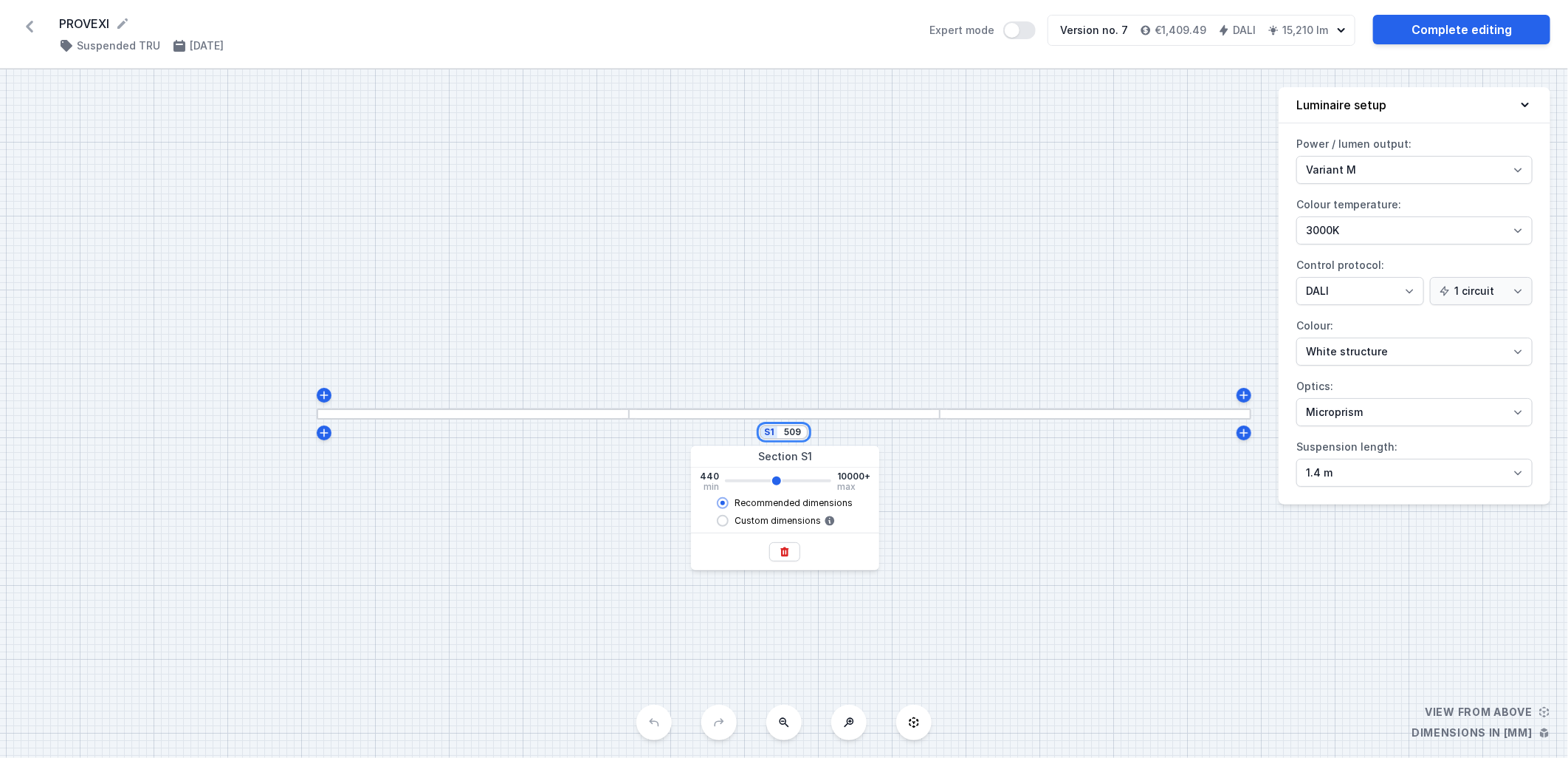
type input "5090"
type input "5060"
type input "5090"
type input "5060"
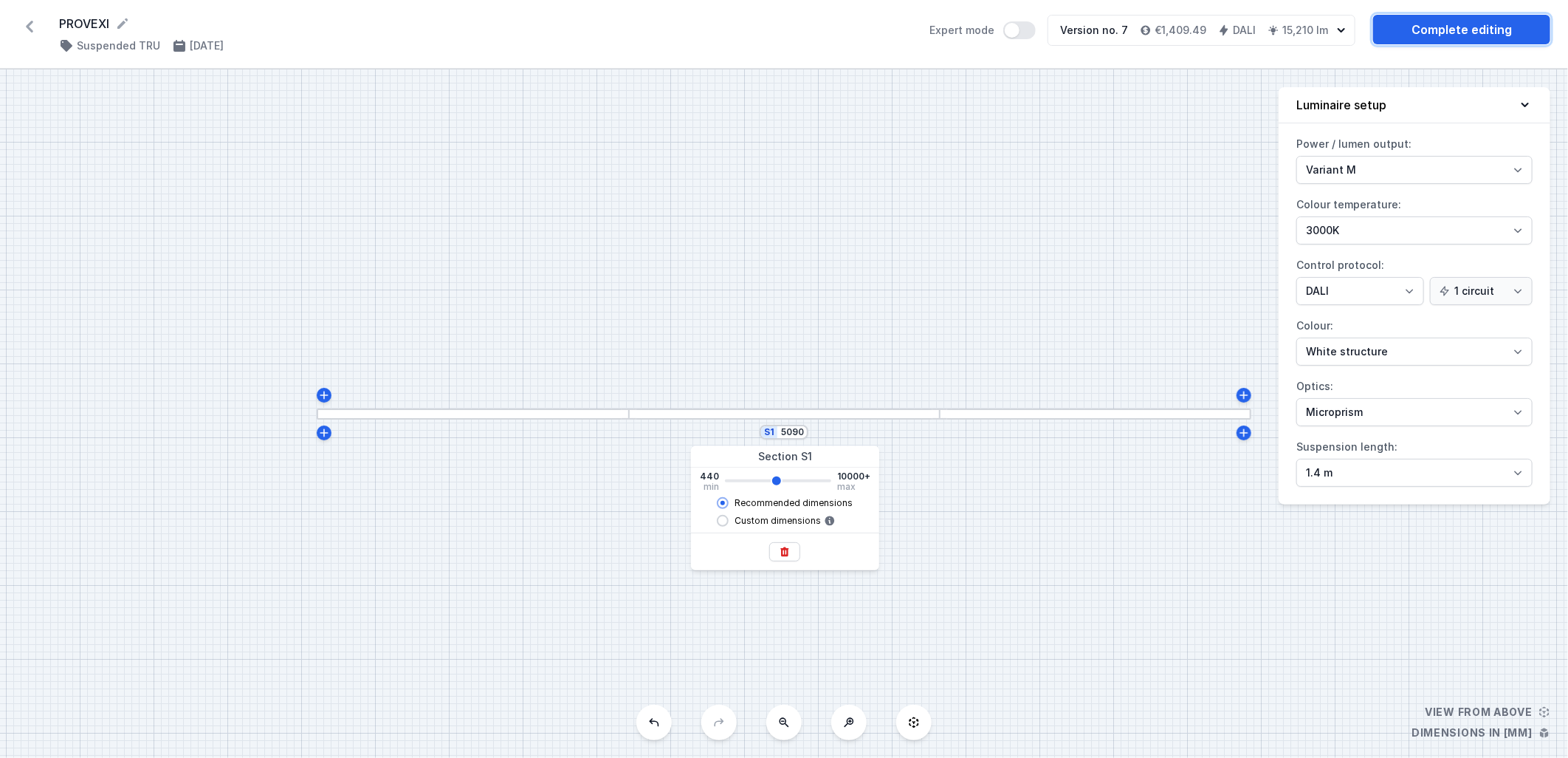
click at [1486, 43] on link "Complete editing" at bounding box center [1462, 30] width 178 height 30
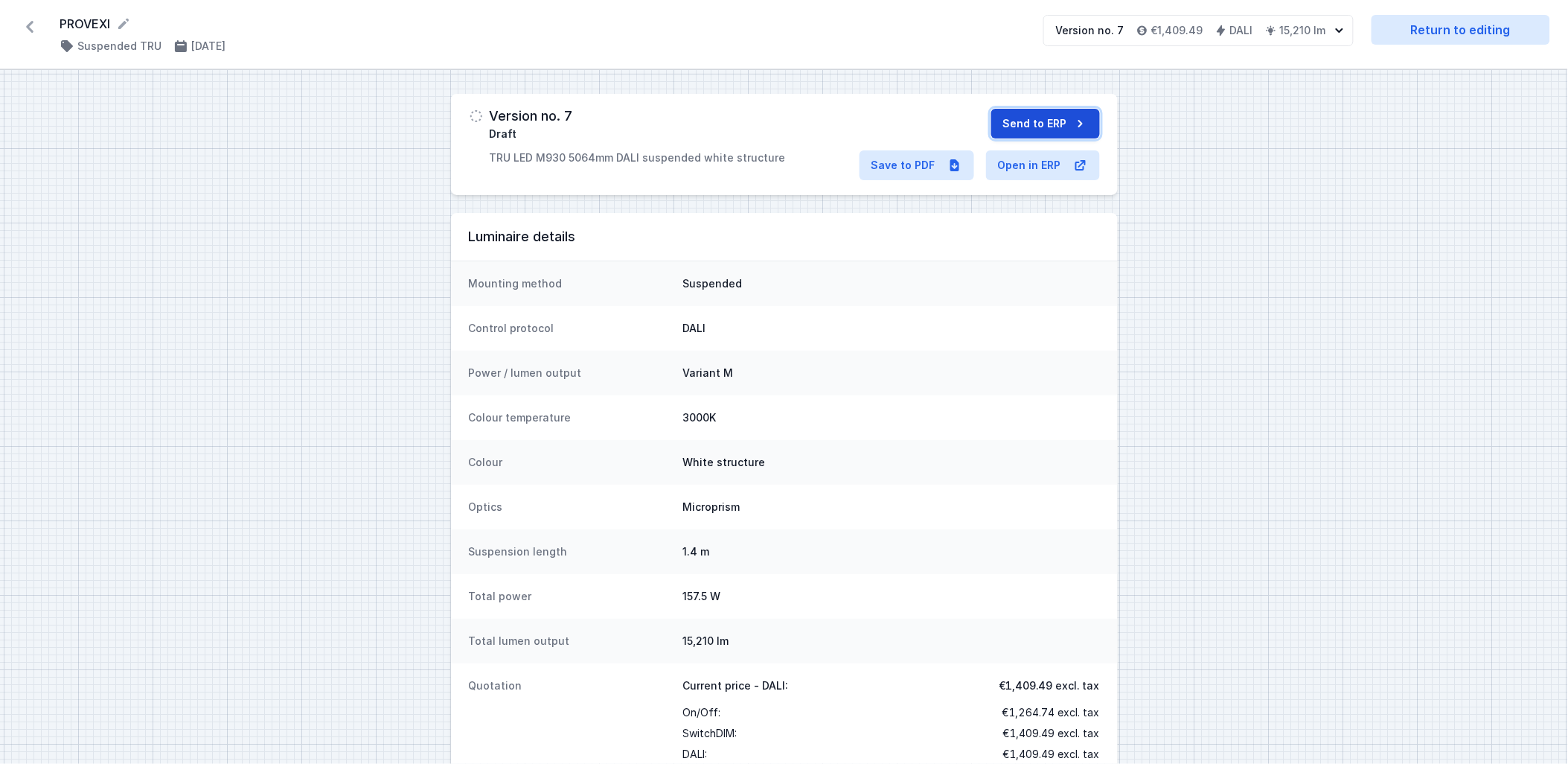
click at [1029, 119] on button "Send to ERP" at bounding box center [1045, 124] width 109 height 30
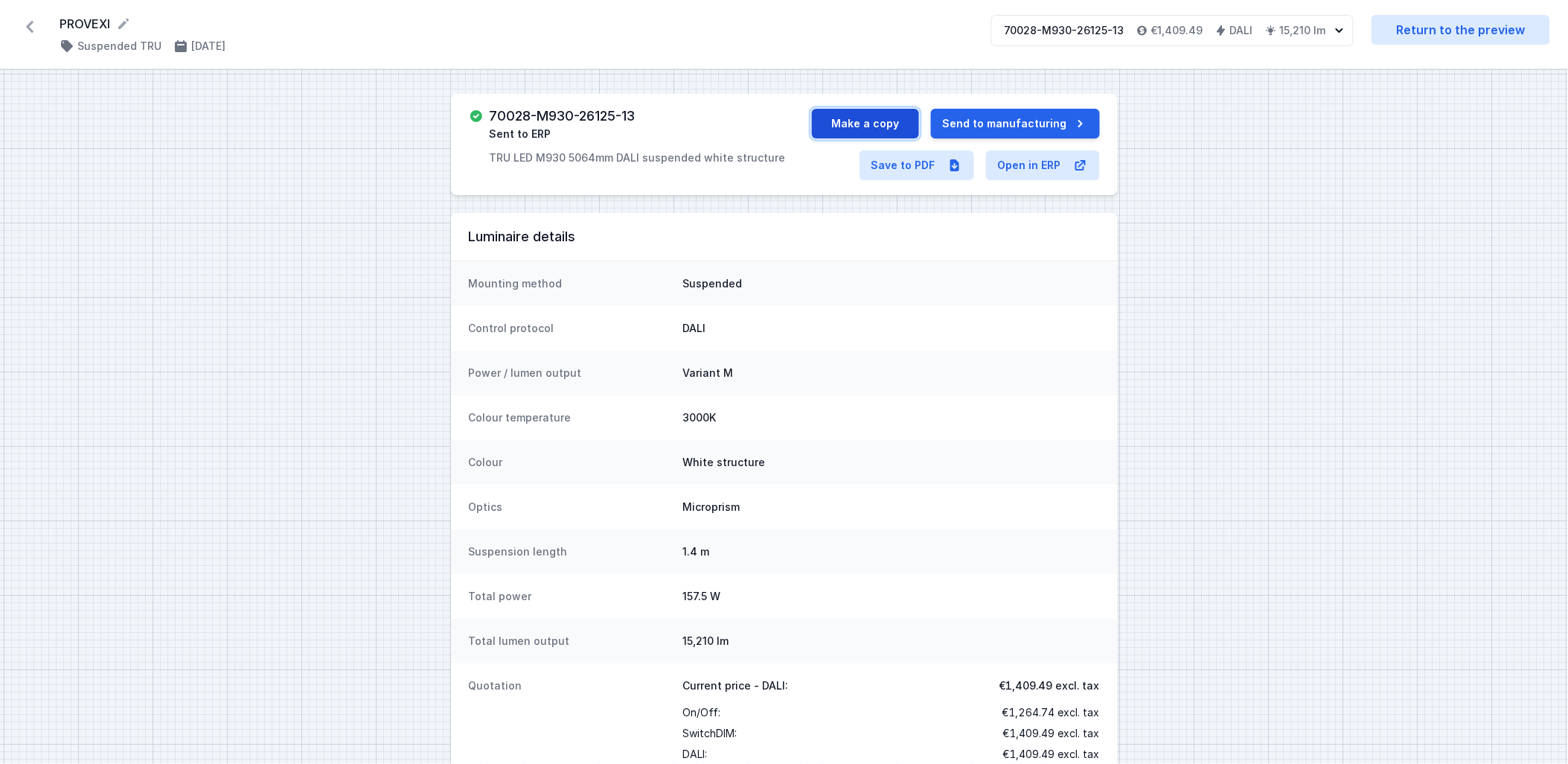
click at [831, 132] on button "Make a copy" at bounding box center [866, 124] width 107 height 30
select select "M"
select select "3000"
select select "4"
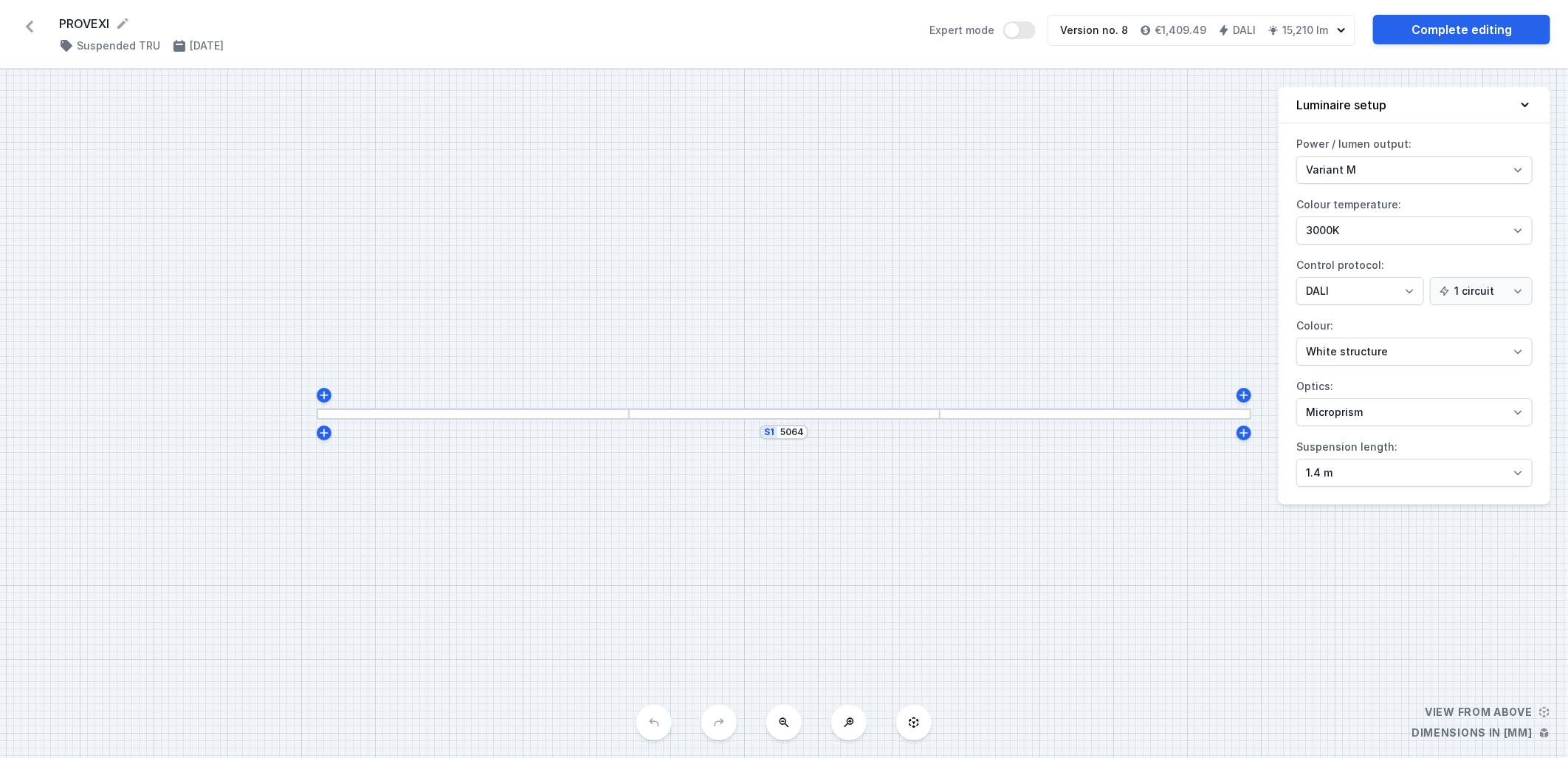
click at [791, 423] on div "S1 5064" at bounding box center [784, 413] width 1568 height 688
click at [794, 432] on input "5064" at bounding box center [792, 433] width 23 height 12
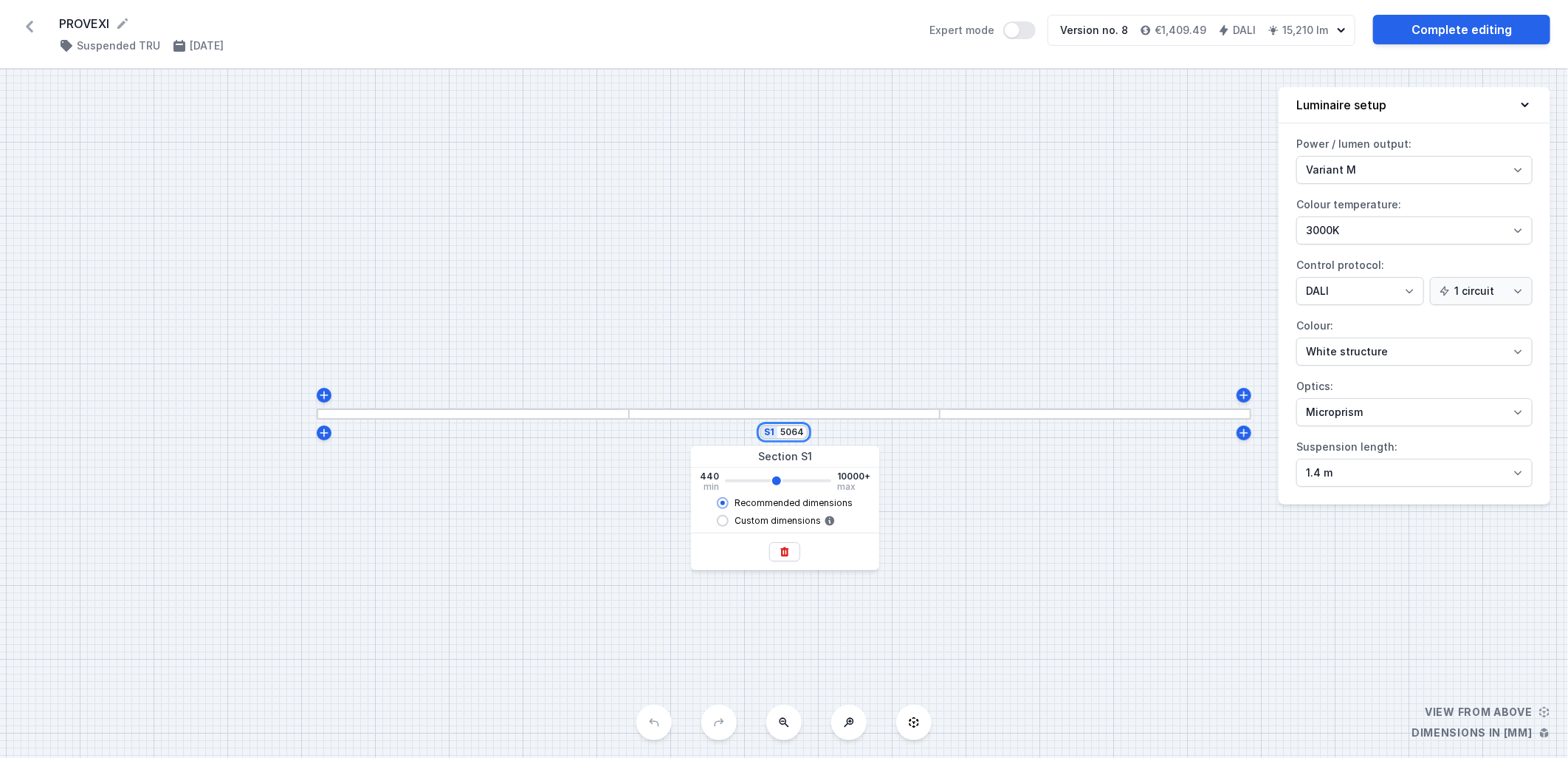
click at [794, 432] on input "5064" at bounding box center [792, 433] width 23 height 12
type input "5"
type input "5060"
type input "50"
type input "5060"
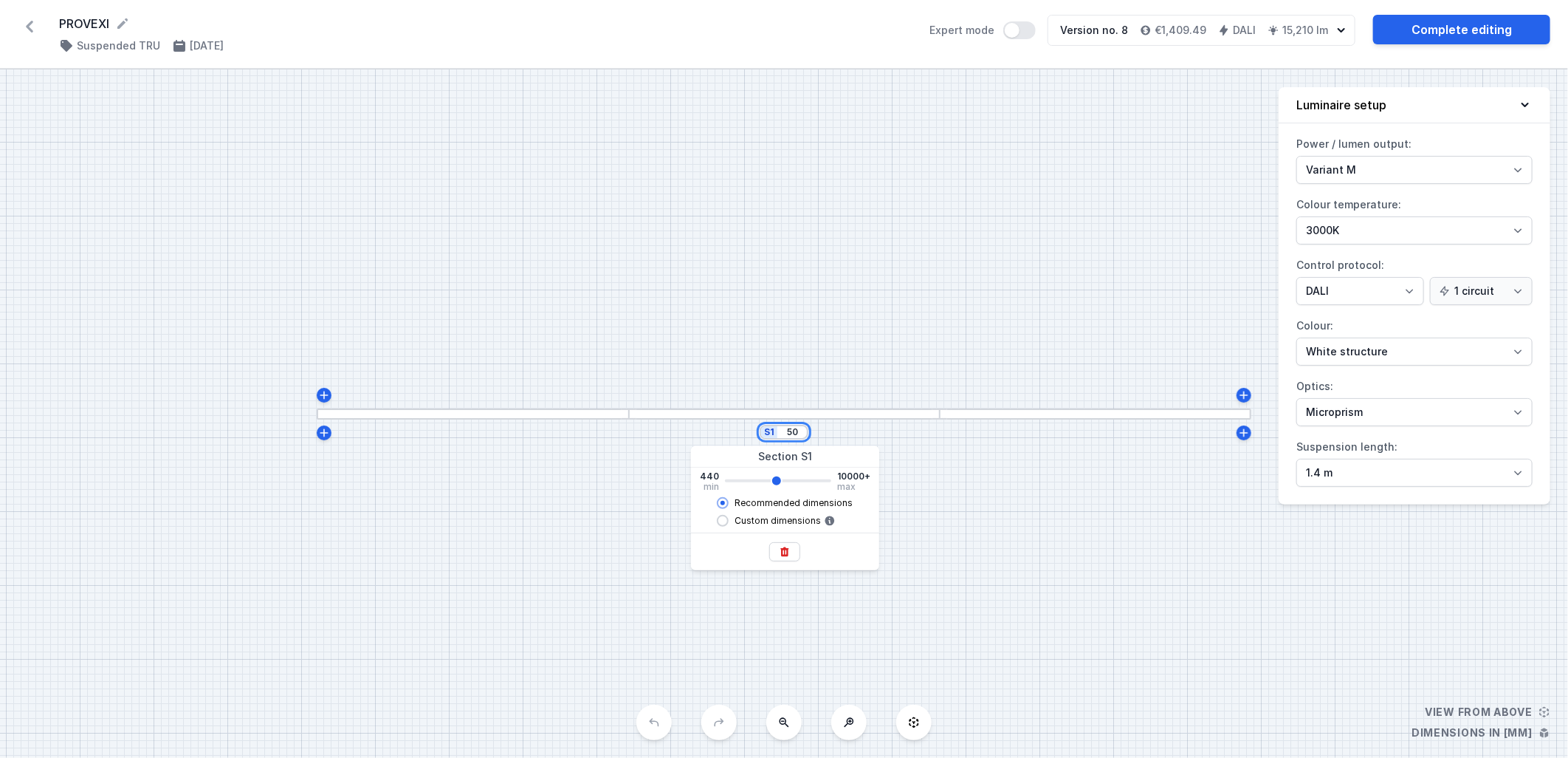
type input "509"
type input "5060"
type input "5090"
type input "5060"
type input "5090"
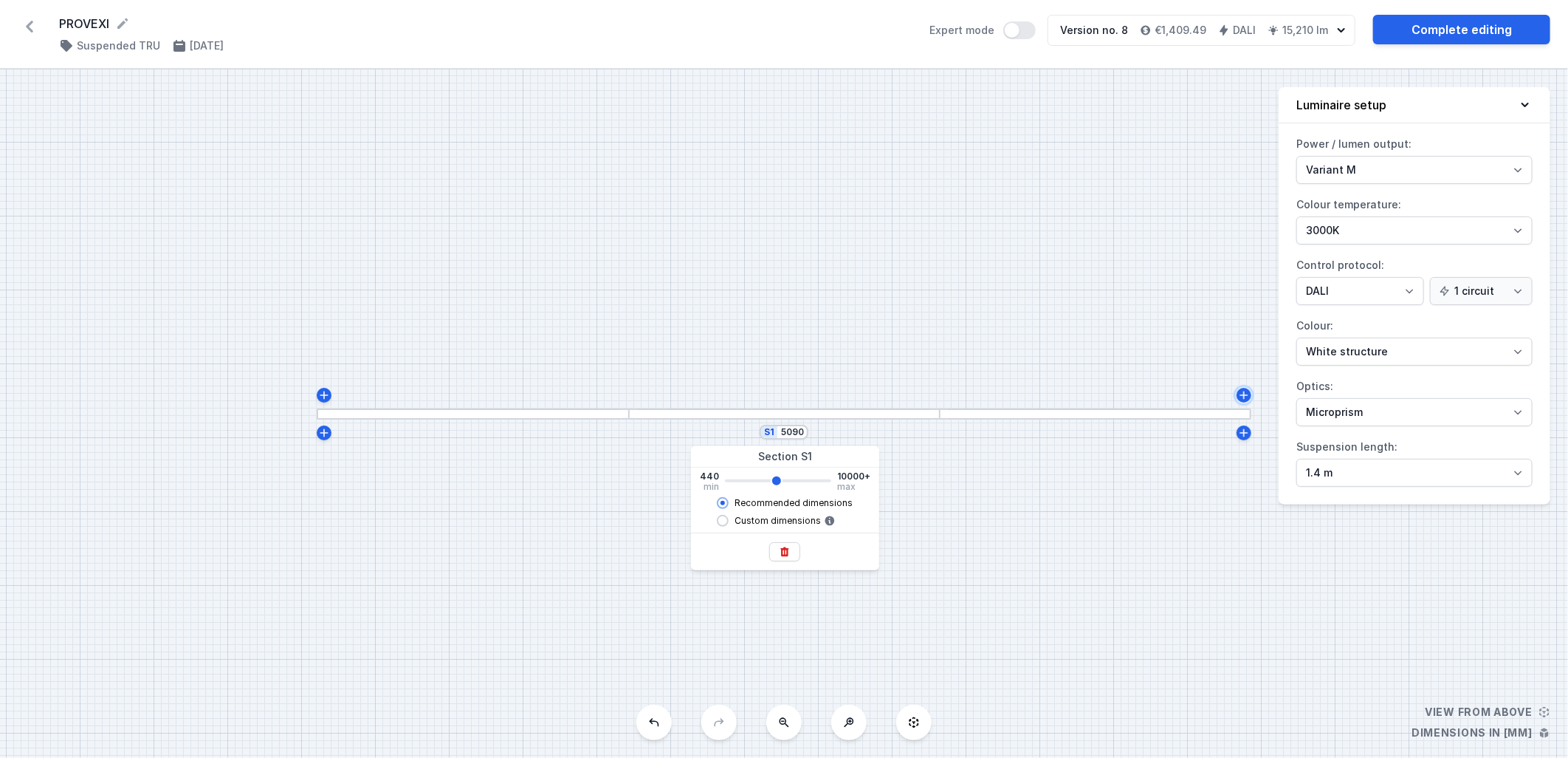
type input "5060"
click at [797, 433] on input "5090" at bounding box center [792, 433] width 23 height 12
click at [798, 430] on input "5090" at bounding box center [792, 433] width 23 height 12
click at [801, 430] on input "5090" at bounding box center [792, 433] width 23 height 12
type input "5060"
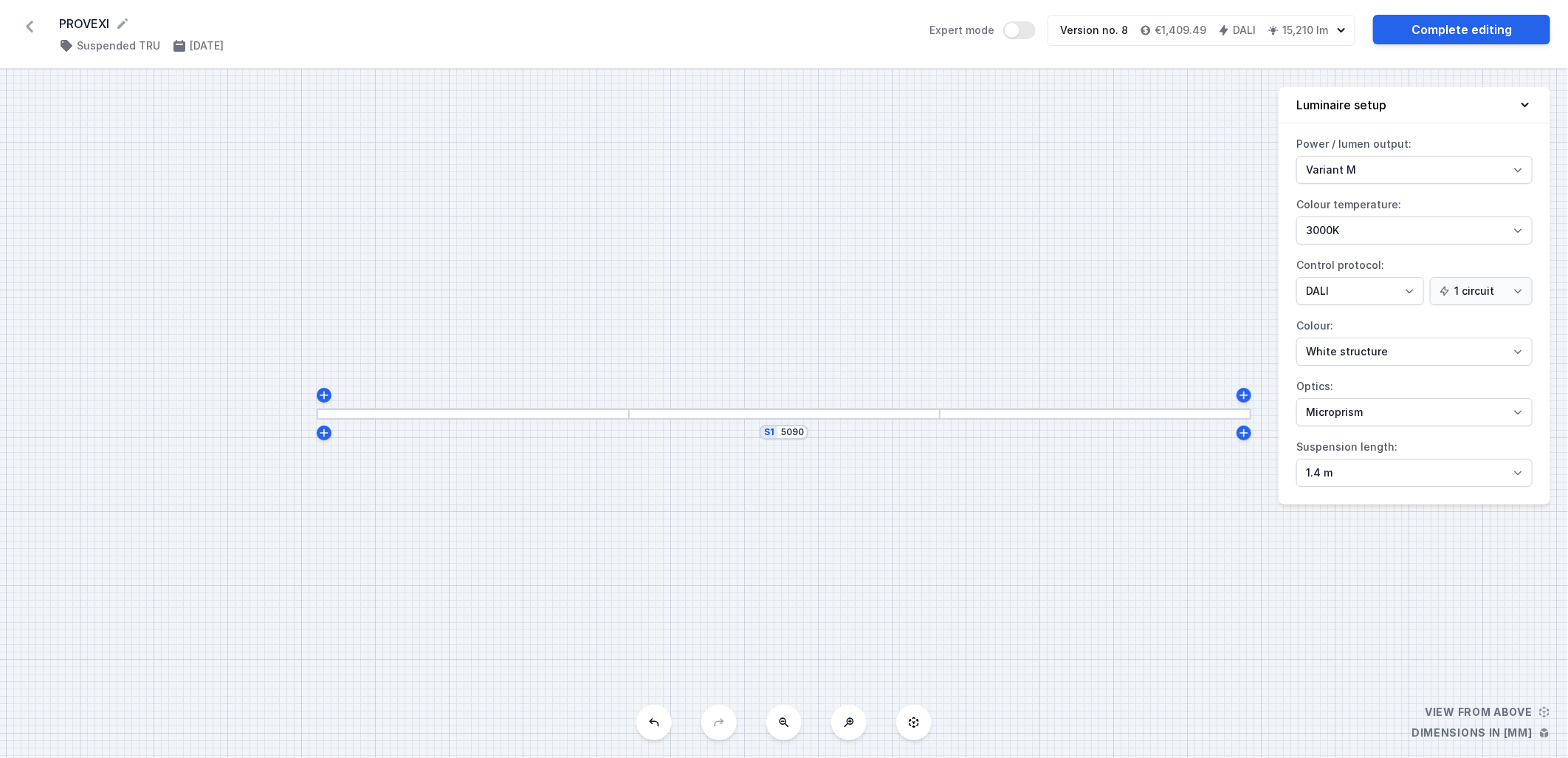
click at [921, 314] on div "S1 5090" at bounding box center [784, 413] width 1568 height 688
click at [1419, 24] on link "Complete editing" at bounding box center [1462, 30] width 178 height 30
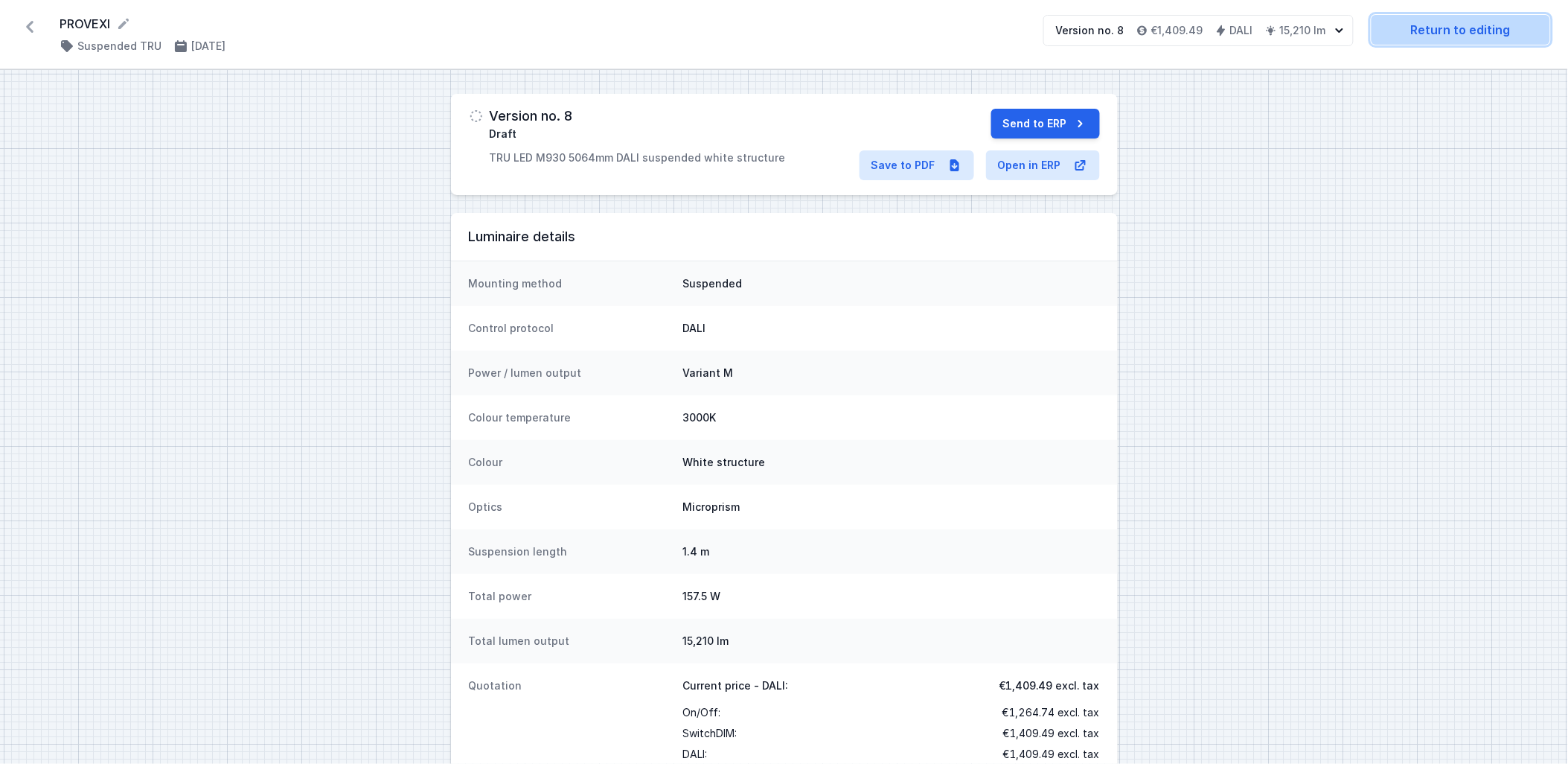
click at [1423, 32] on link "Return to editing" at bounding box center [1461, 30] width 179 height 30
select select "M"
select select "3000"
select select "4"
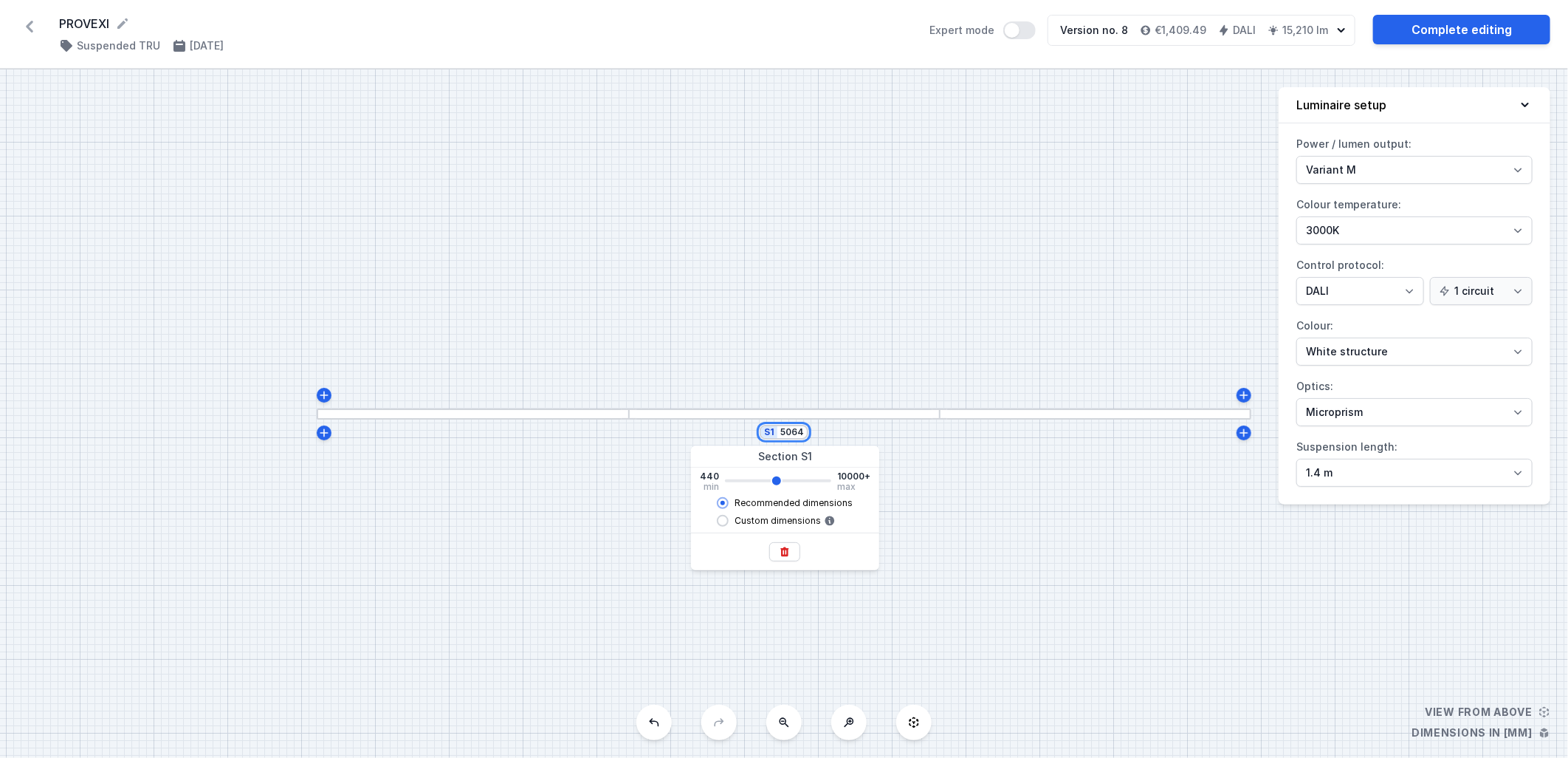
click at [797, 431] on input "5064" at bounding box center [792, 433] width 23 height 12
type input "5060"
click at [794, 431] on input "number" at bounding box center [792, 433] width 23 height 12
click at [791, 433] on input "number" at bounding box center [792, 433] width 23 height 12
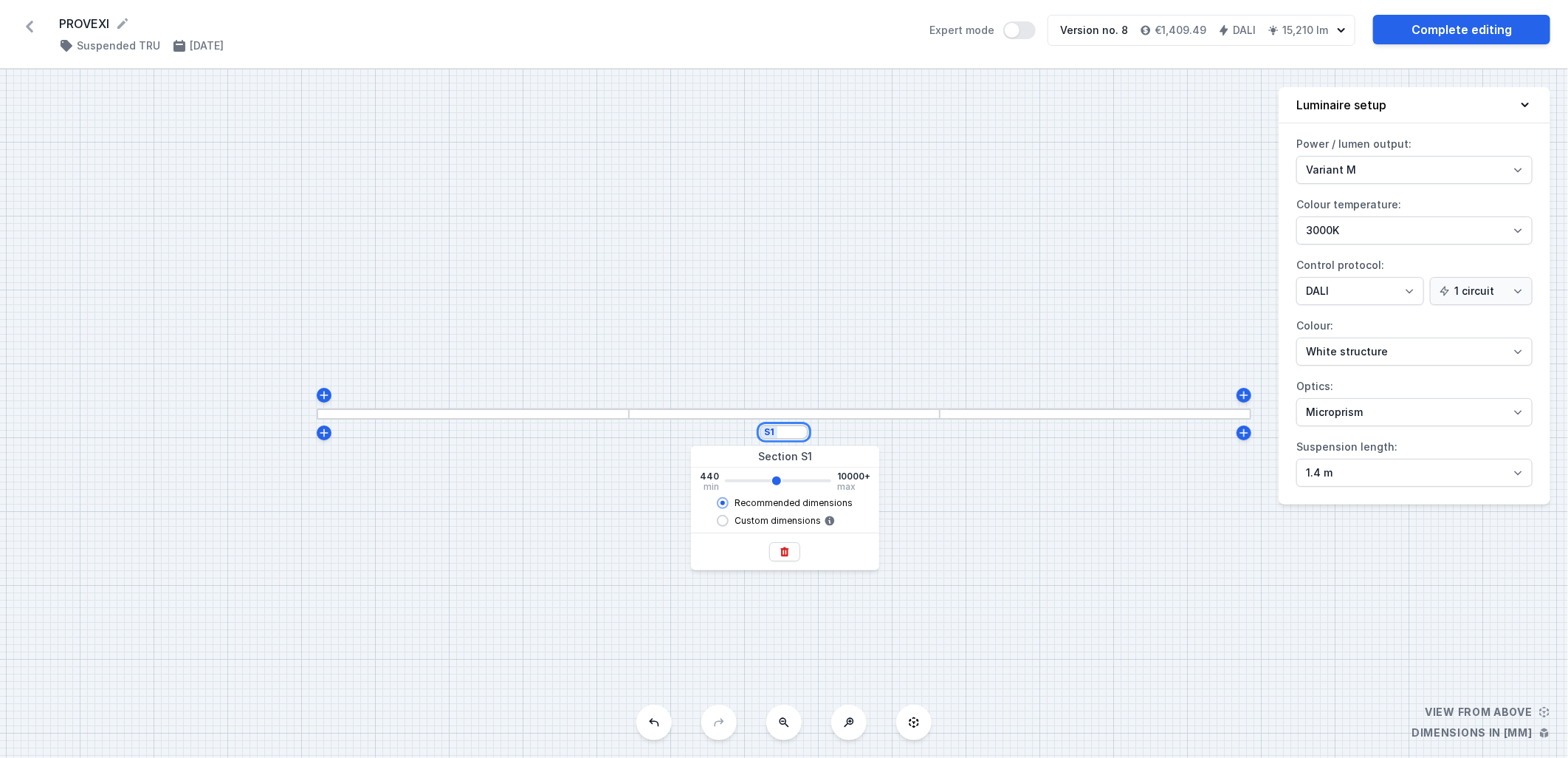
click at [791, 433] on input "number" at bounding box center [792, 433] width 23 height 12
type input "3"
type input "5060"
type input "33"
type input "5060"
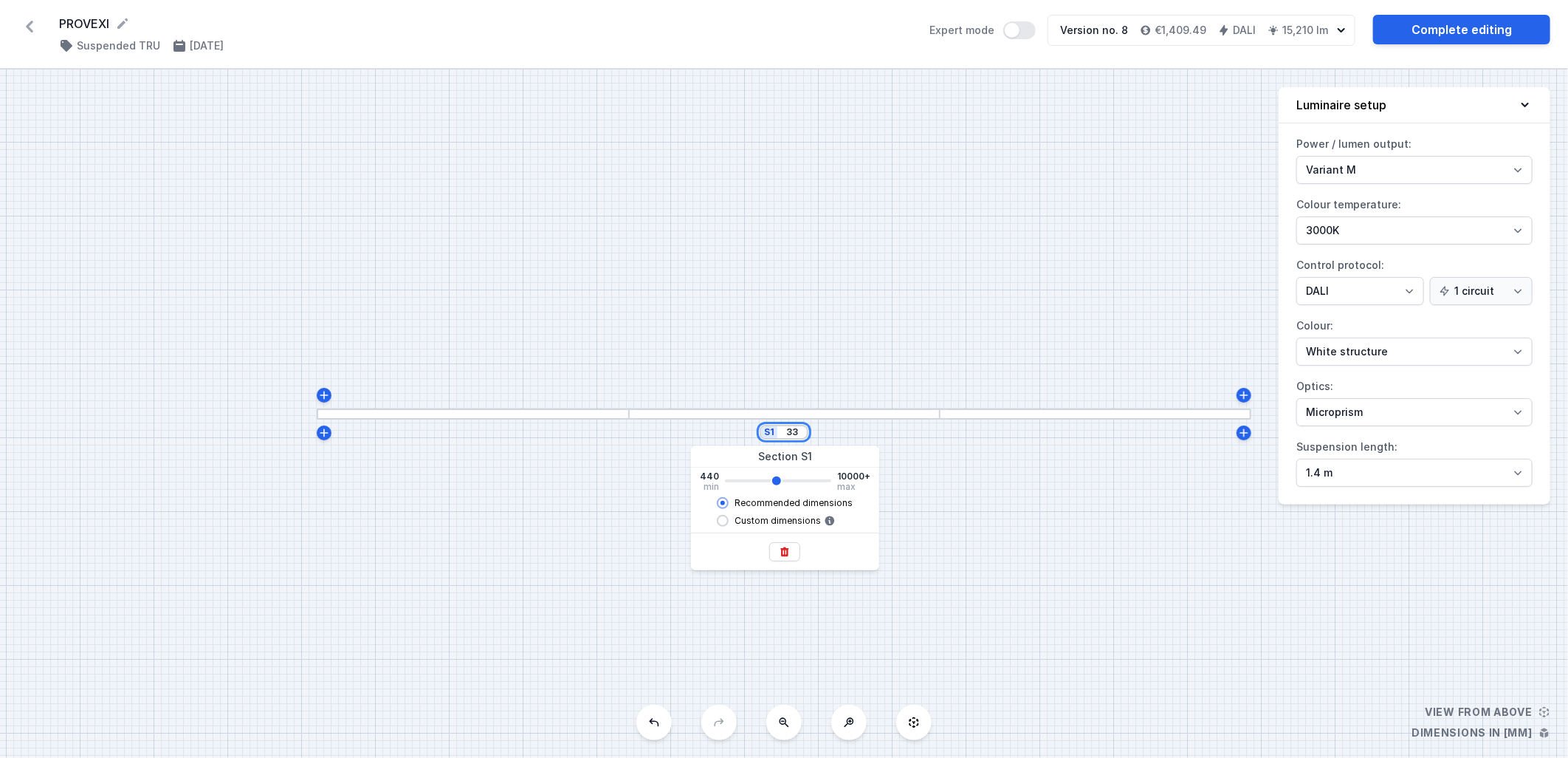
type input "336"
type input "5060"
type input "3360"
type input "5060"
type input "3382"
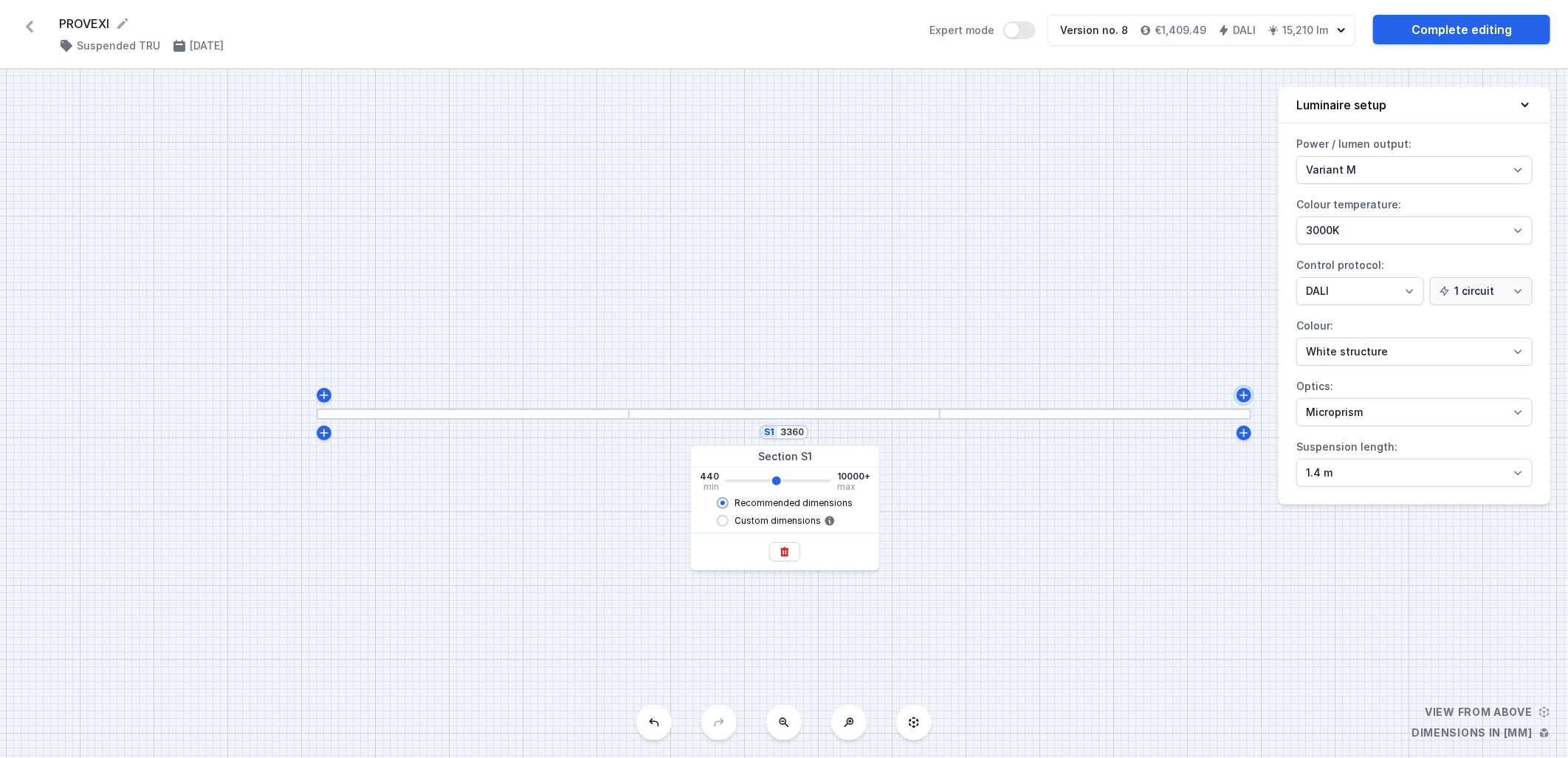
type input "3380"
click at [1423, 25] on link "Complete editing" at bounding box center [1462, 30] width 178 height 30
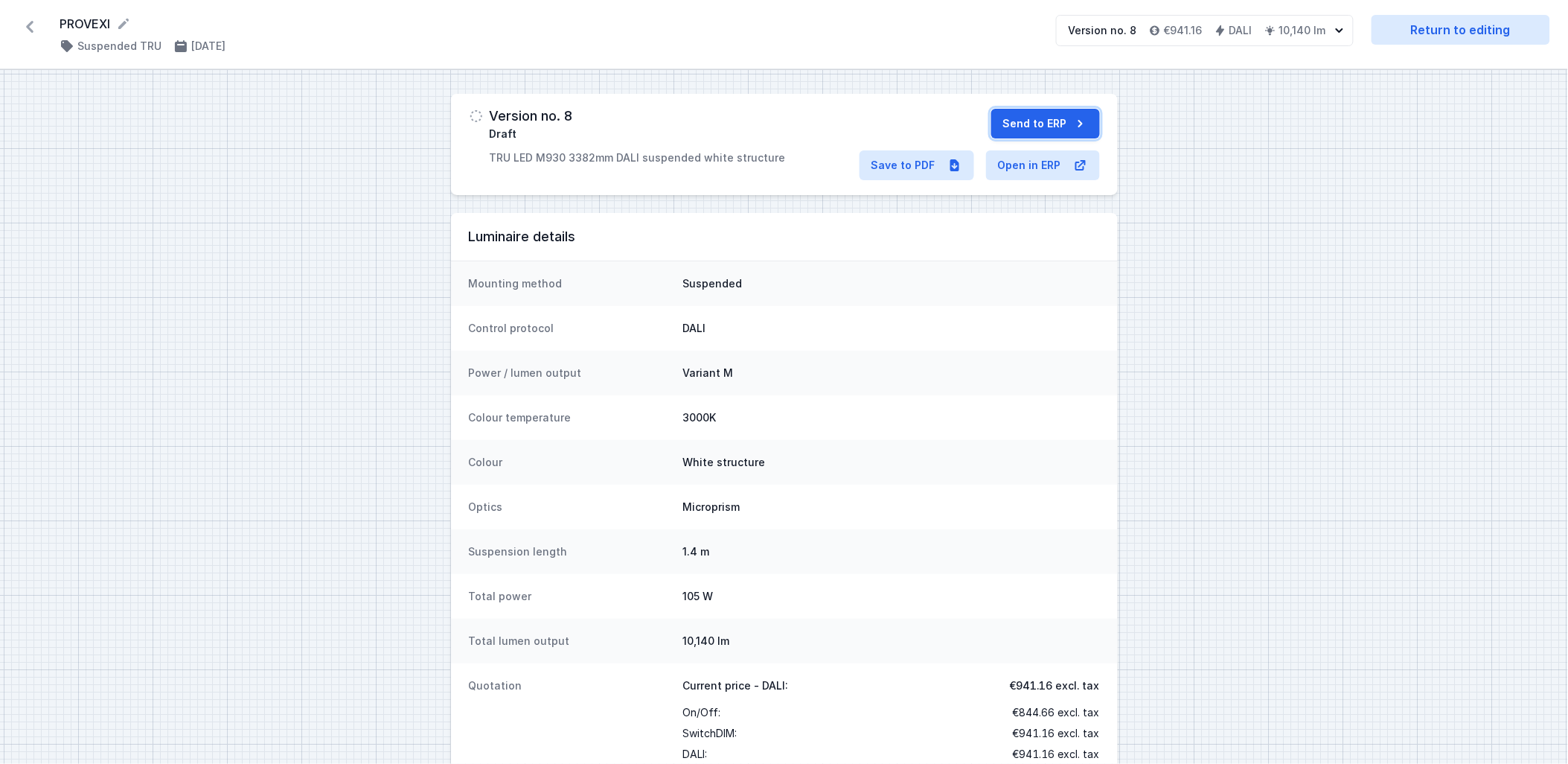
click at [1023, 131] on button "Send to ERP" at bounding box center [1045, 124] width 109 height 30
click at [628, 122] on h3 "70028-M930-26126-13" at bounding box center [562, 116] width 146 height 15
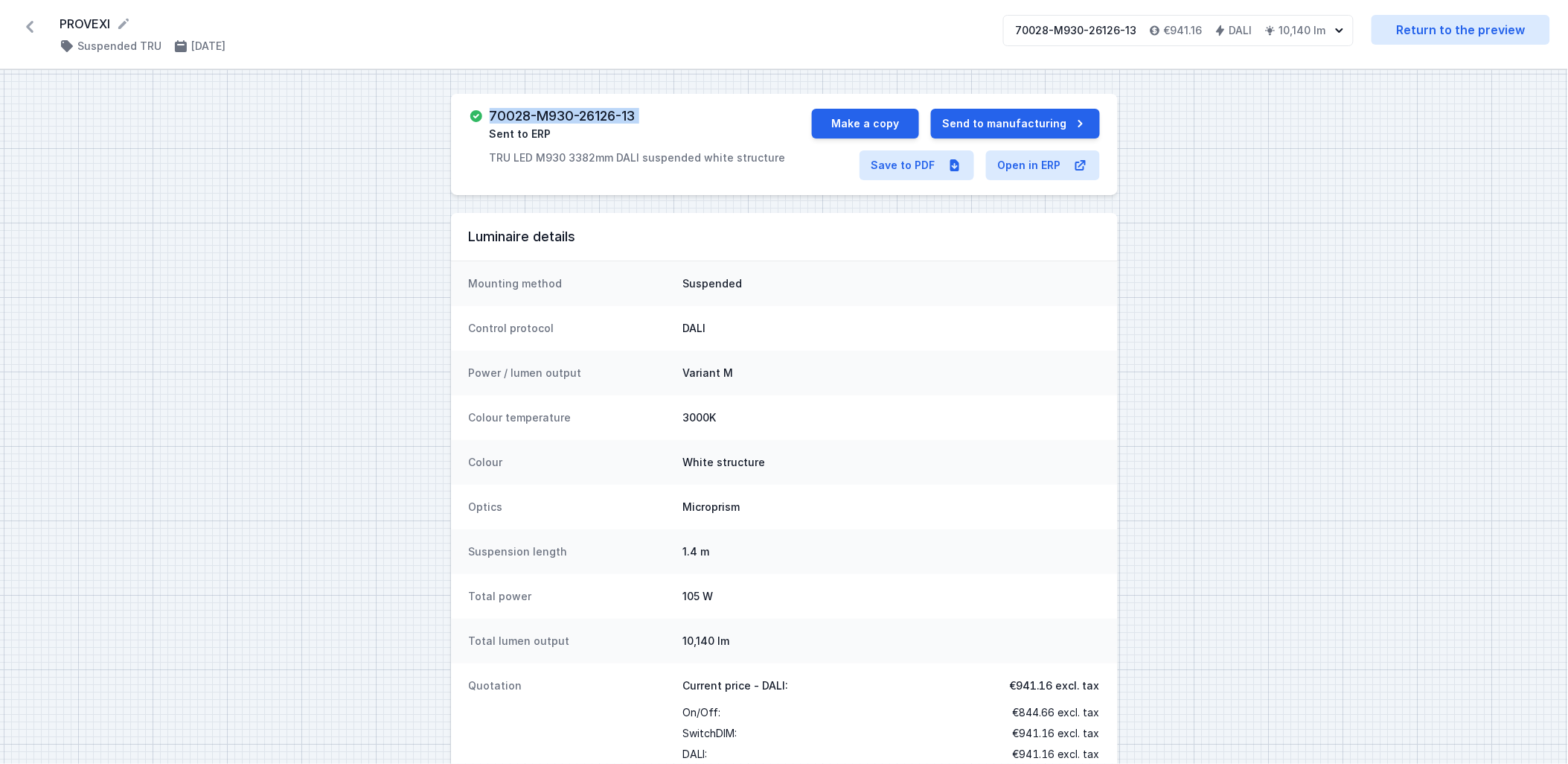
click at [628, 122] on h3 "70028-M930-26126-13" at bounding box center [562, 116] width 146 height 15
copy h3 "70028-M930-26126-13"
click at [1477, 33] on link "Return to the preview" at bounding box center [1461, 30] width 179 height 30
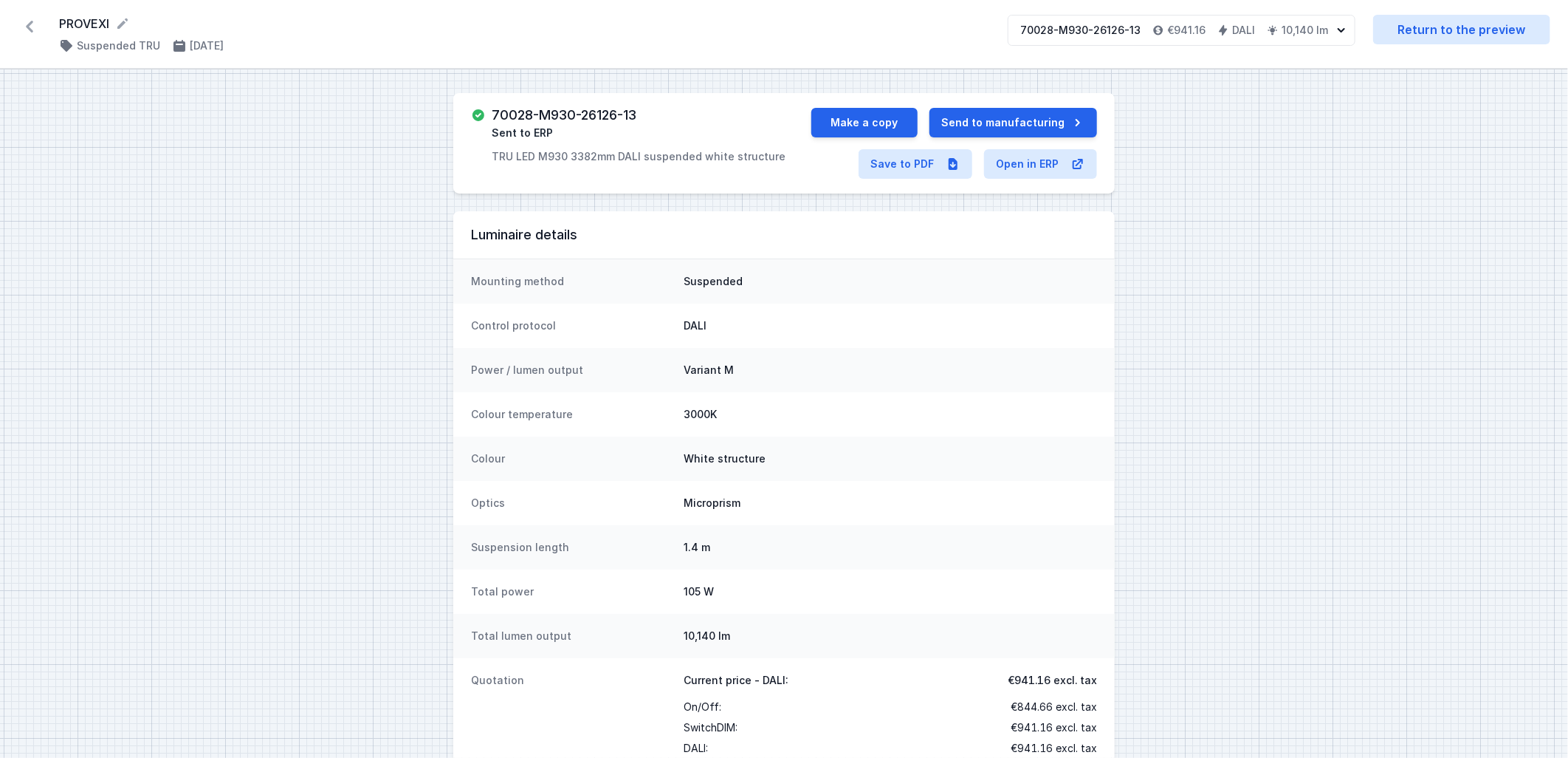
select select "M"
select select "3000"
select select "4"
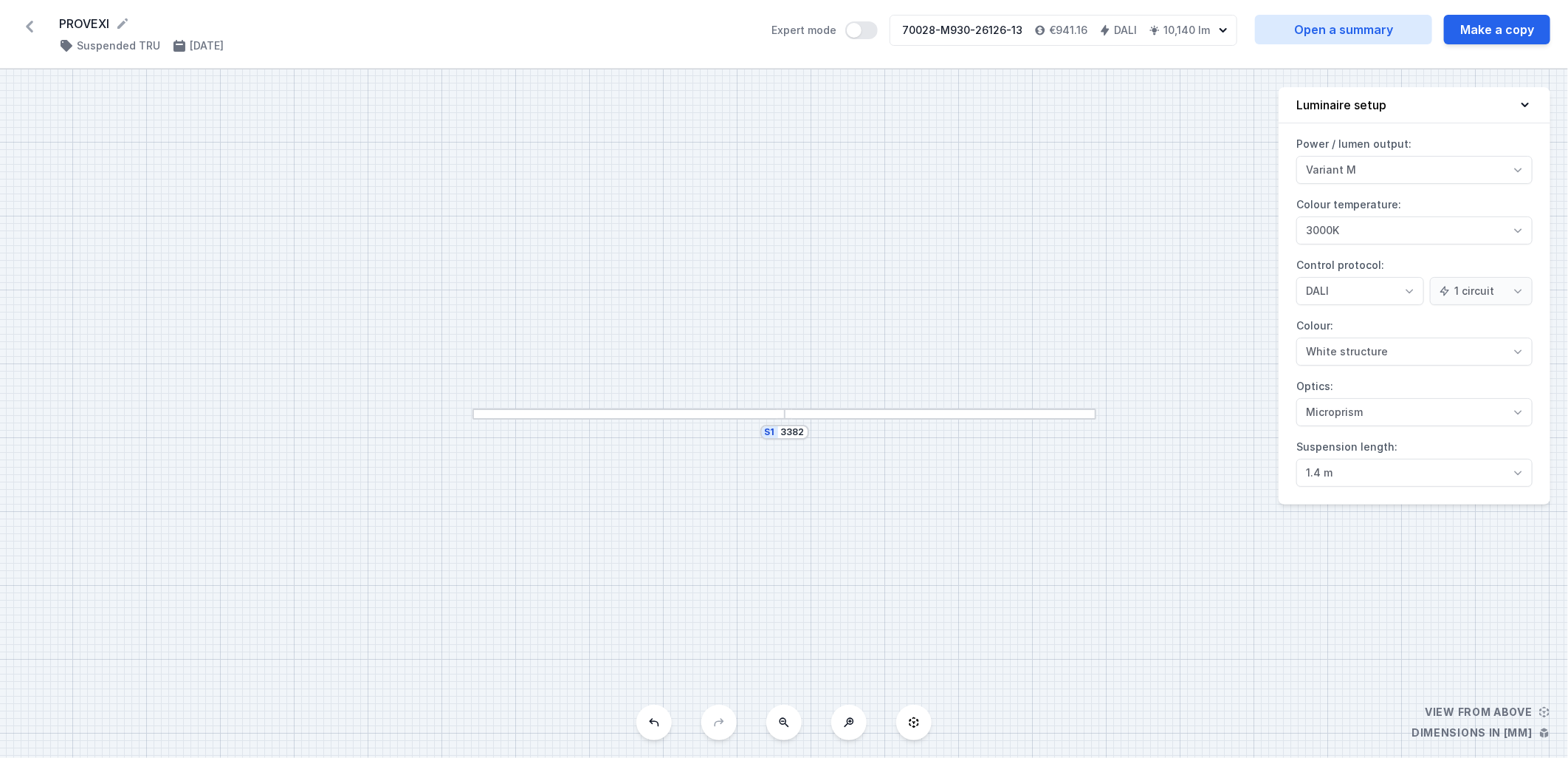
click at [26, 20] on icon at bounding box center [29, 26] width 23 height 23
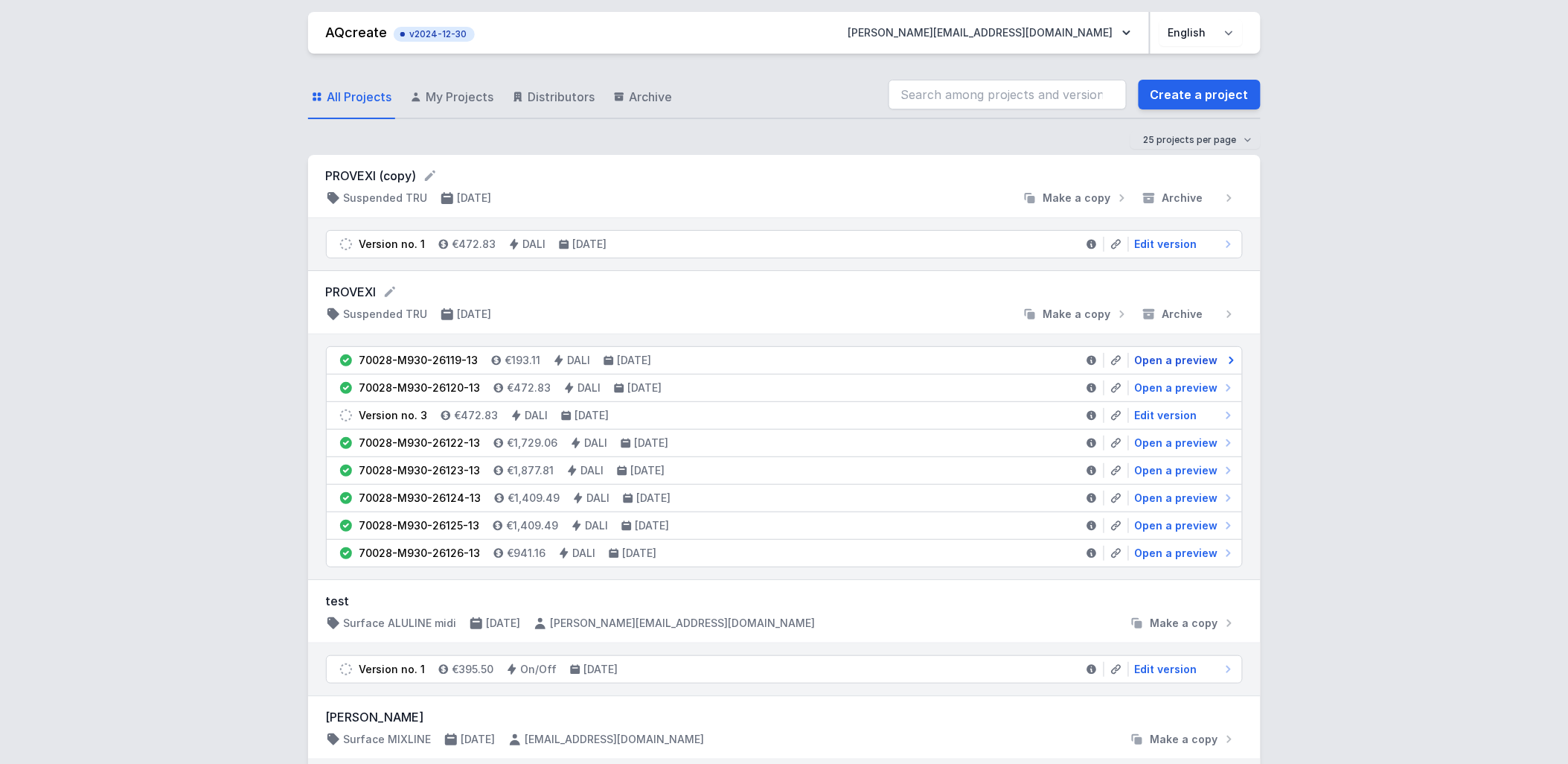
click at [1169, 361] on span "Open a preview" at bounding box center [1176, 360] width 83 height 15
select select "M"
select select "3000"
select select "4"
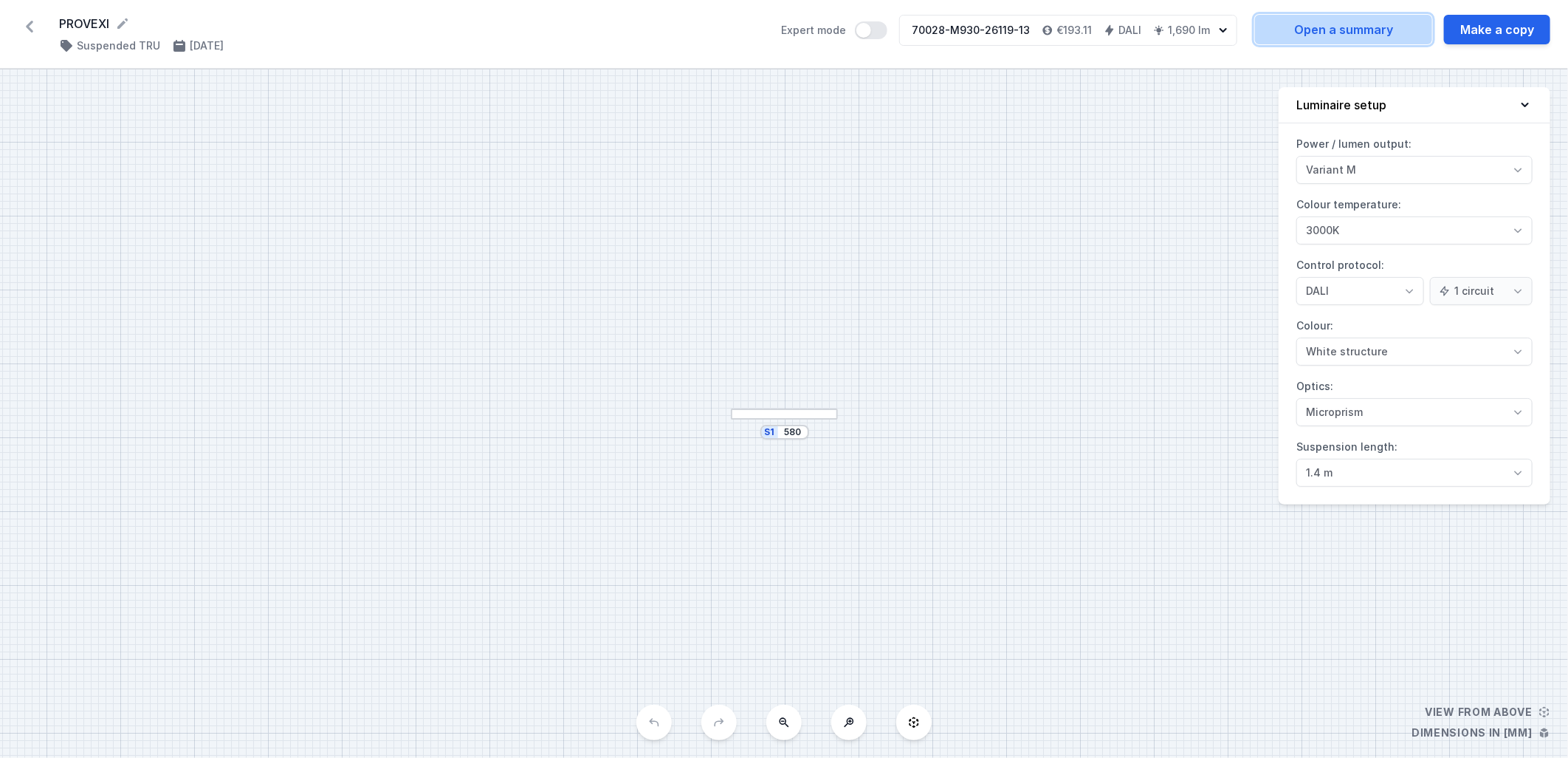
click at [1349, 21] on link "Open a summary" at bounding box center [1344, 30] width 178 height 30
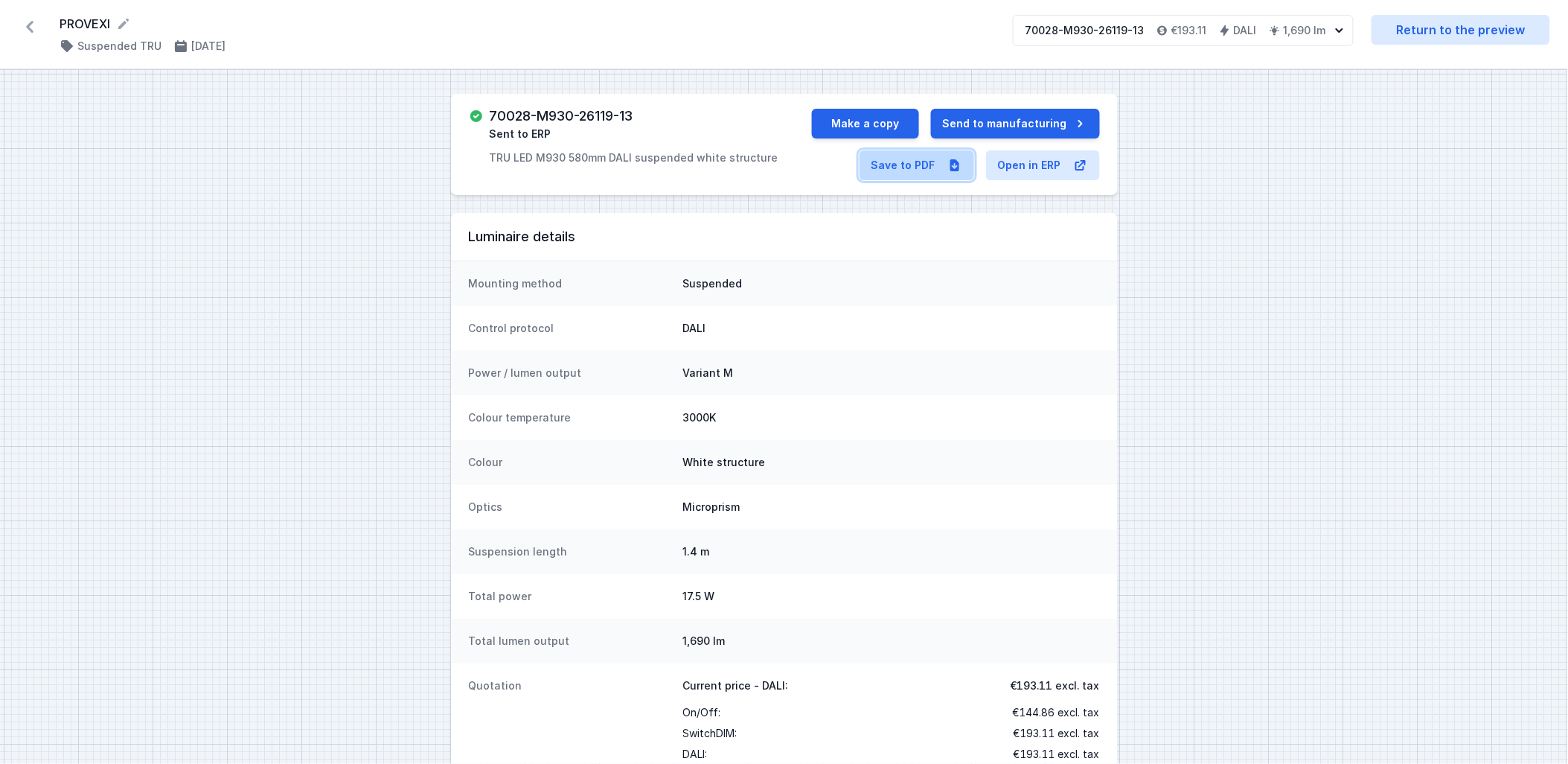
click at [902, 168] on link "Save to PDF" at bounding box center [916, 165] width 115 height 30
click at [27, 23] on icon at bounding box center [29, 26] width 24 height 24
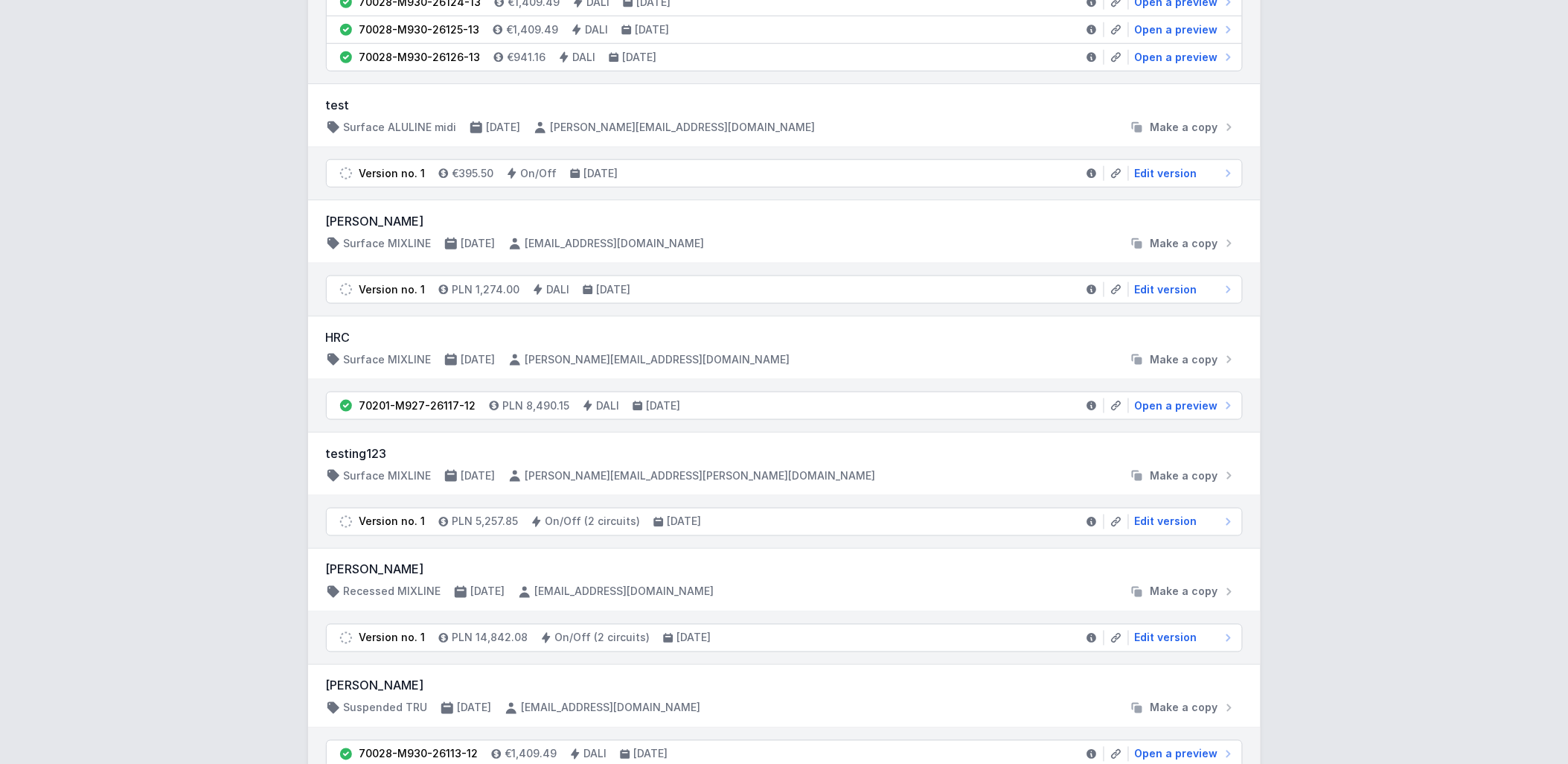
scroll to position [165, 0]
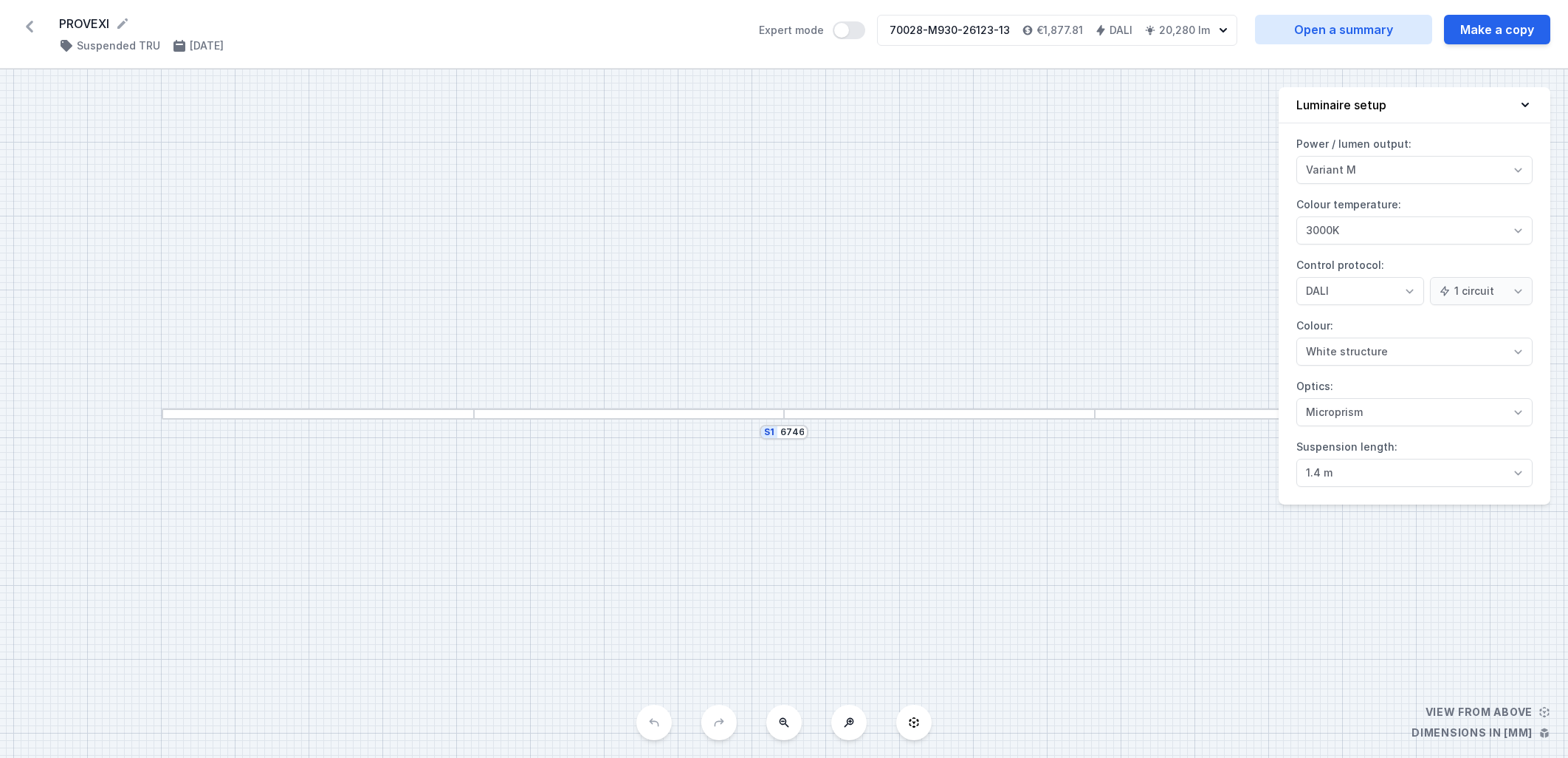
select select "M"
select select "3000"
select select "4"
click at [1314, 32] on link "Open a summary" at bounding box center [1344, 30] width 178 height 30
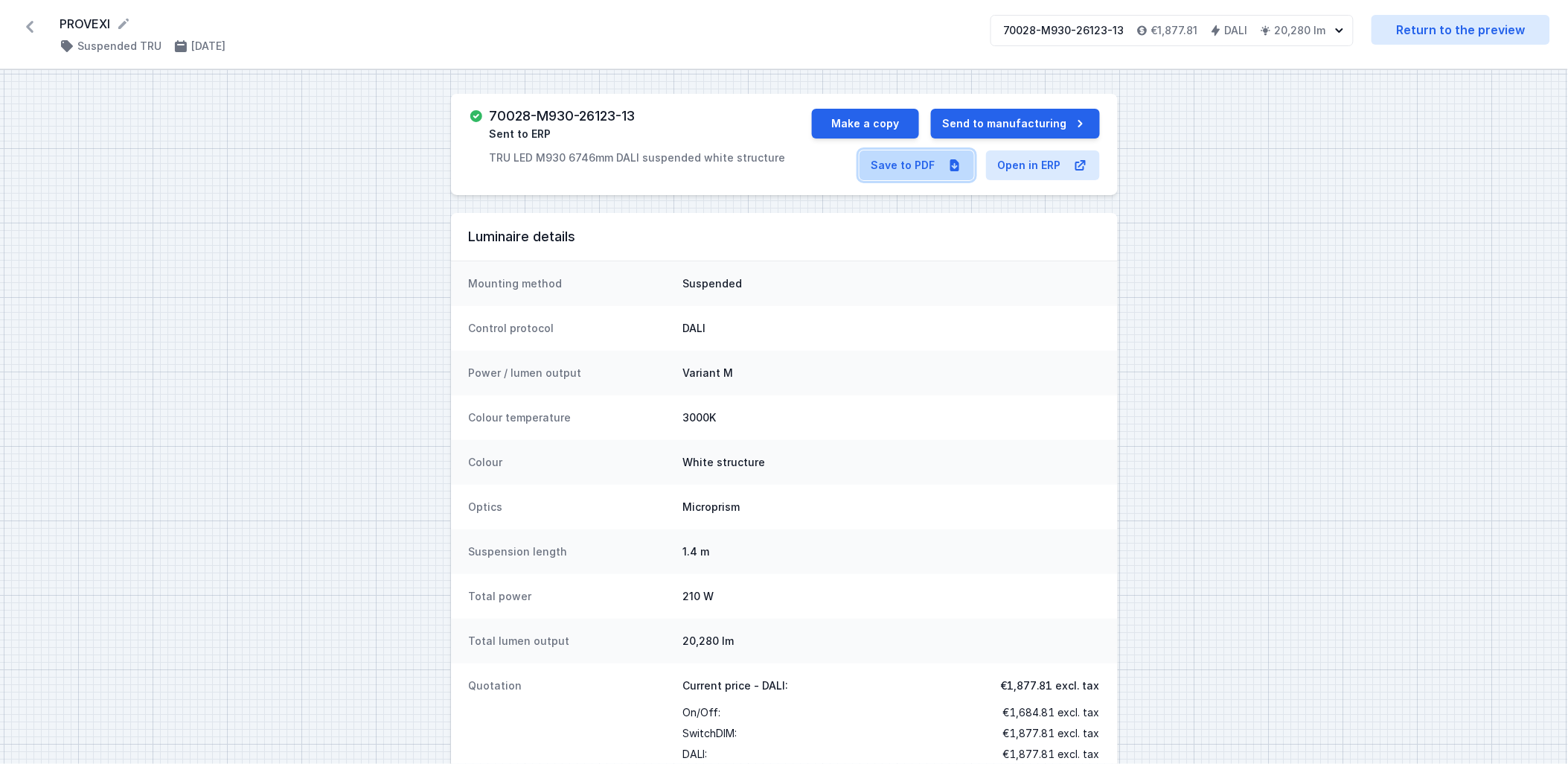
click at [927, 171] on link "Save to PDF" at bounding box center [916, 165] width 115 height 30
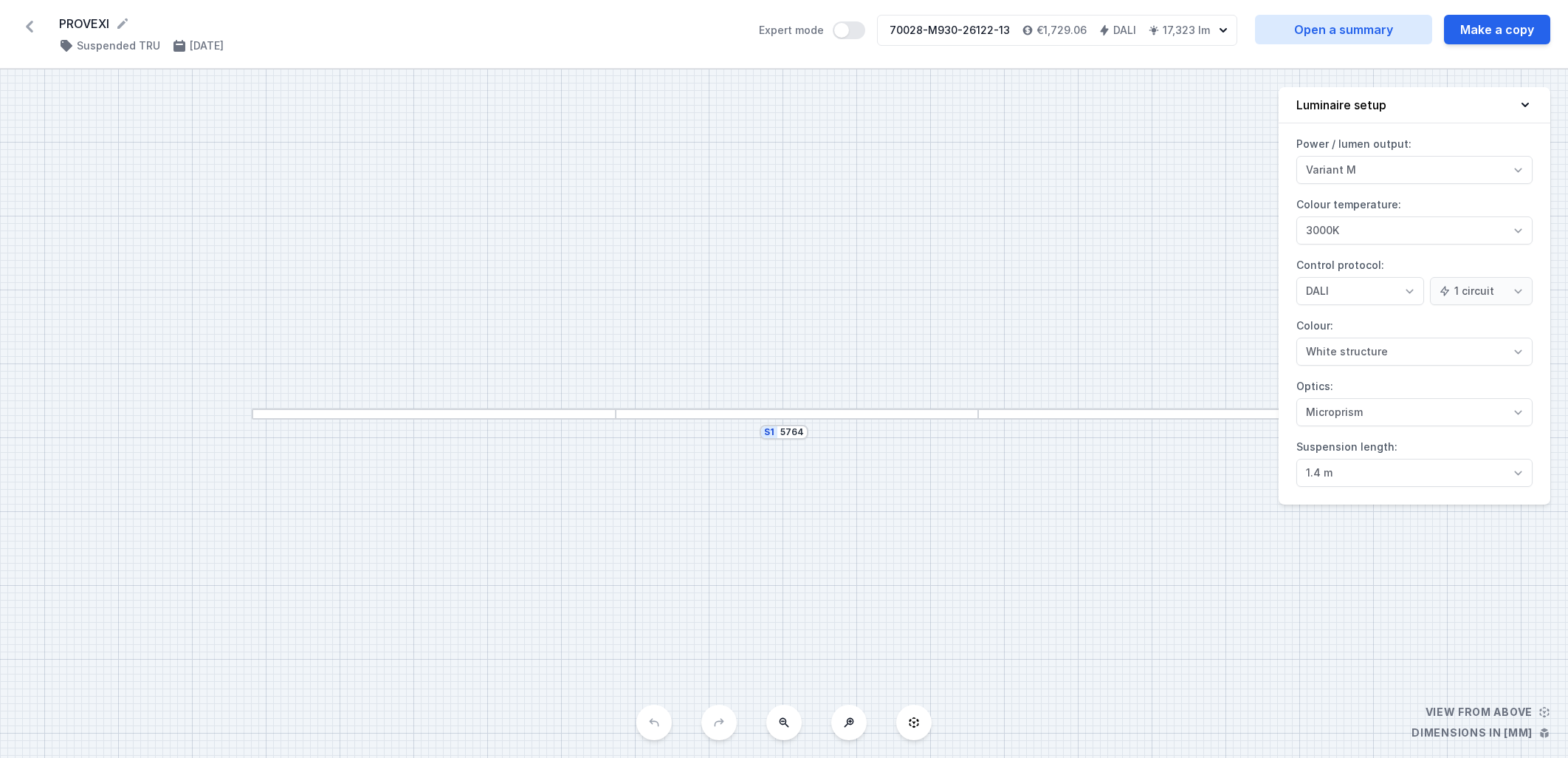
select select "M"
select select "3000"
select select "4"
click at [1337, 37] on link "Open a summary" at bounding box center [1344, 30] width 178 height 30
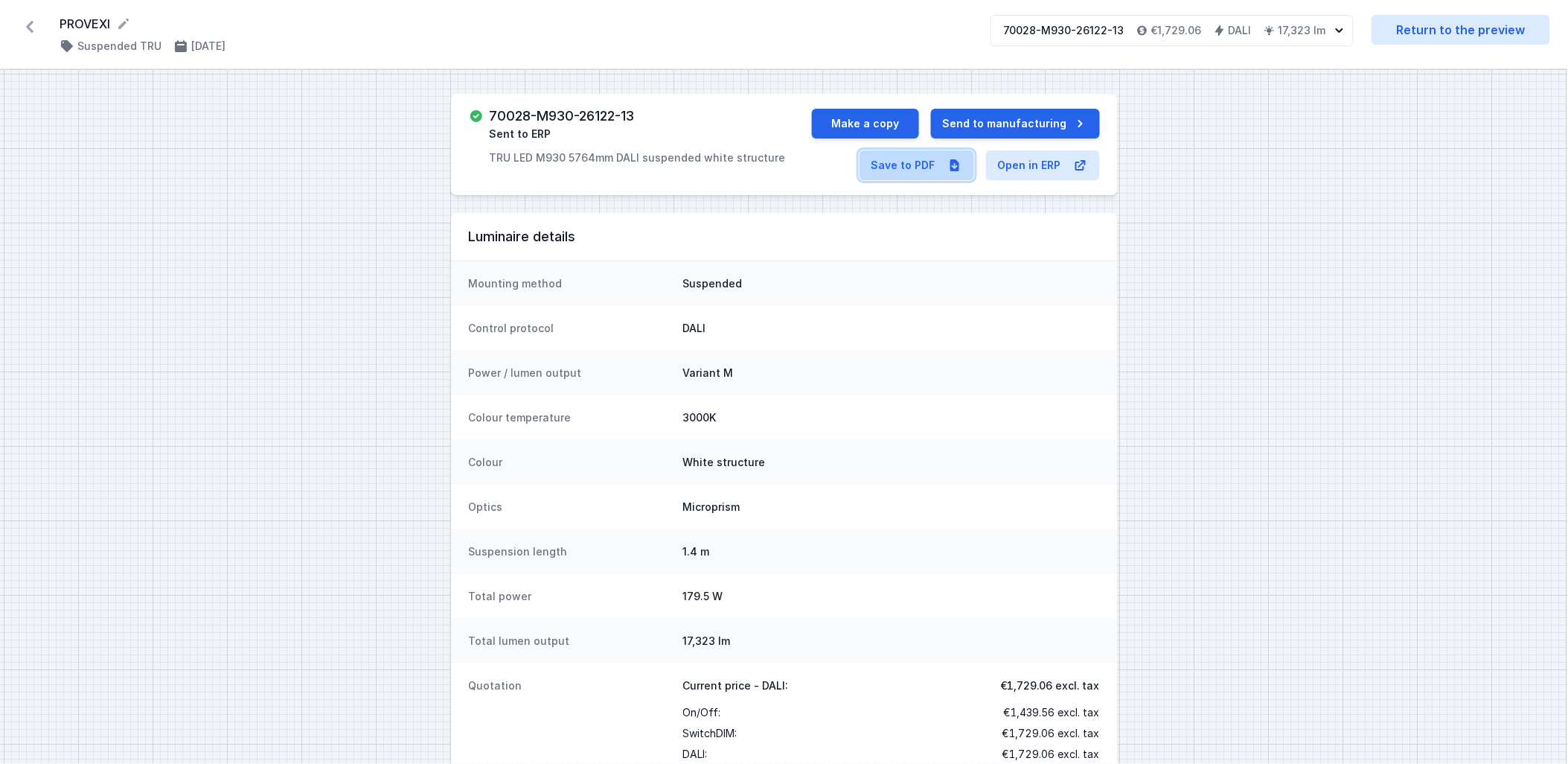
click at [920, 161] on link "Save to PDF" at bounding box center [916, 165] width 115 height 30
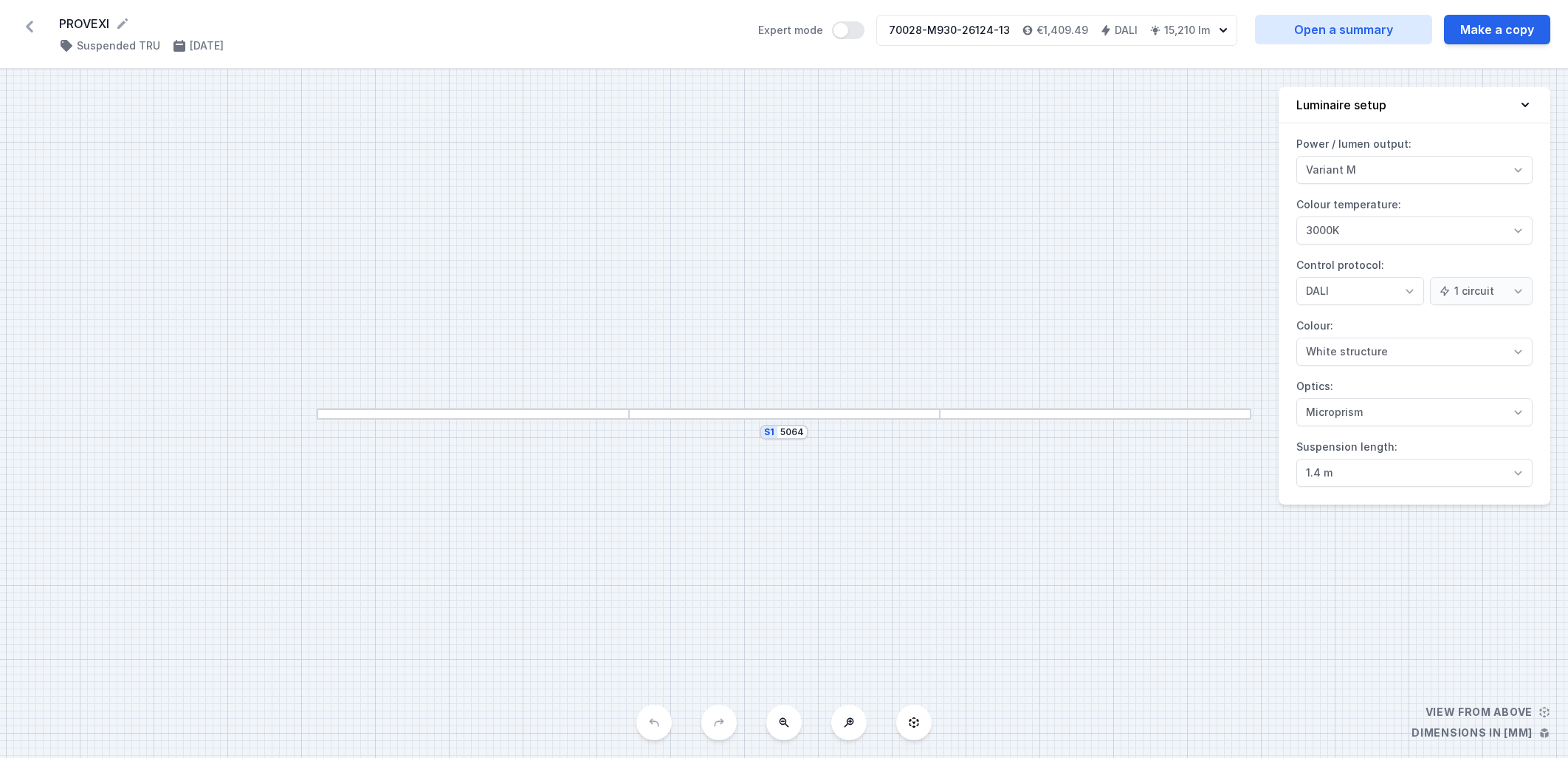
select select "M"
select select "3000"
select select "4"
click at [1345, 37] on link "Open a summary" at bounding box center [1344, 30] width 178 height 30
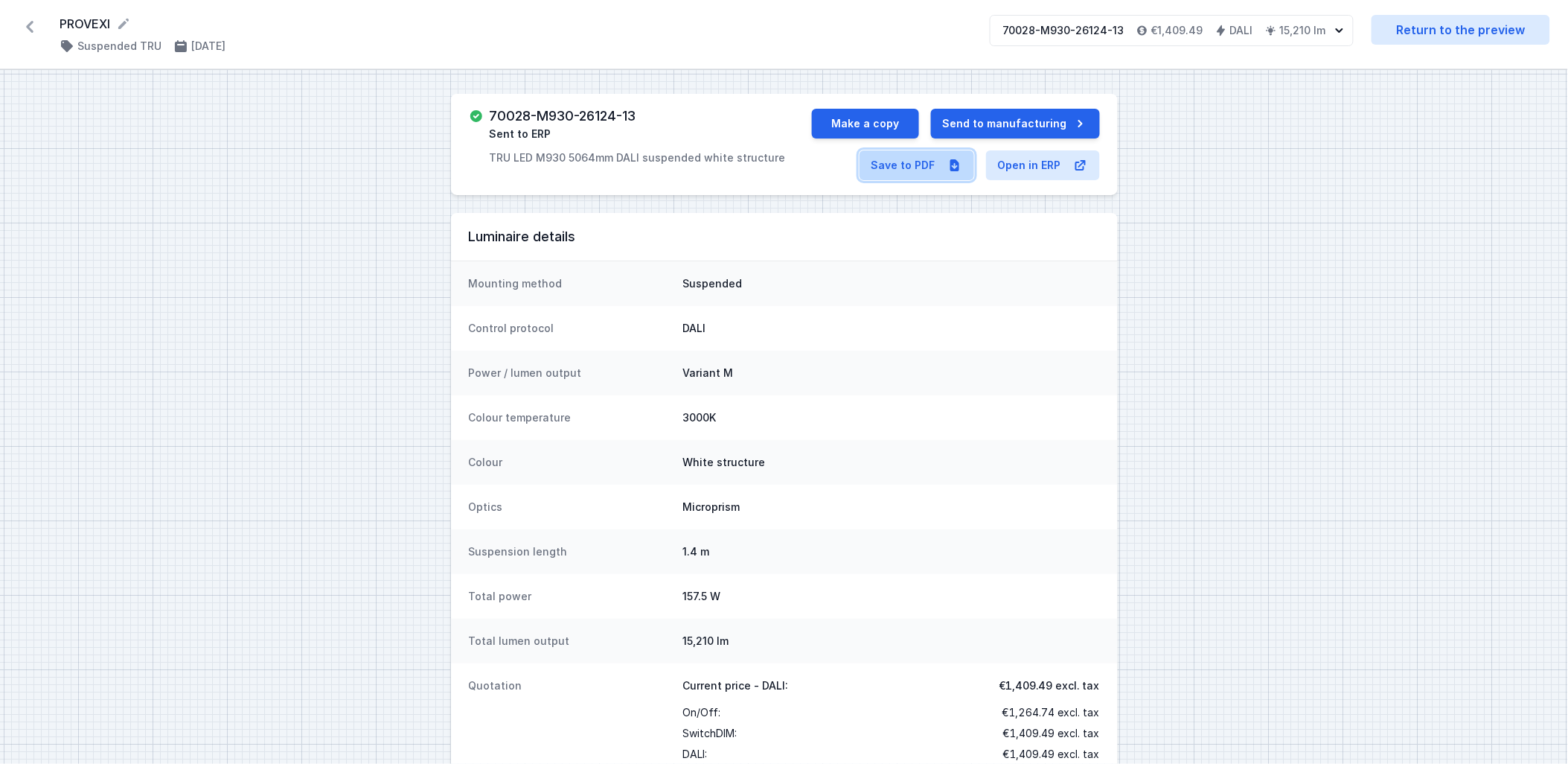
click at [896, 165] on link "Save to PDF" at bounding box center [916, 165] width 115 height 30
